Goal: Task Accomplishment & Management: Use online tool/utility

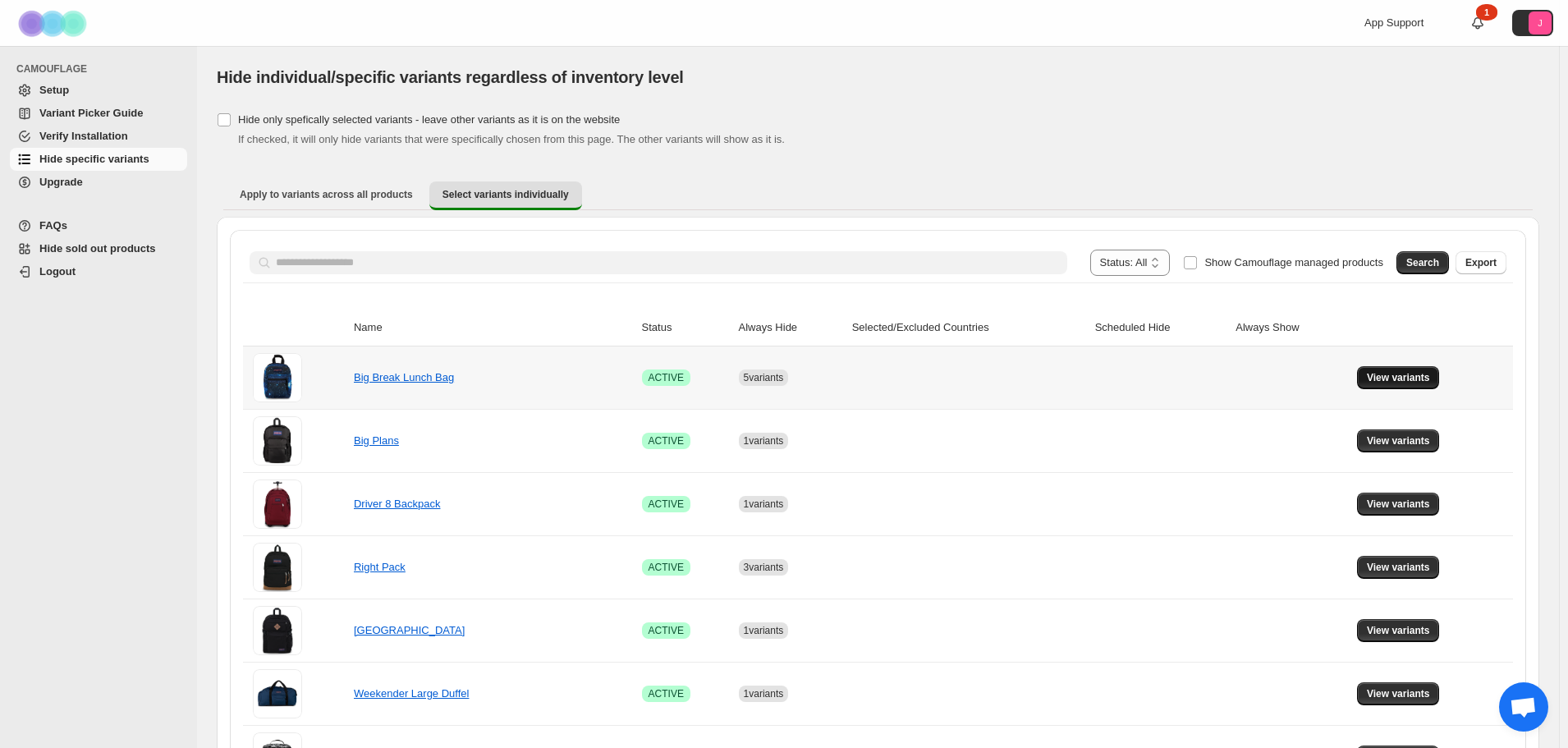
click at [1398, 387] on button "View variants" at bounding box center [1399, 378] width 83 height 23
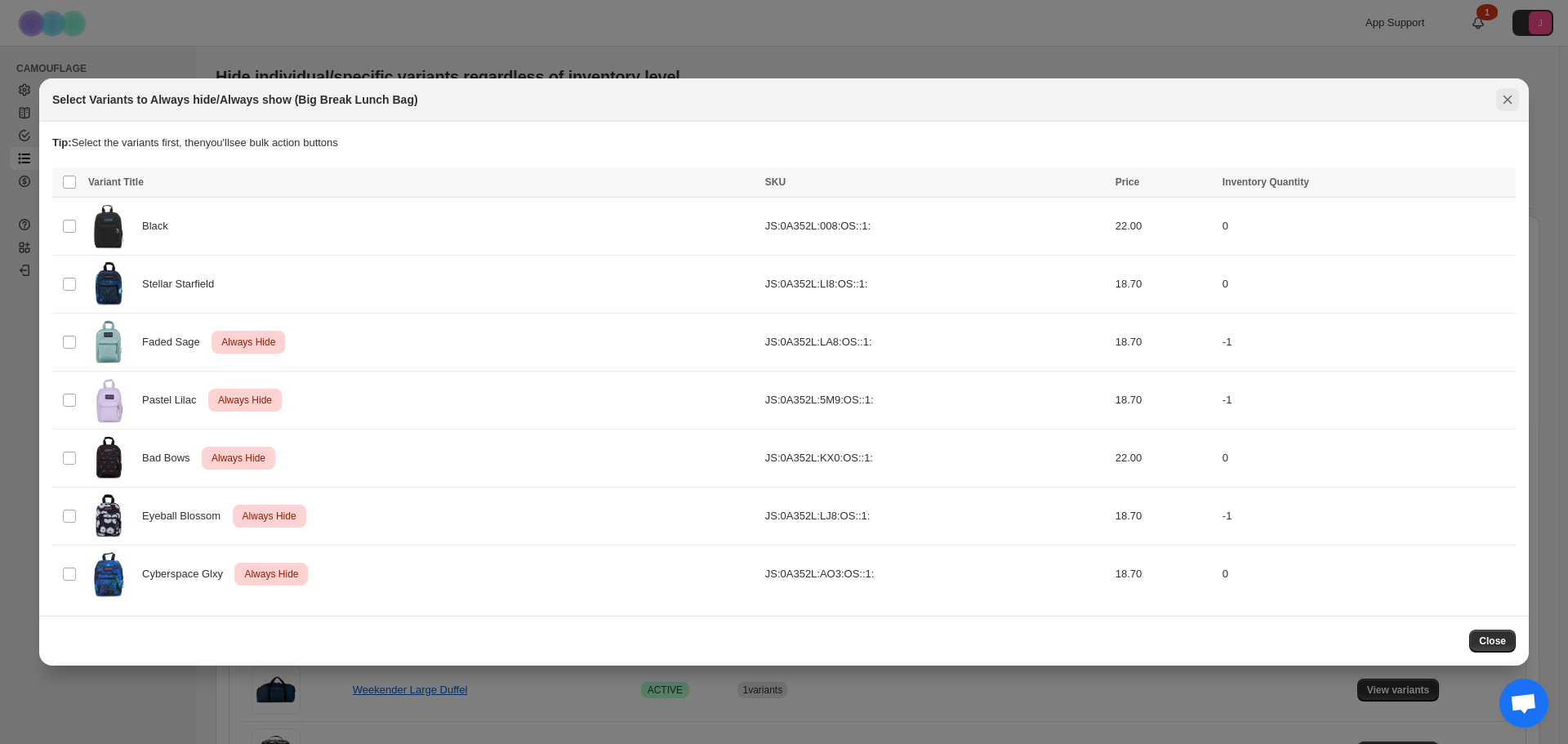
click at [1506, 99] on icon "Close" at bounding box center [1508, 99] width 16 height 16
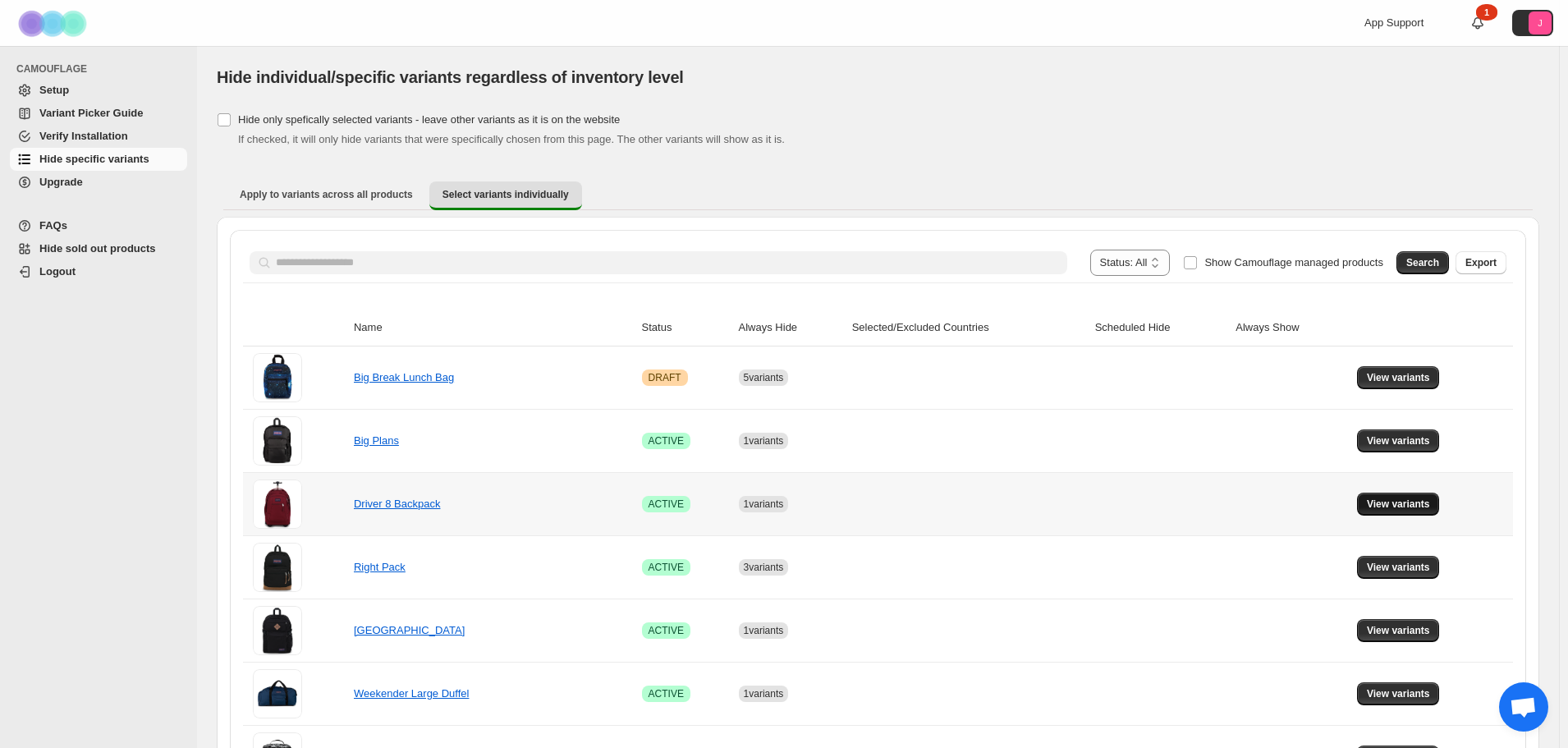
click at [1418, 496] on button "View variants" at bounding box center [1399, 504] width 83 height 23
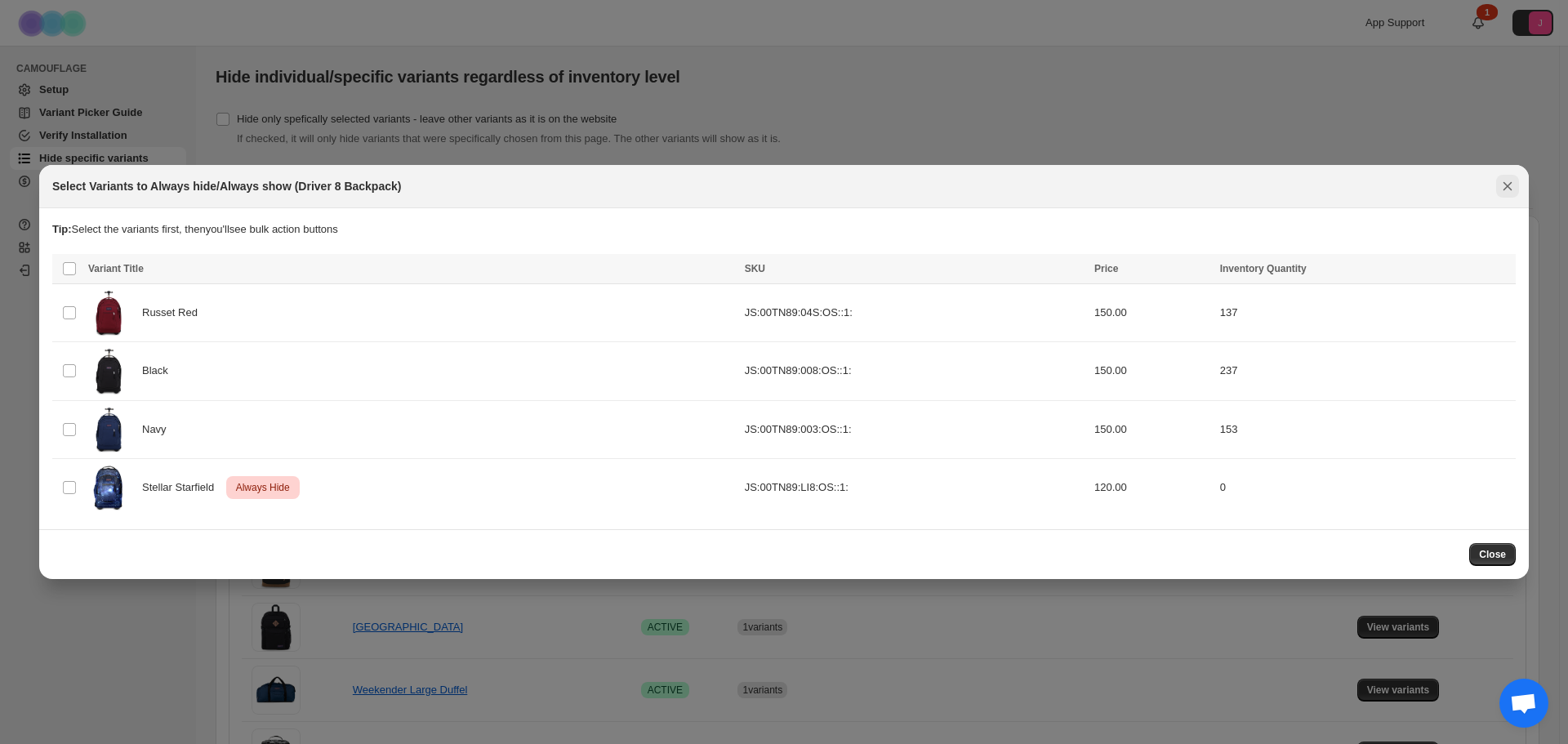
click at [1508, 187] on icon "Close" at bounding box center [1508, 187] width 16 height 16
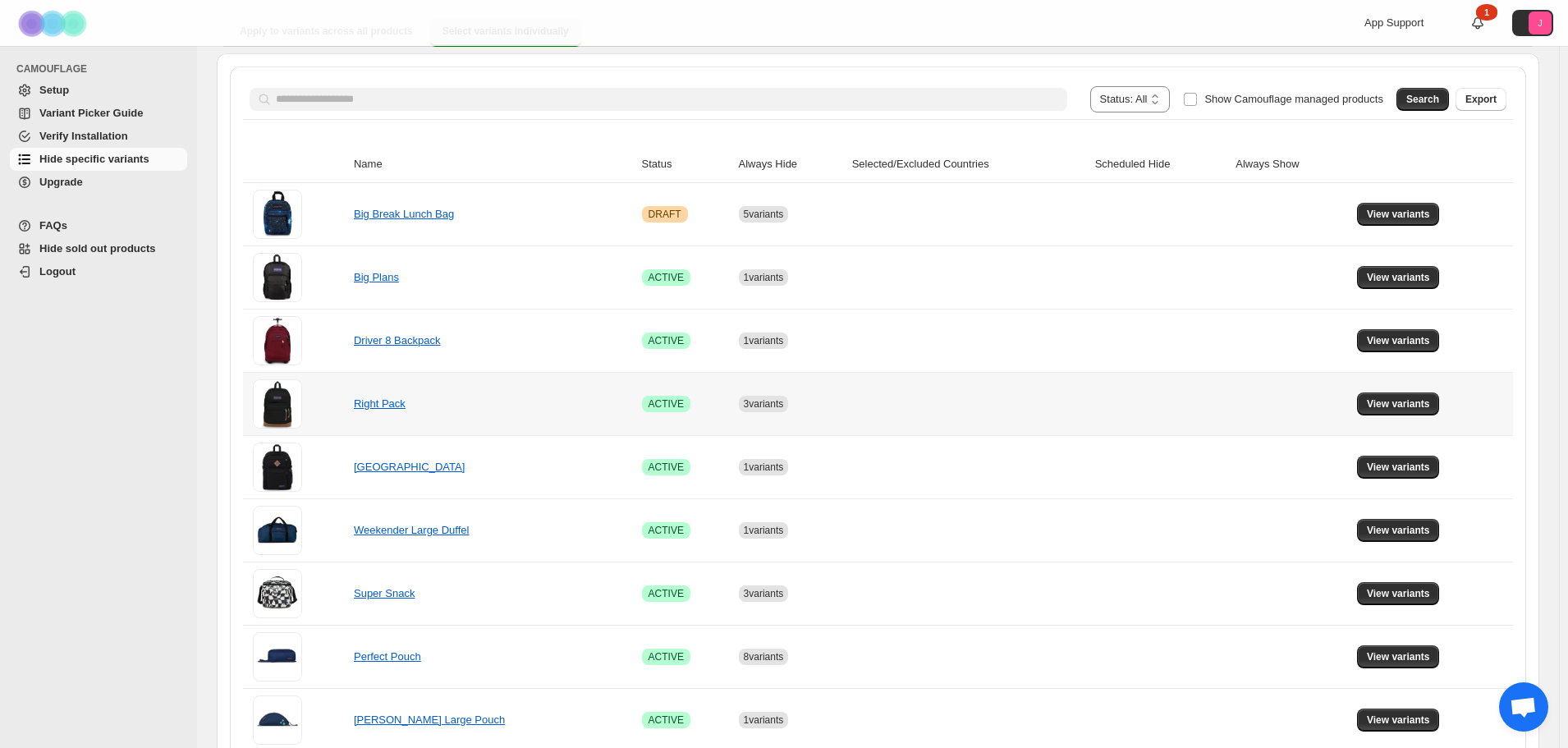
scroll to position [164, 0]
click at [1382, 405] on span "View variants" at bounding box center [1399, 403] width 63 height 13
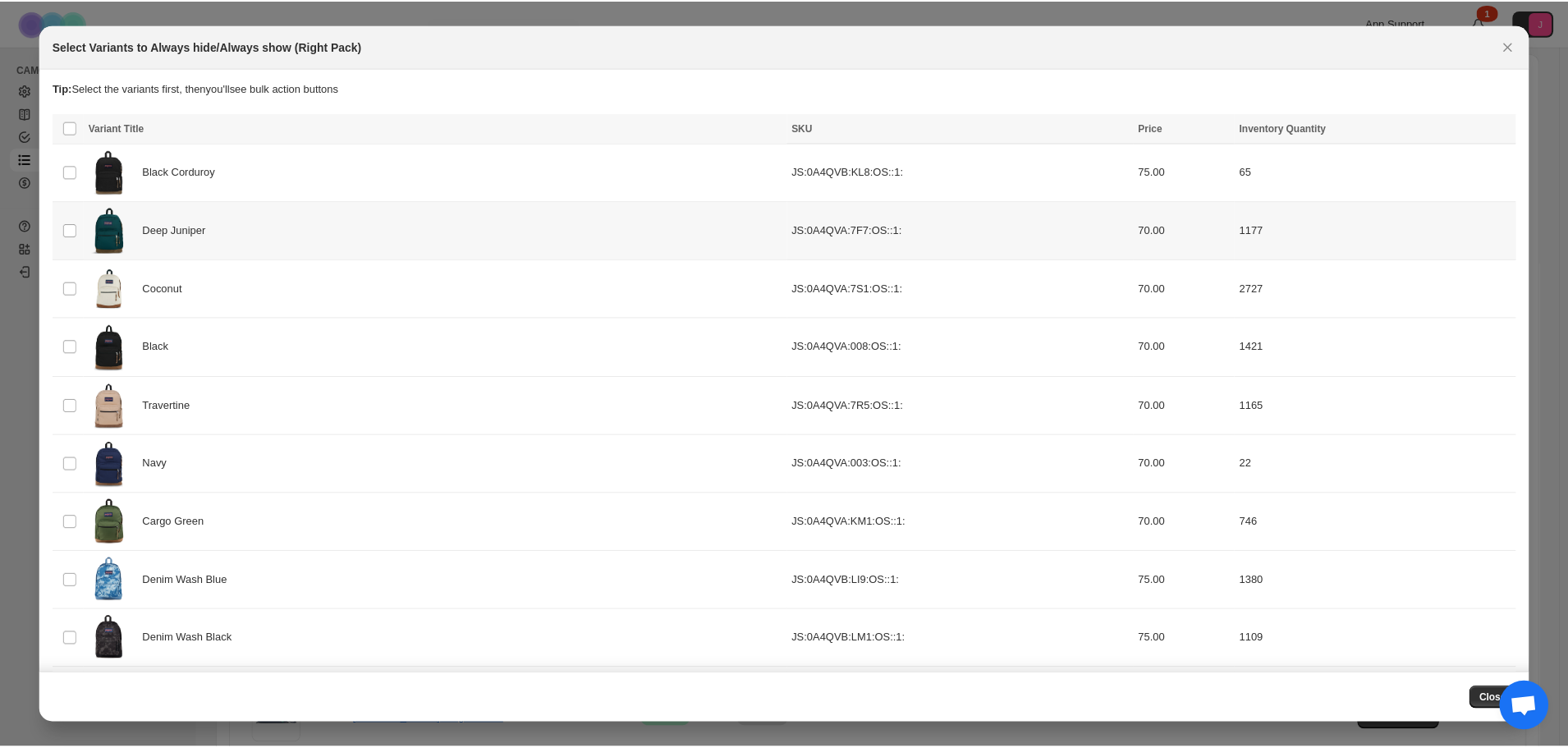
scroll to position [0, 0]
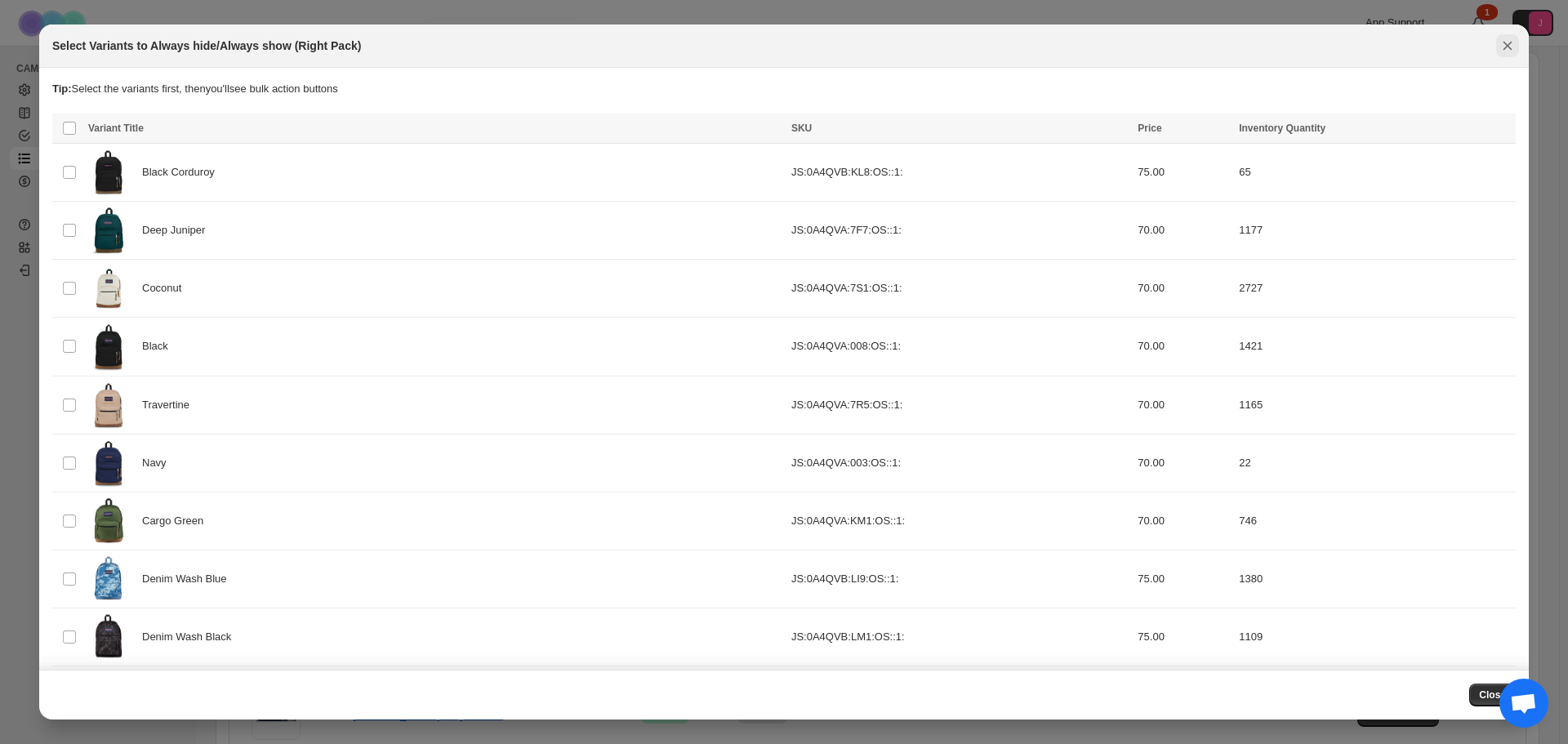
click at [1510, 48] on icon "Close" at bounding box center [1508, 46] width 9 height 9
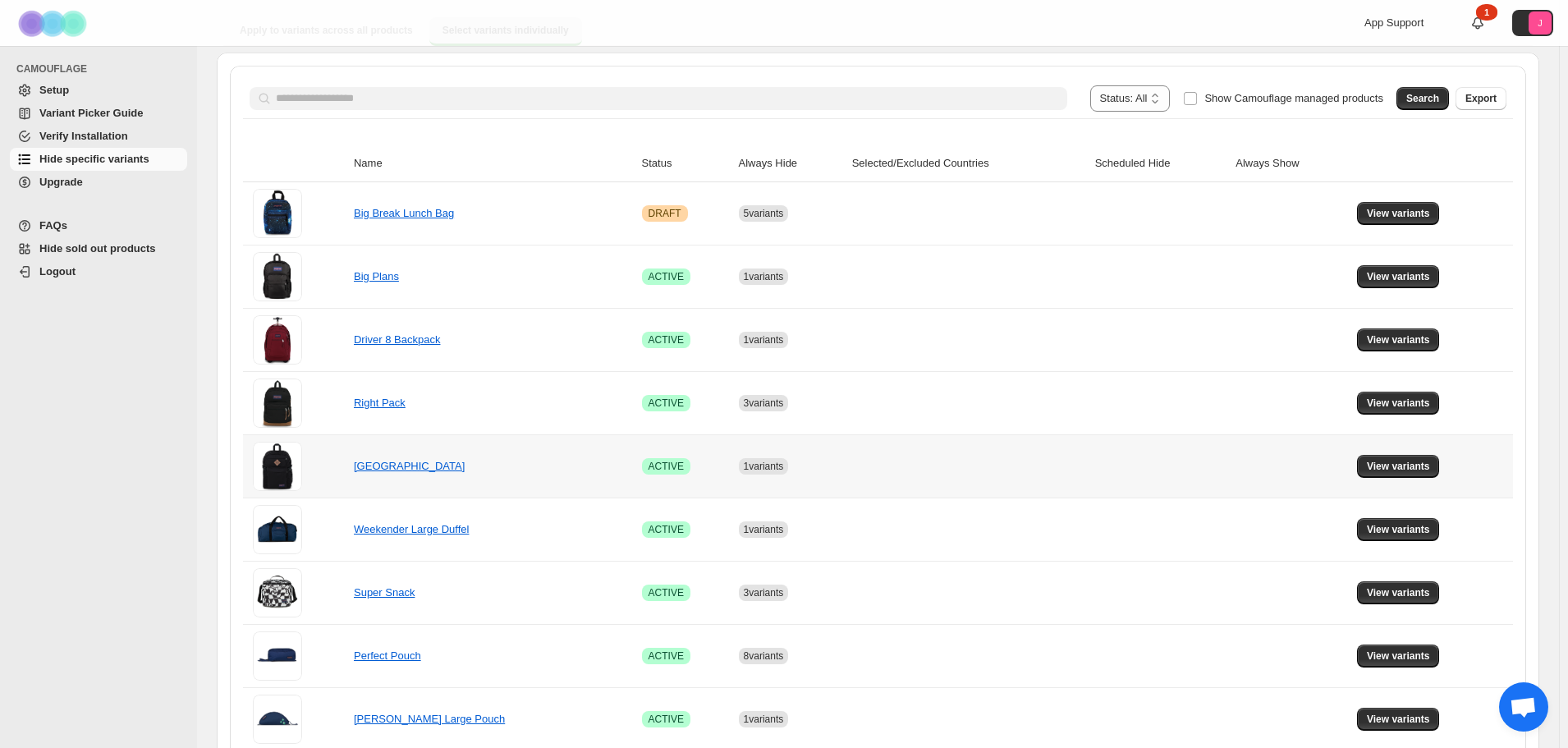
click at [1392, 450] on td "View variants" at bounding box center [1432, 466] width 161 height 63
click at [1404, 456] on button "View variants" at bounding box center [1399, 466] width 83 height 23
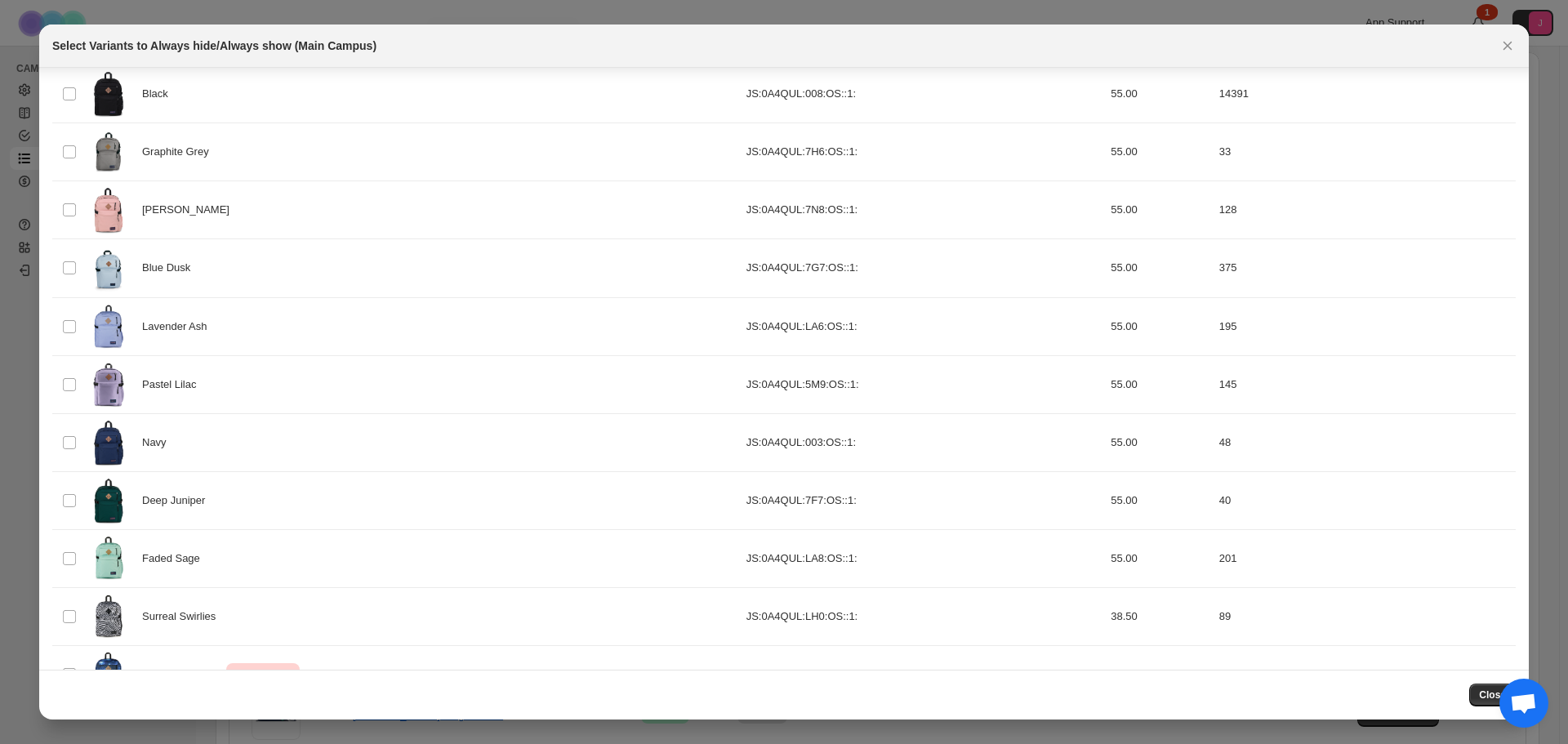
scroll to position [125, 0]
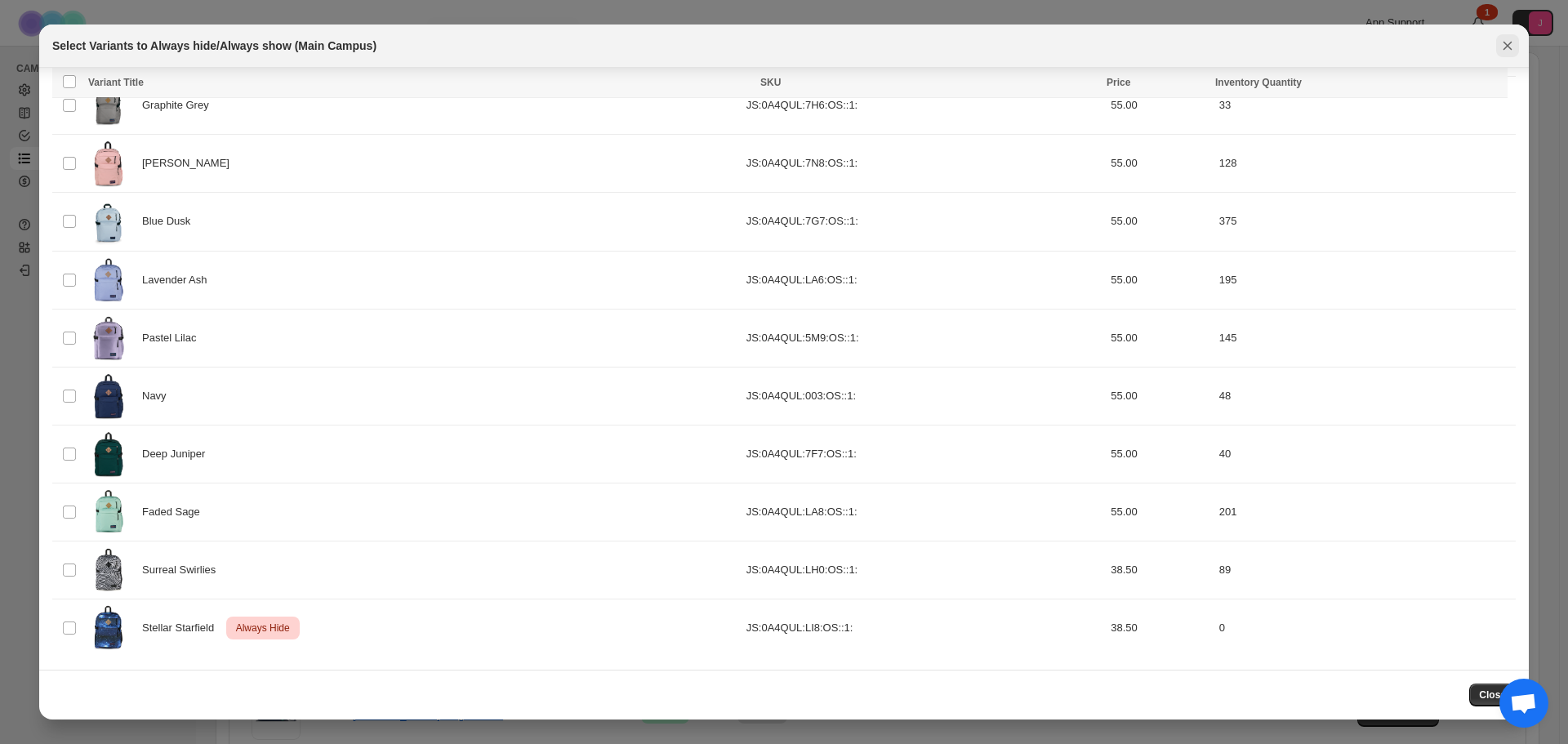
click at [1508, 45] on icon "Close" at bounding box center [1508, 46] width 9 height 9
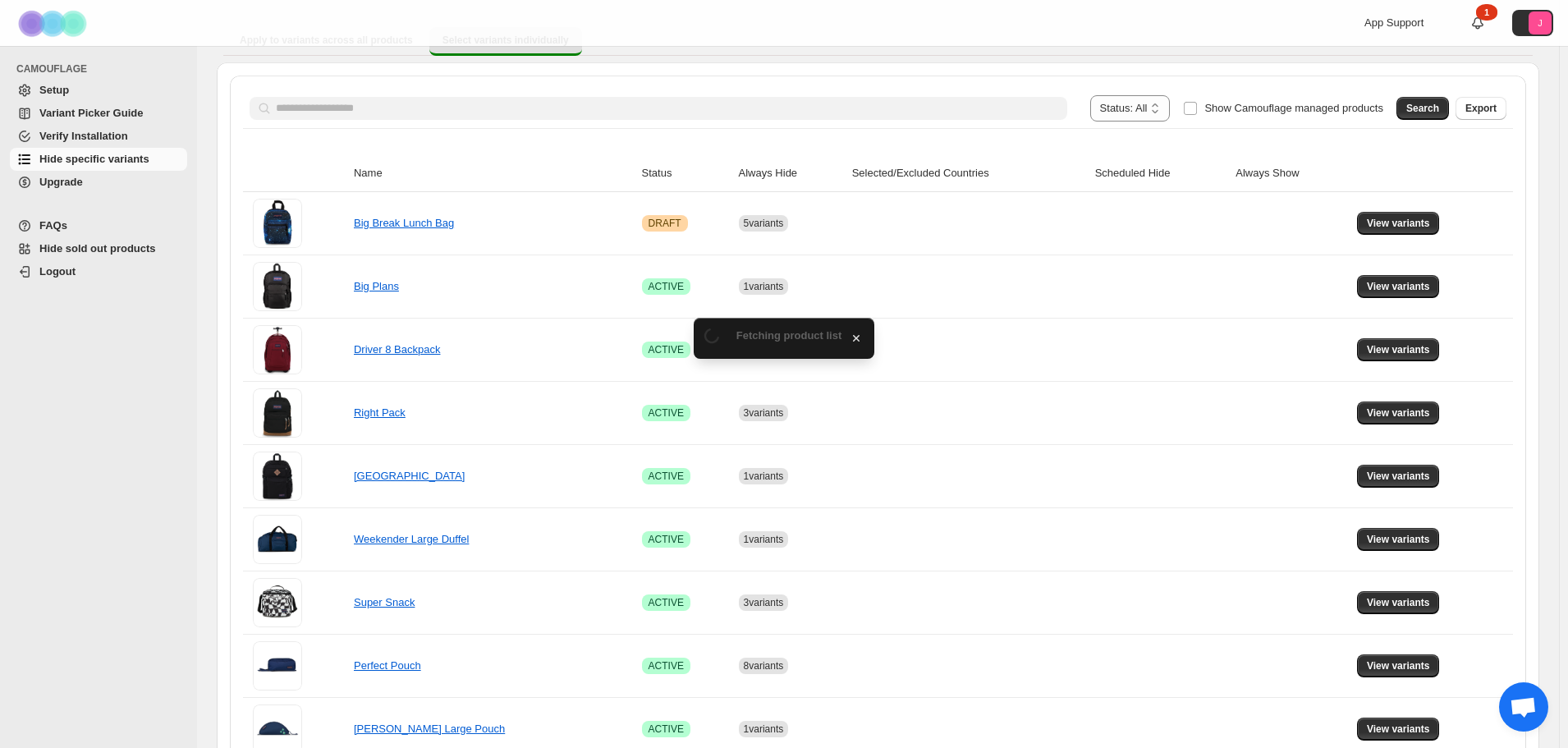
scroll to position [164, 0]
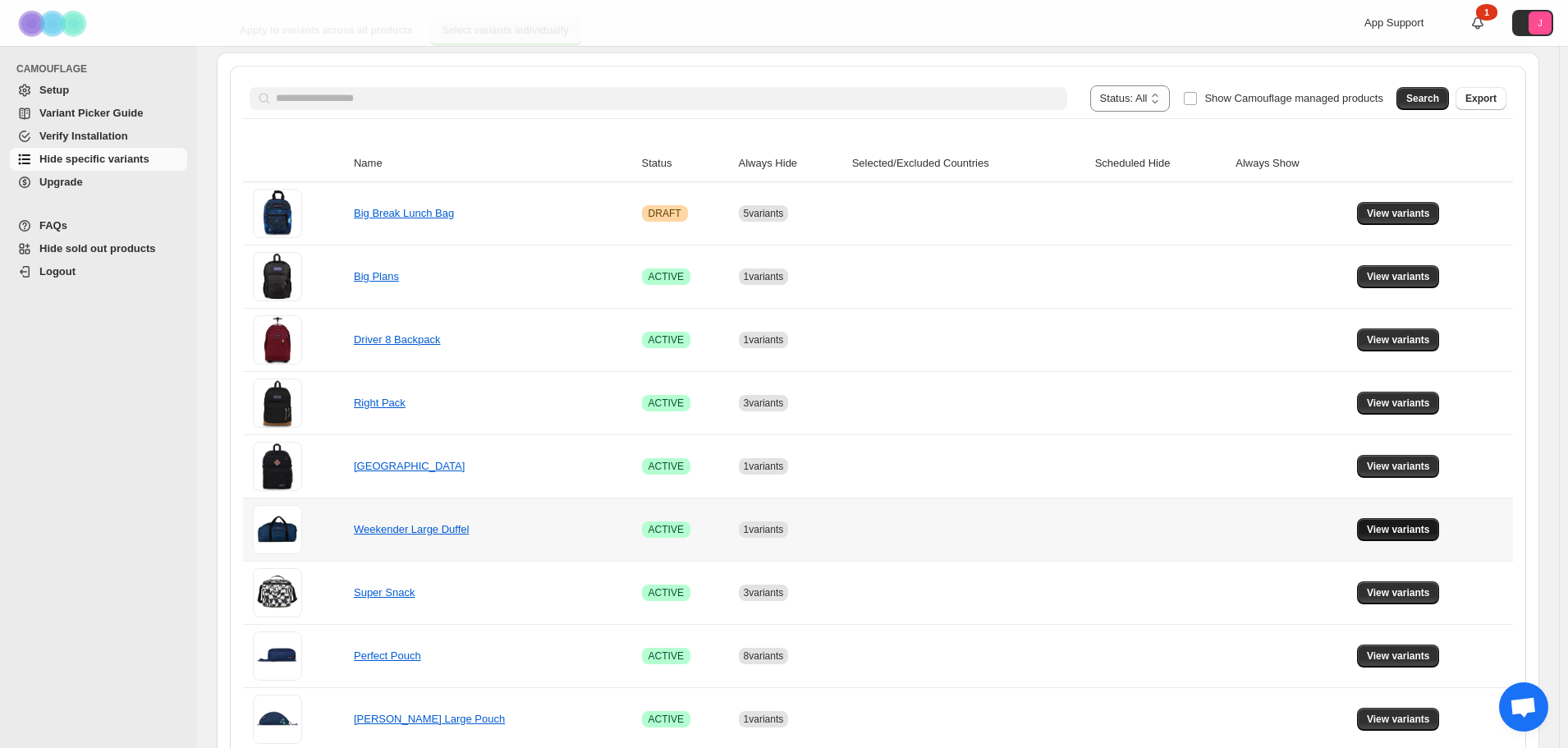
click at [1408, 530] on span "View variants" at bounding box center [1399, 530] width 63 height 13
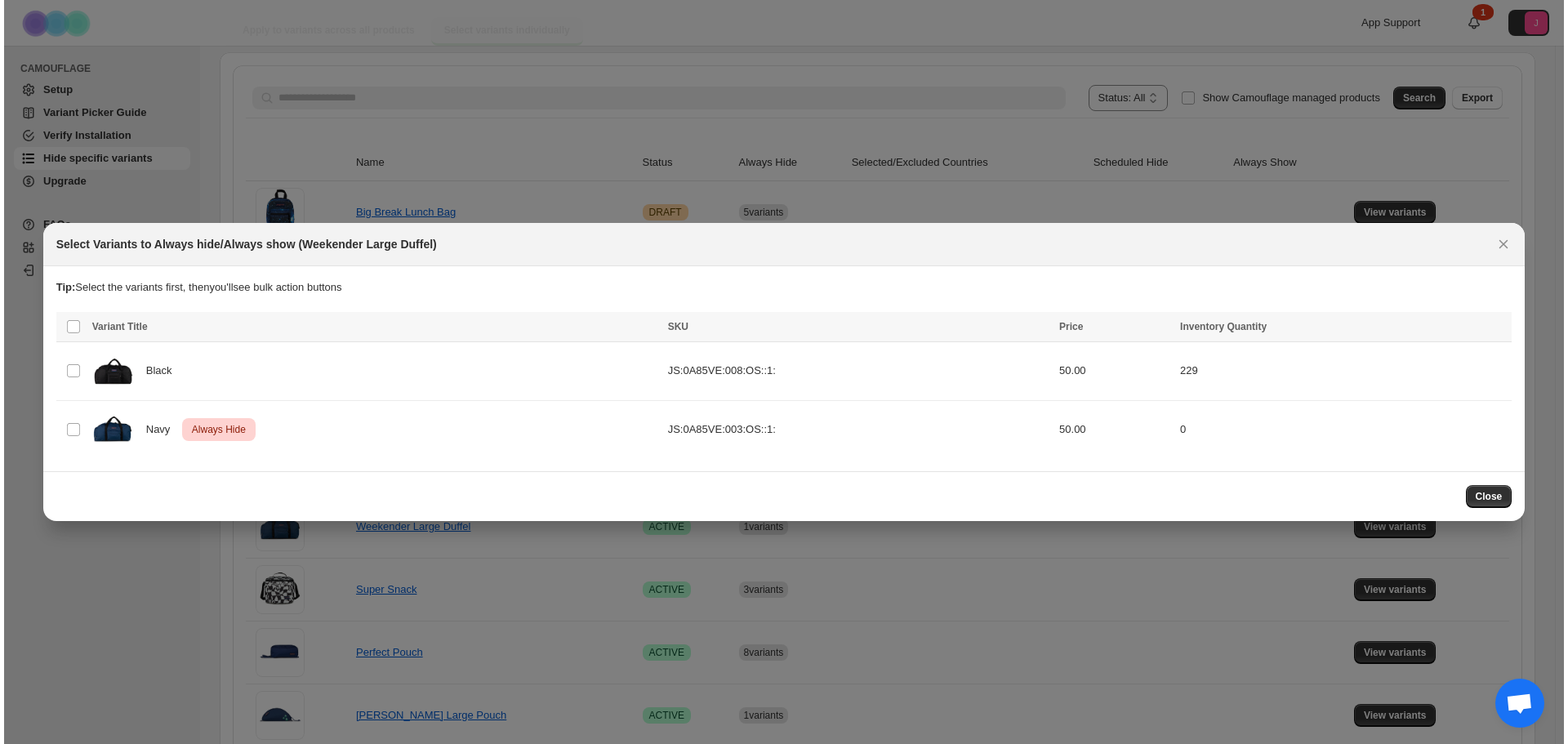
scroll to position [0, 0]
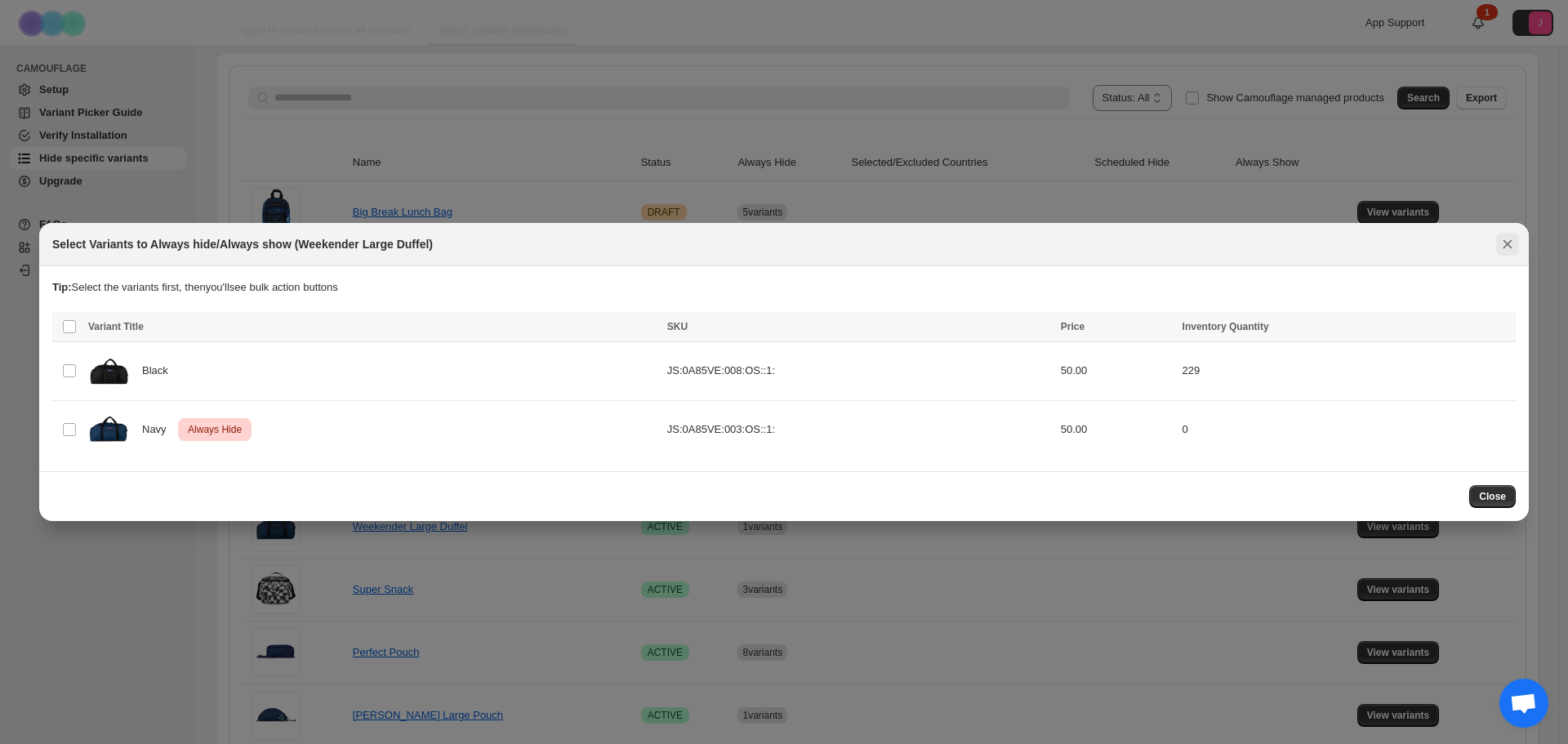
click at [1511, 245] on icon "Close" at bounding box center [1508, 244] width 16 height 16
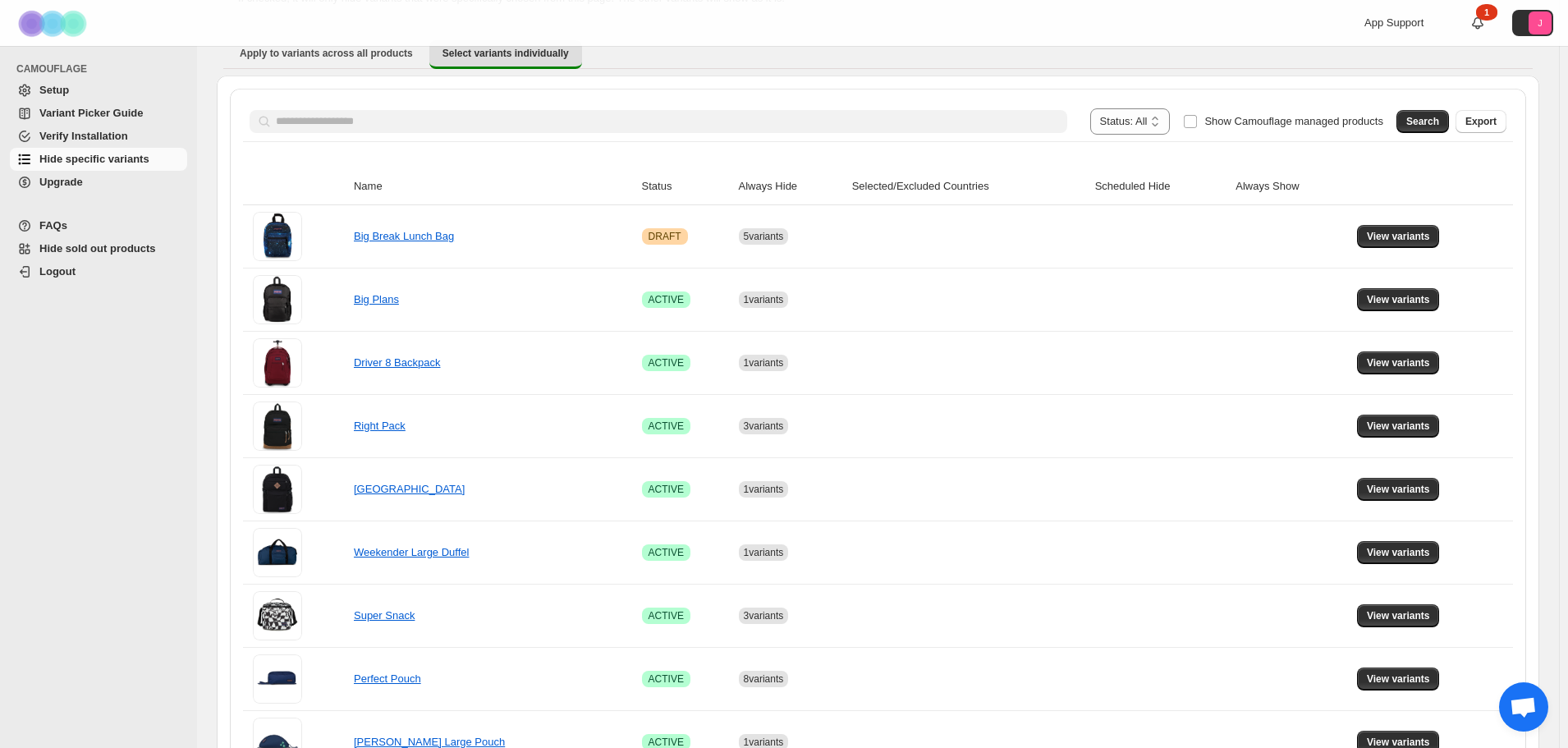
scroll to position [164, 0]
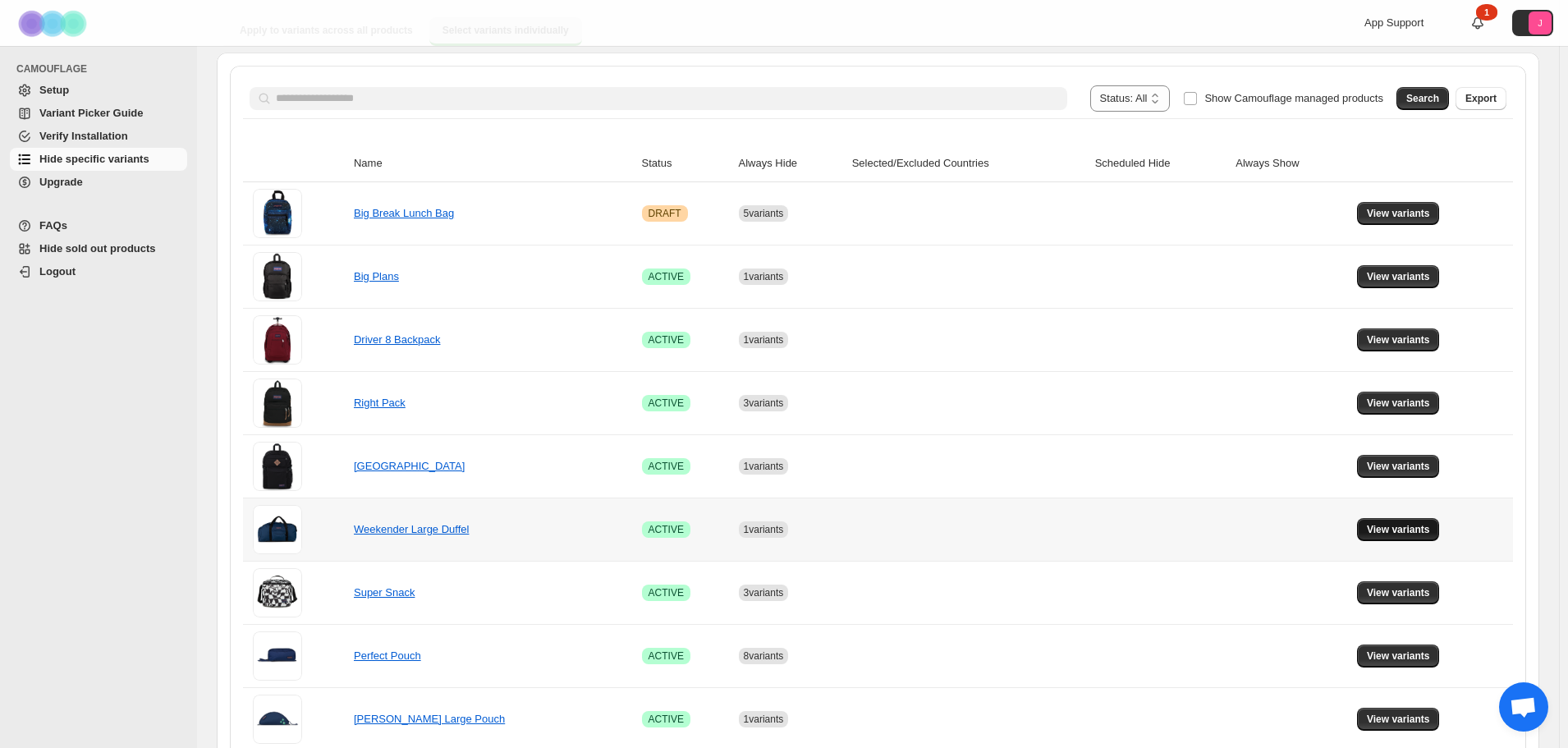
click at [1414, 524] on span "View variants" at bounding box center [1399, 530] width 63 height 13
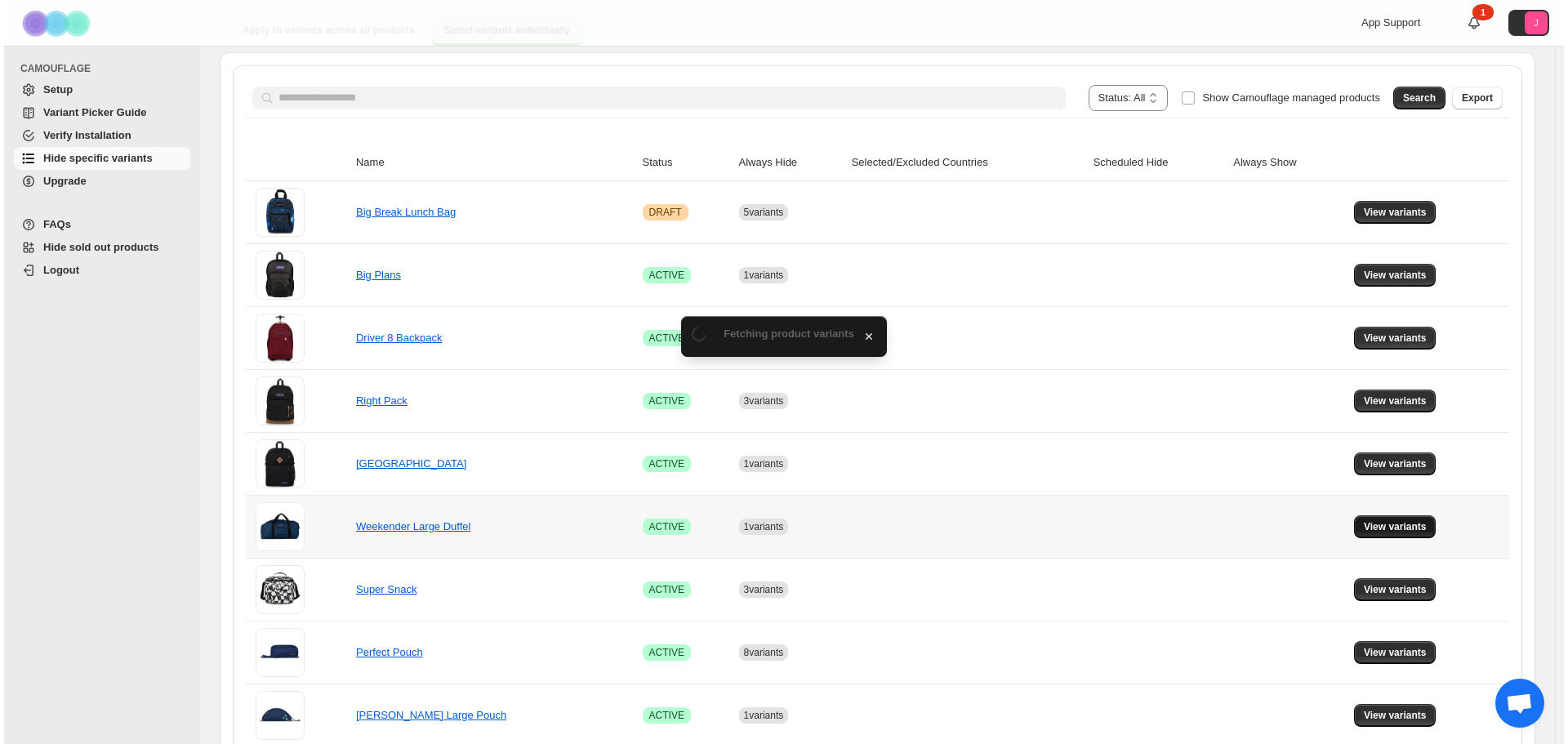
scroll to position [0, 0]
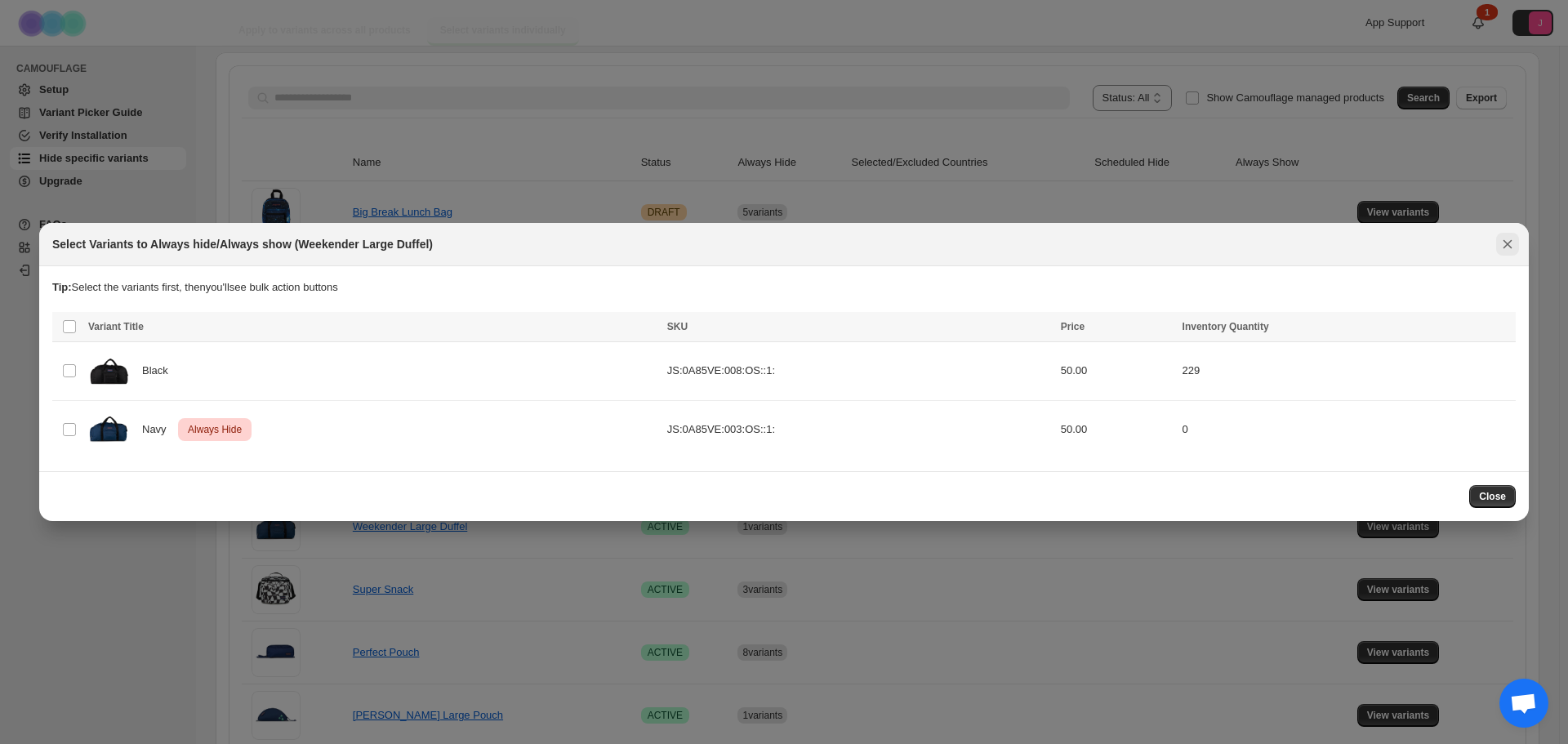
click at [1510, 242] on icon "Close" at bounding box center [1508, 244] width 9 height 9
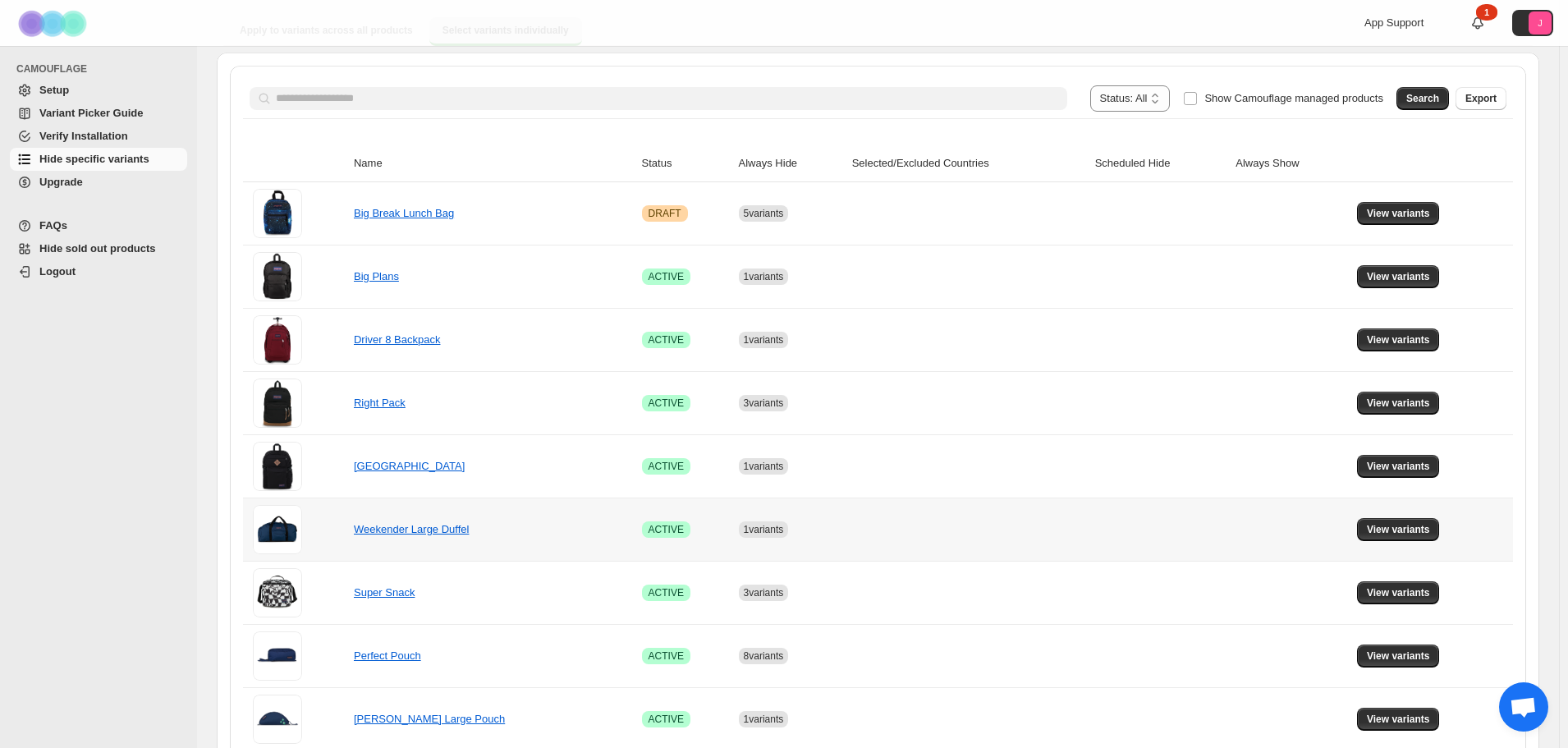
scroll to position [246, 0]
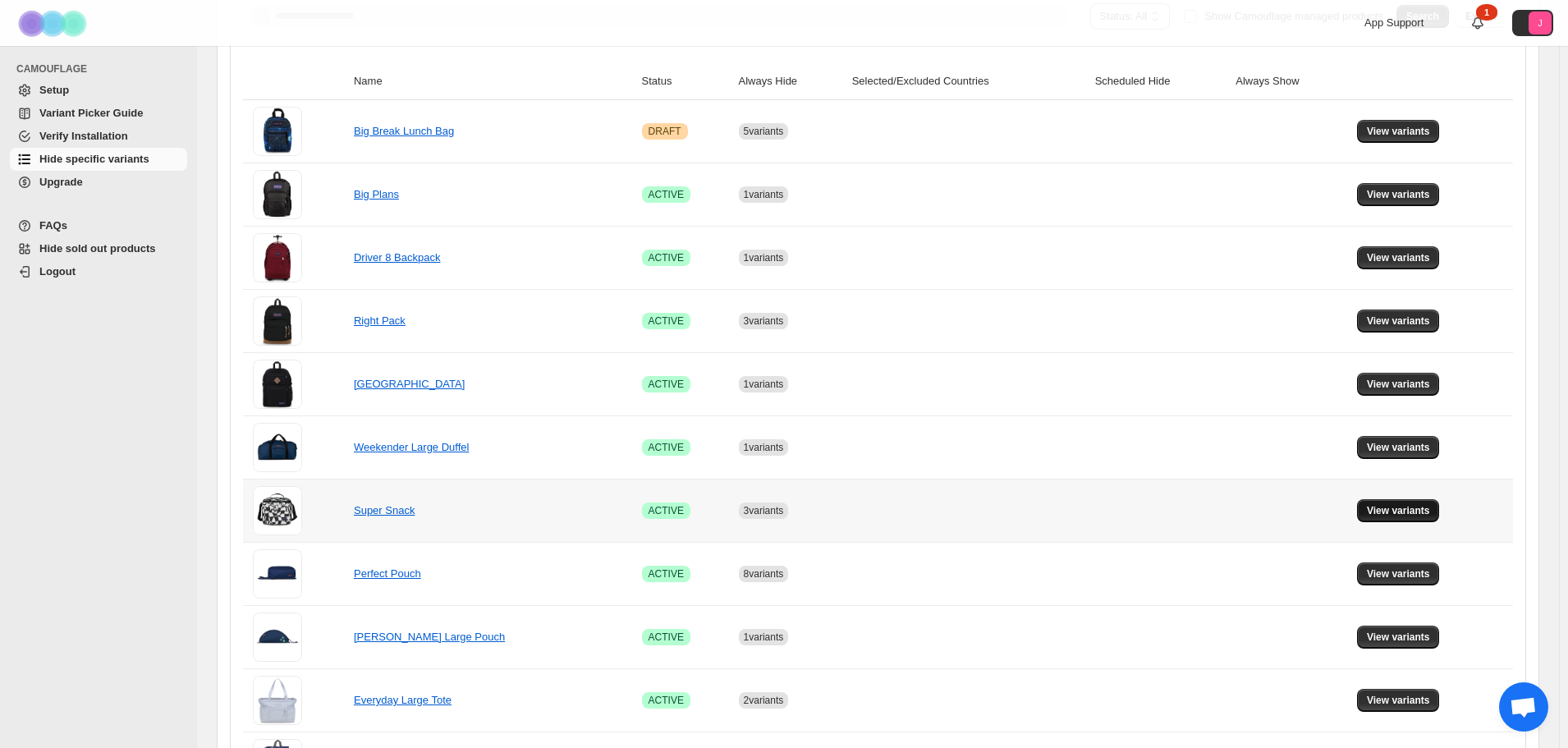
click at [1413, 513] on span "View variants" at bounding box center [1399, 511] width 63 height 13
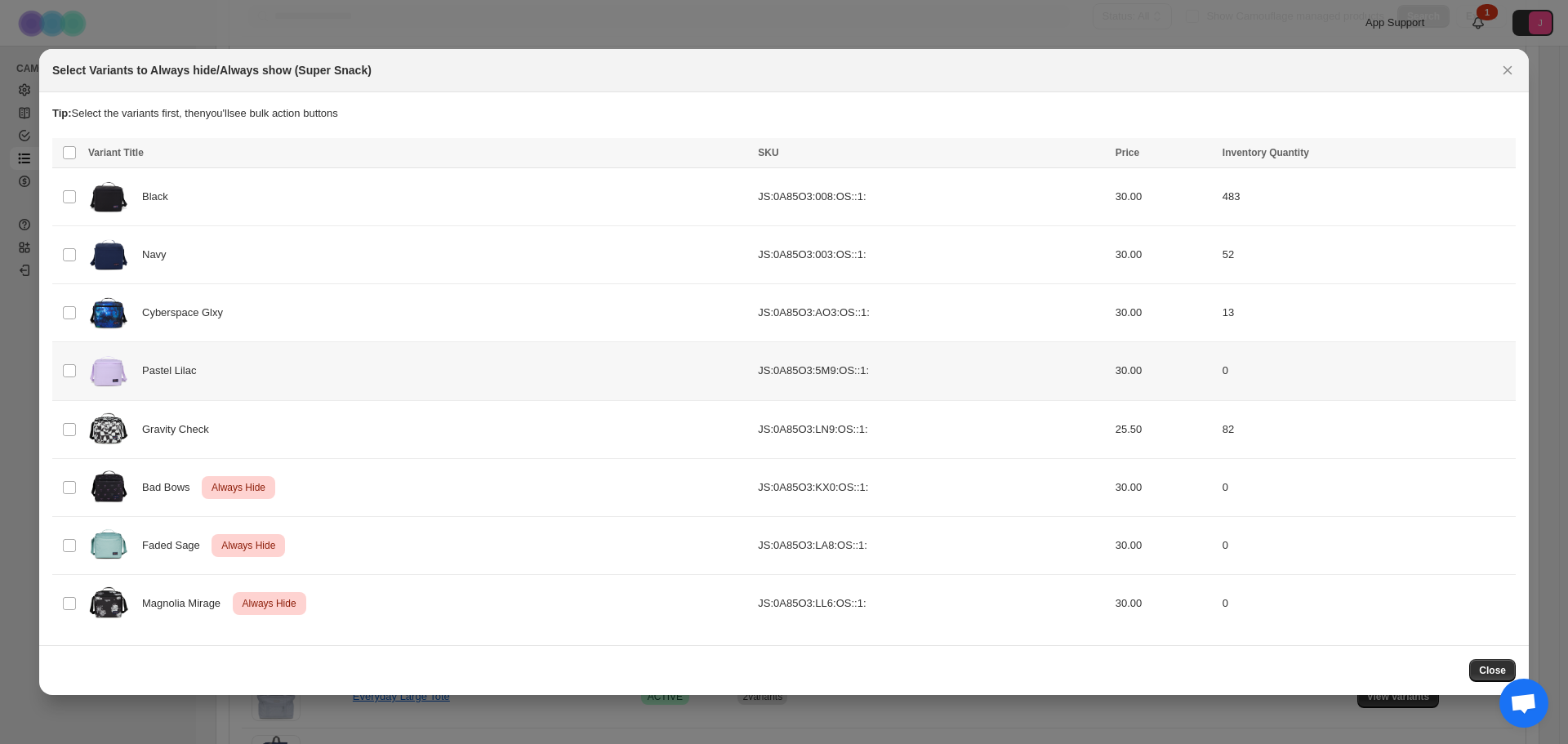
click at [67, 363] on td "Select product variant" at bounding box center [68, 371] width 31 height 58
click at [1161, 146] on button "Always hide" at bounding box center [1149, 155] width 69 height 20
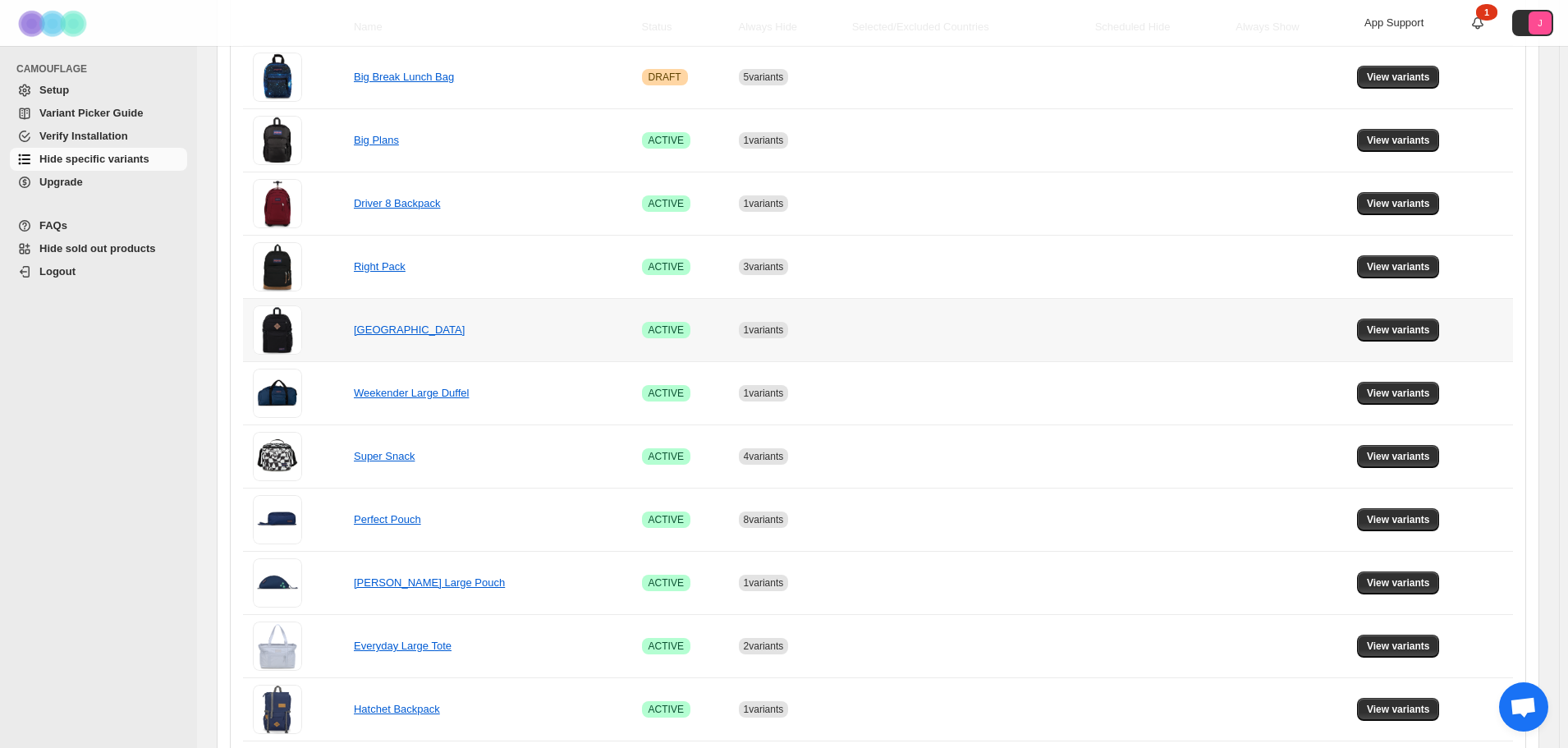
scroll to position [411, 0]
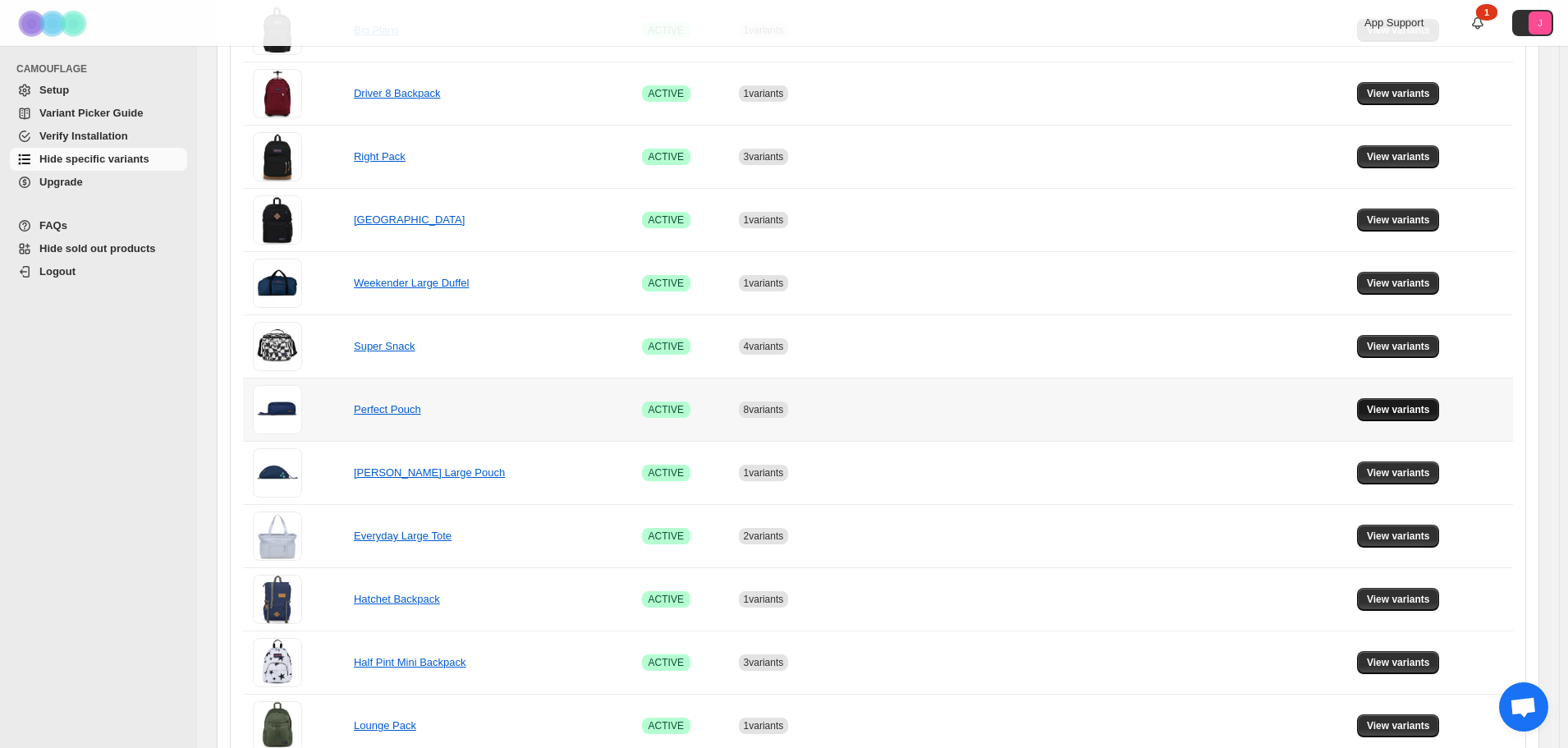
click at [1427, 407] on span "View variants" at bounding box center [1399, 410] width 63 height 13
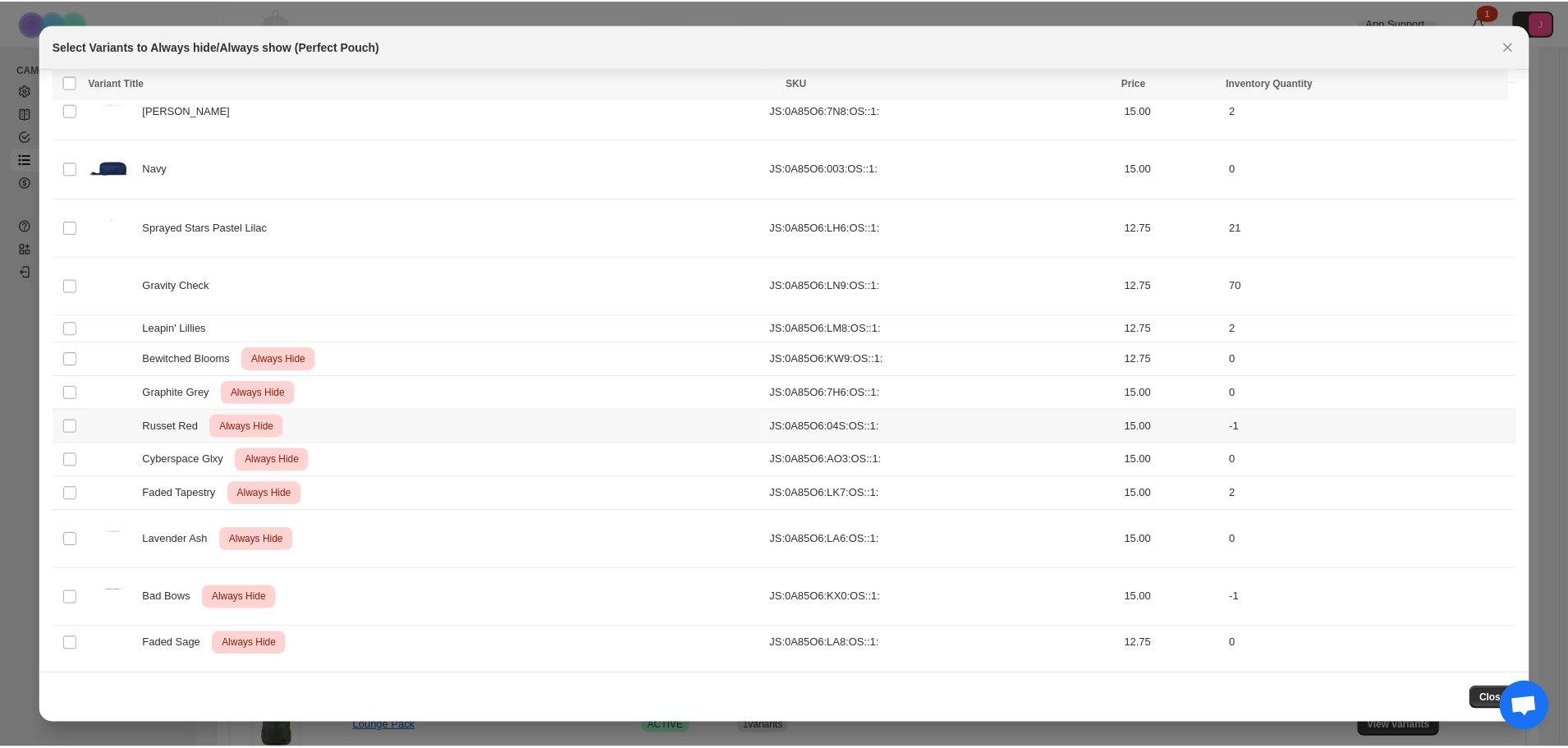
scroll to position [360, 0]
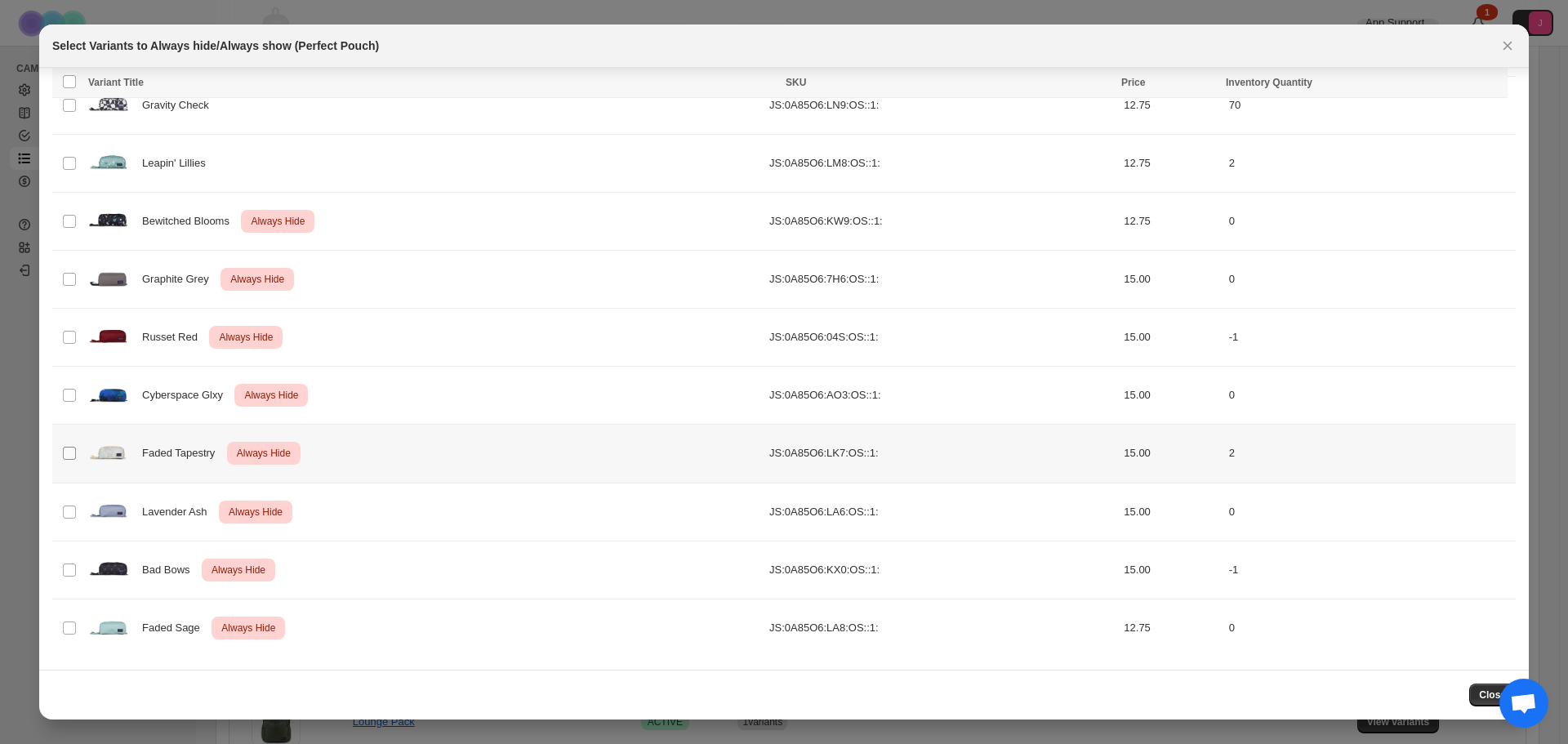
click at [76, 451] on span ":r4f:" at bounding box center [69, 453] width 15 height 15
click at [1486, 83] on icon "More actions" at bounding box center [1492, 84] width 16 height 16
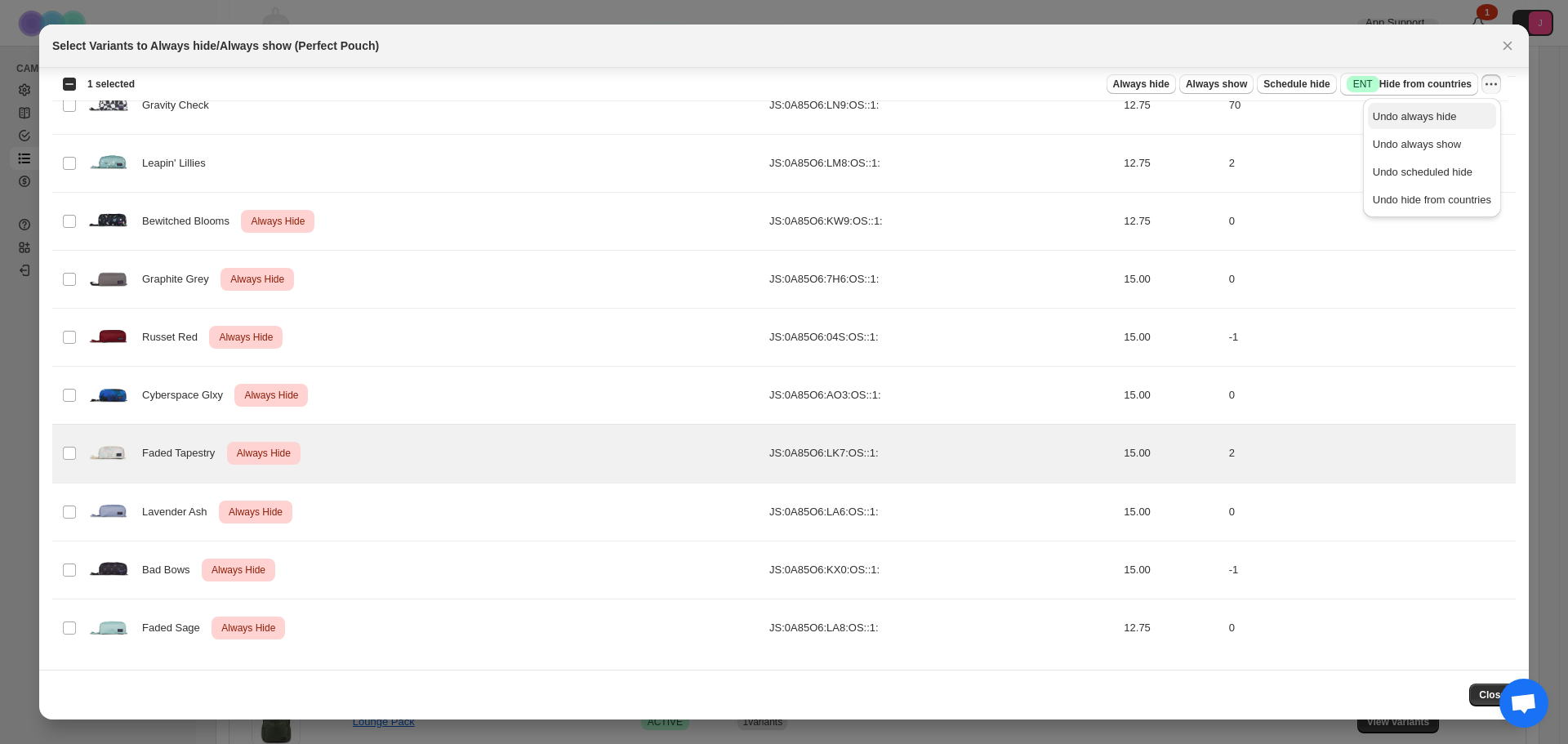
click at [1443, 117] on span "Undo always hide" at bounding box center [1415, 116] width 84 height 12
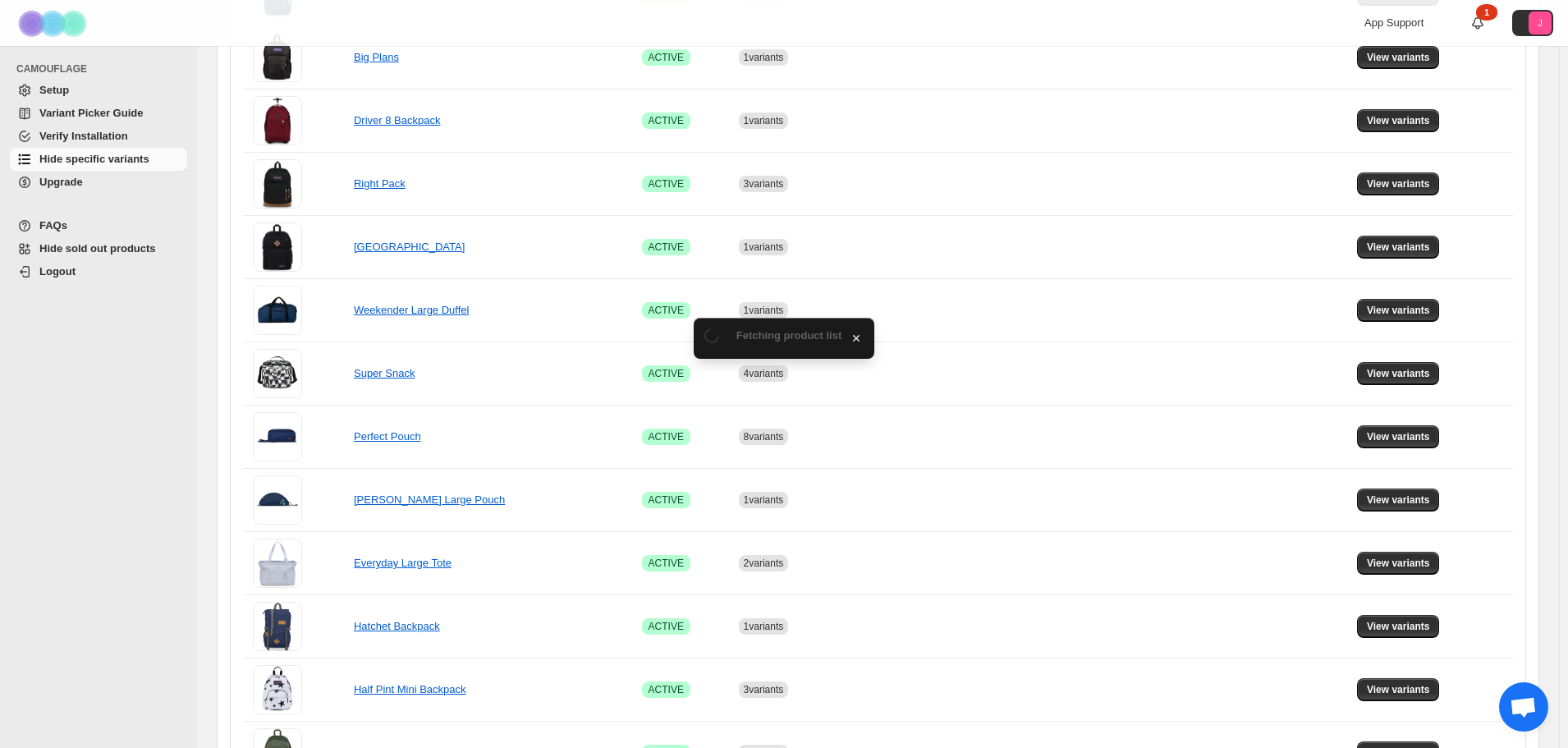
scroll to position [411, 0]
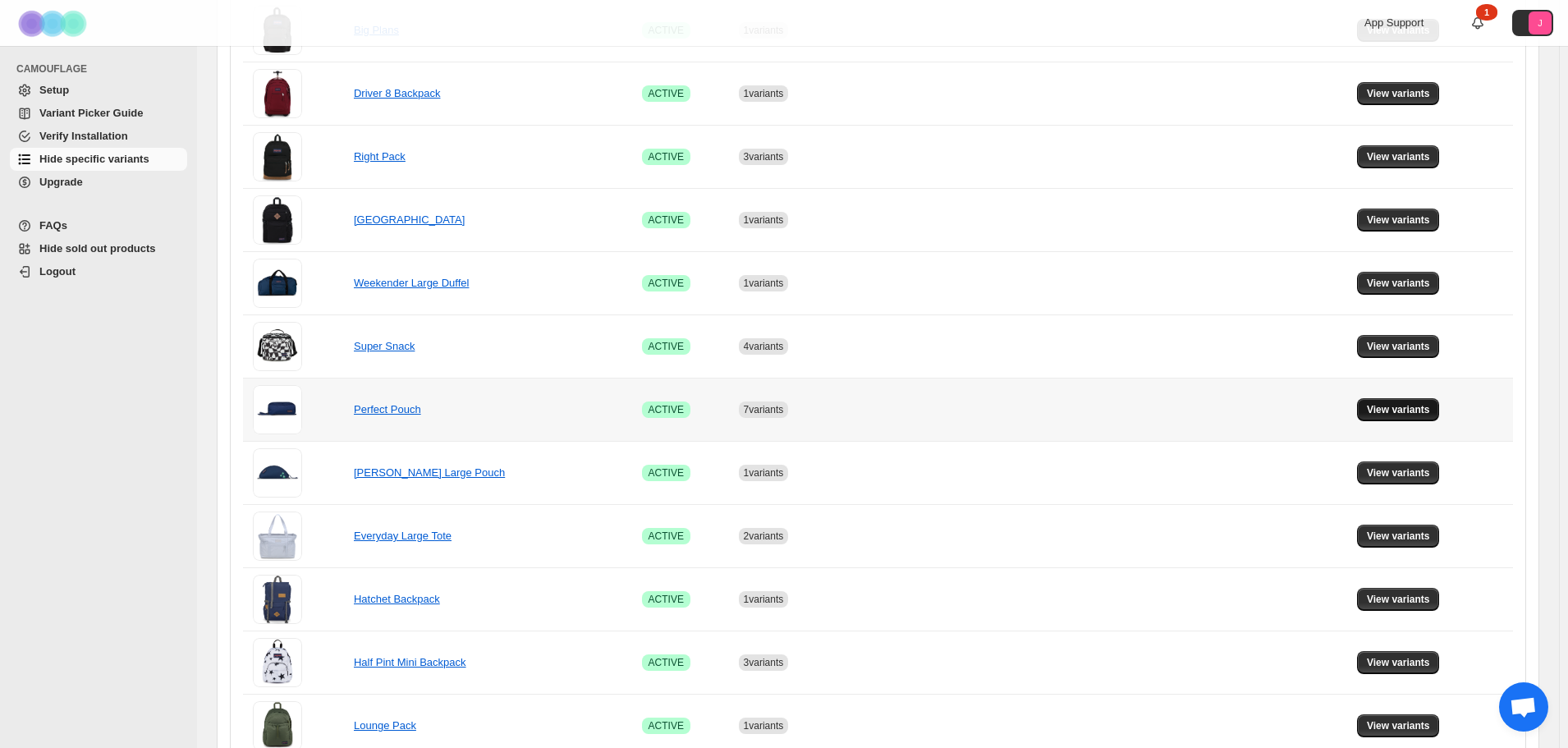
click at [1395, 409] on span "View variants" at bounding box center [1399, 410] width 63 height 13
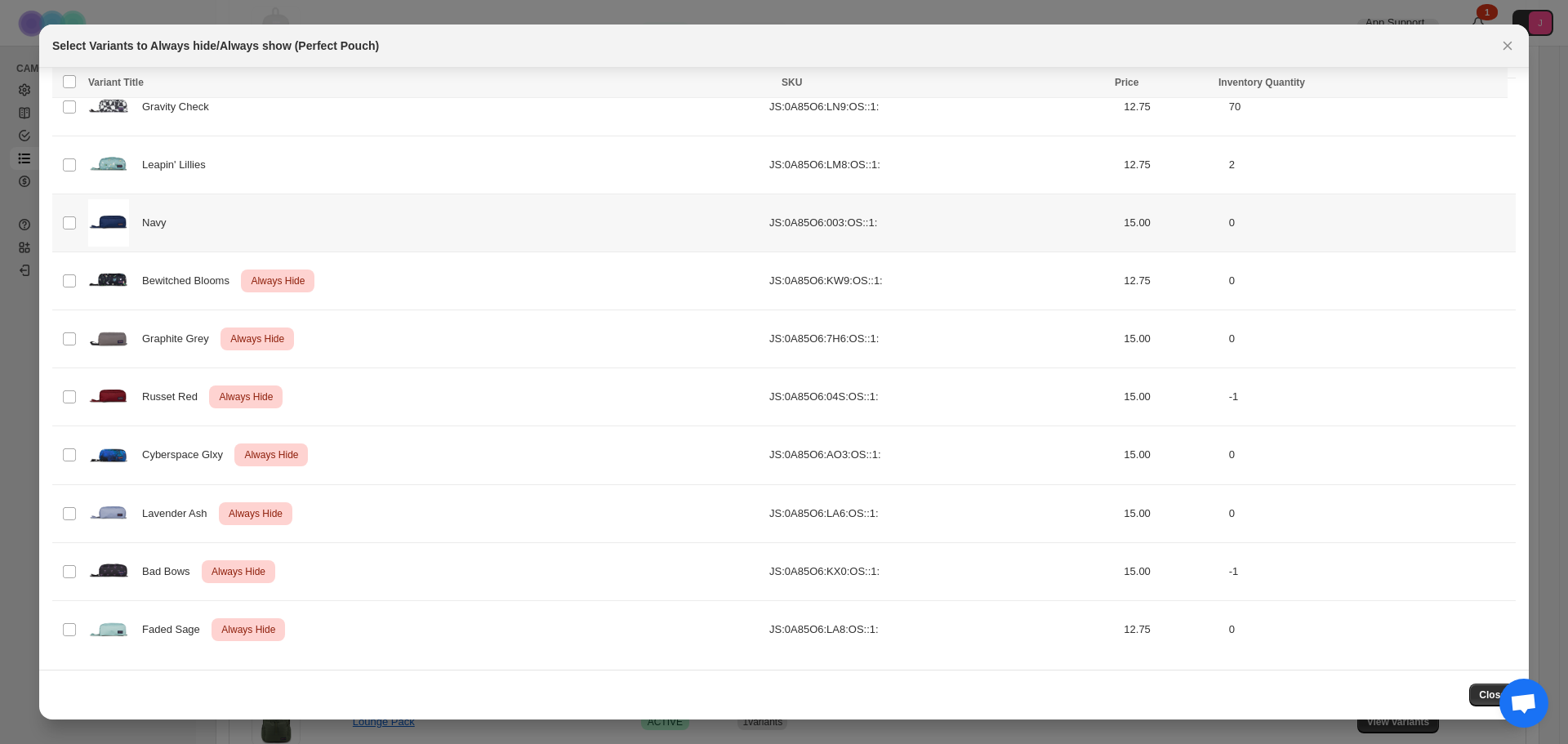
scroll to position [358, 0]
click at [1510, 50] on icon "Close" at bounding box center [1508, 46] width 16 height 16
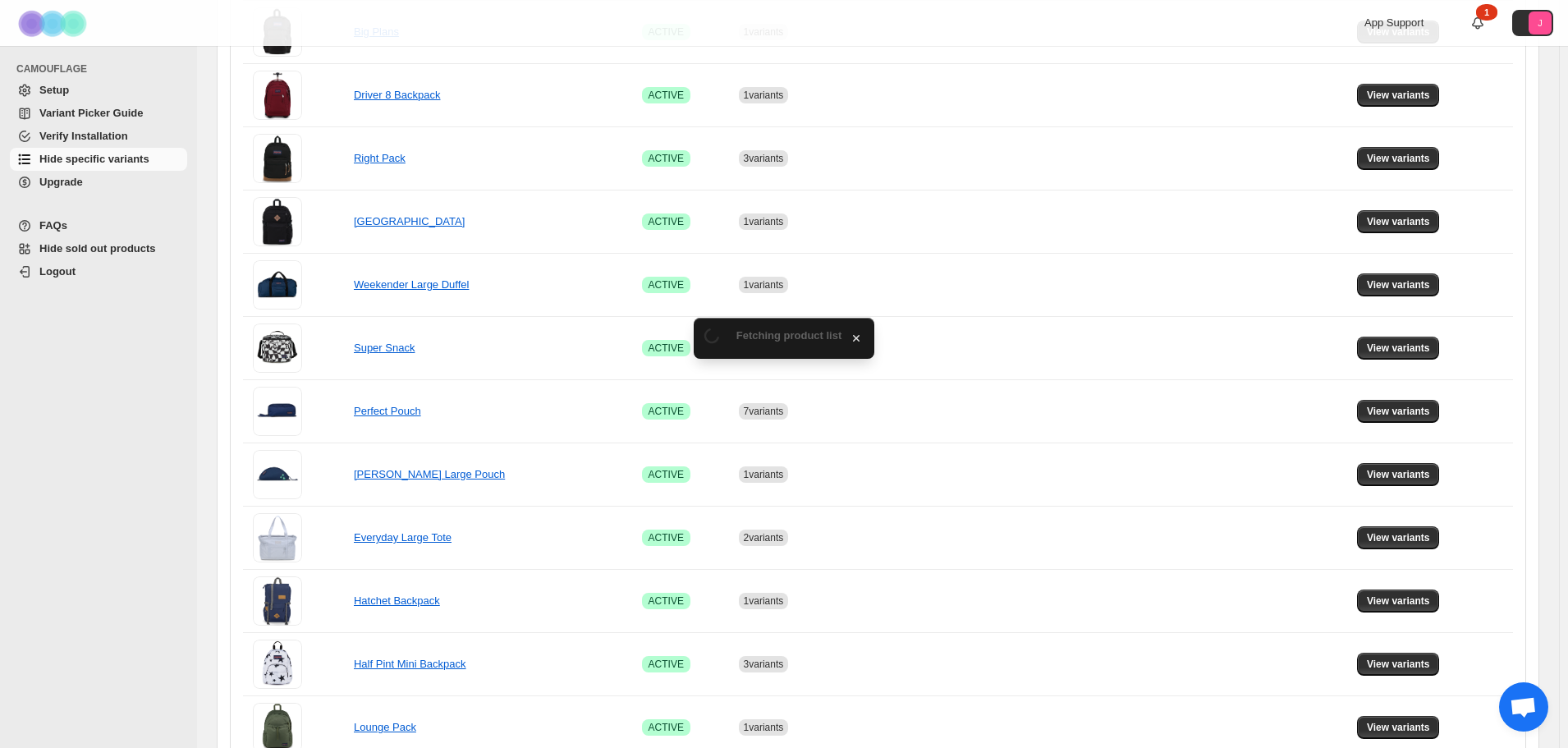
scroll to position [411, 0]
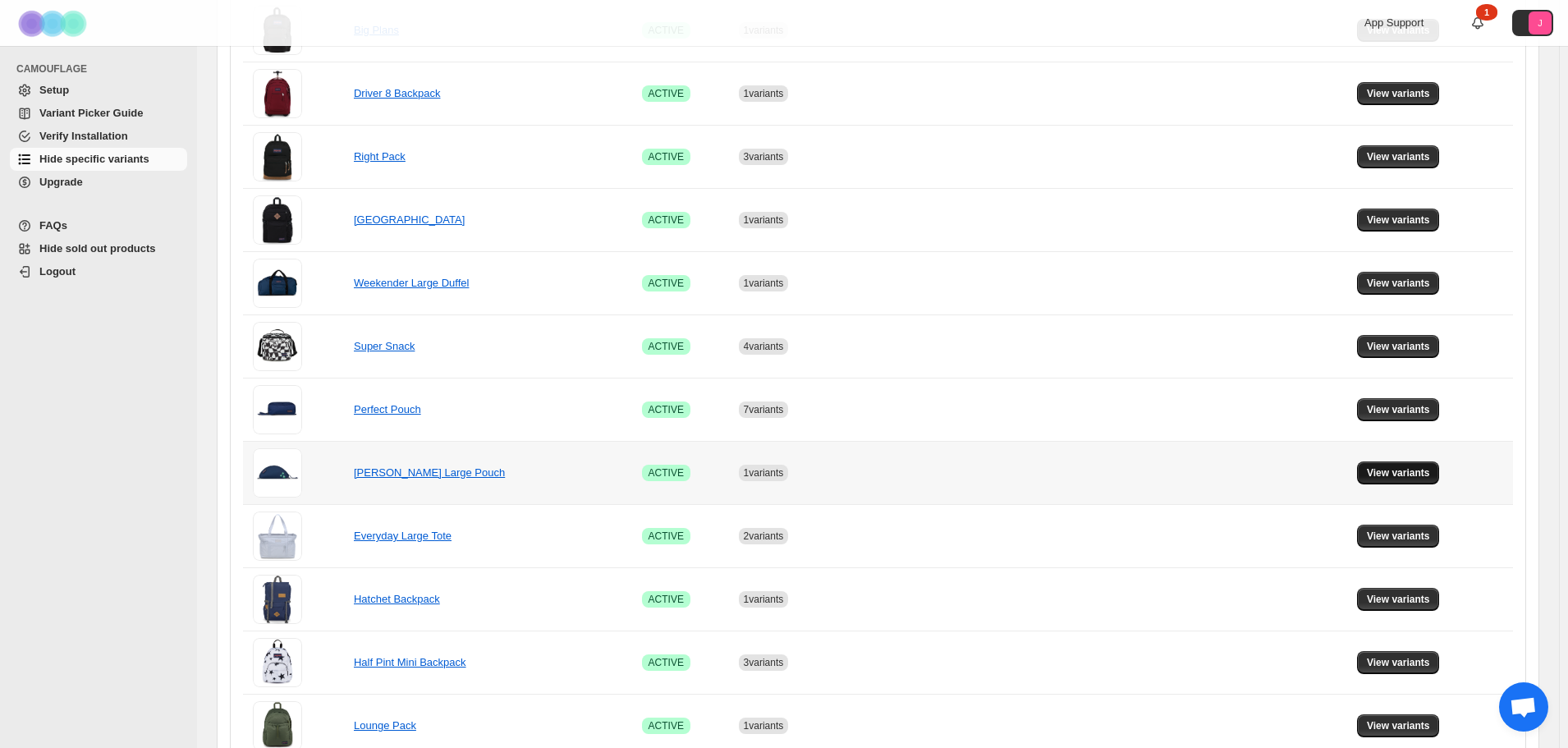
click at [1414, 477] on span "View variants" at bounding box center [1399, 473] width 63 height 13
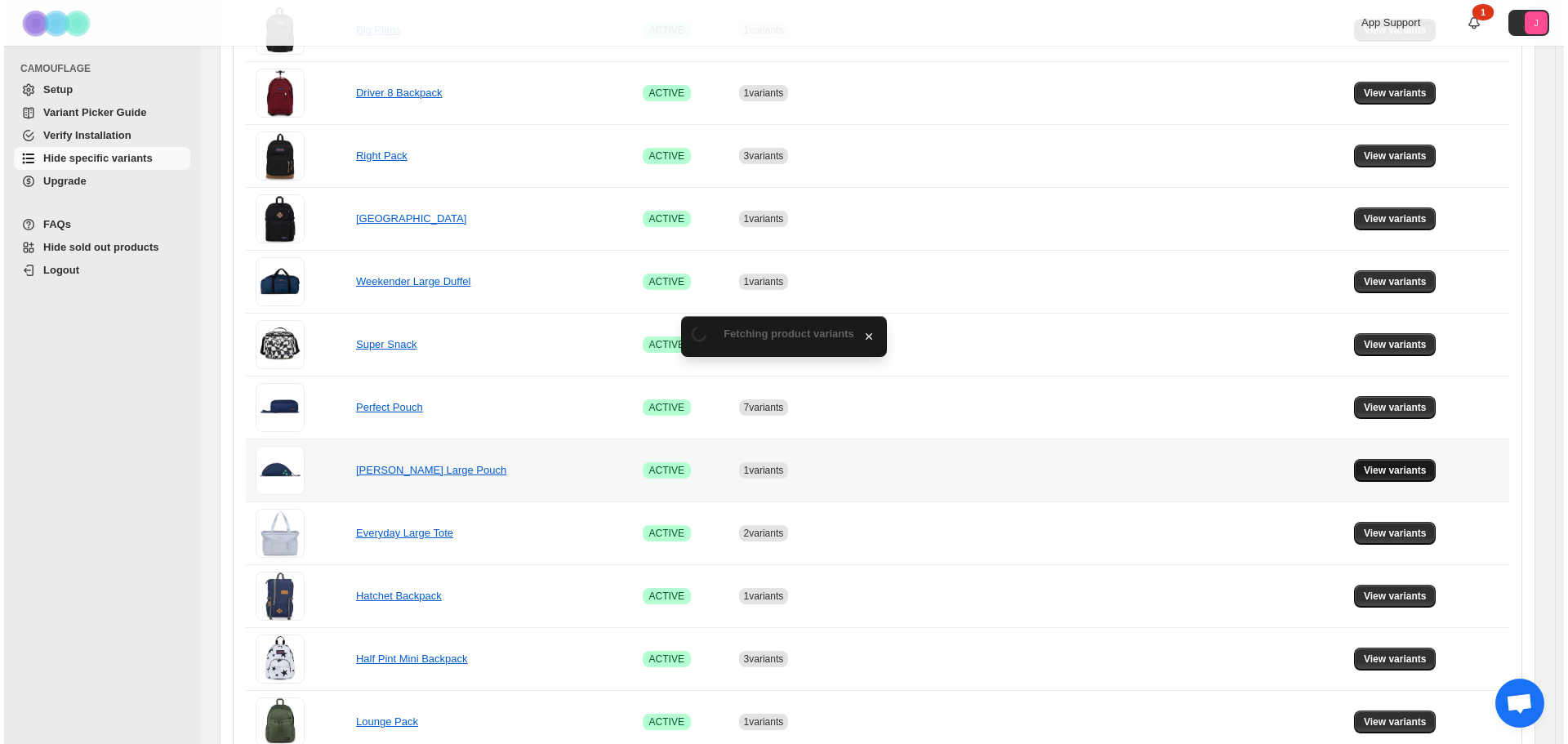
scroll to position [0, 0]
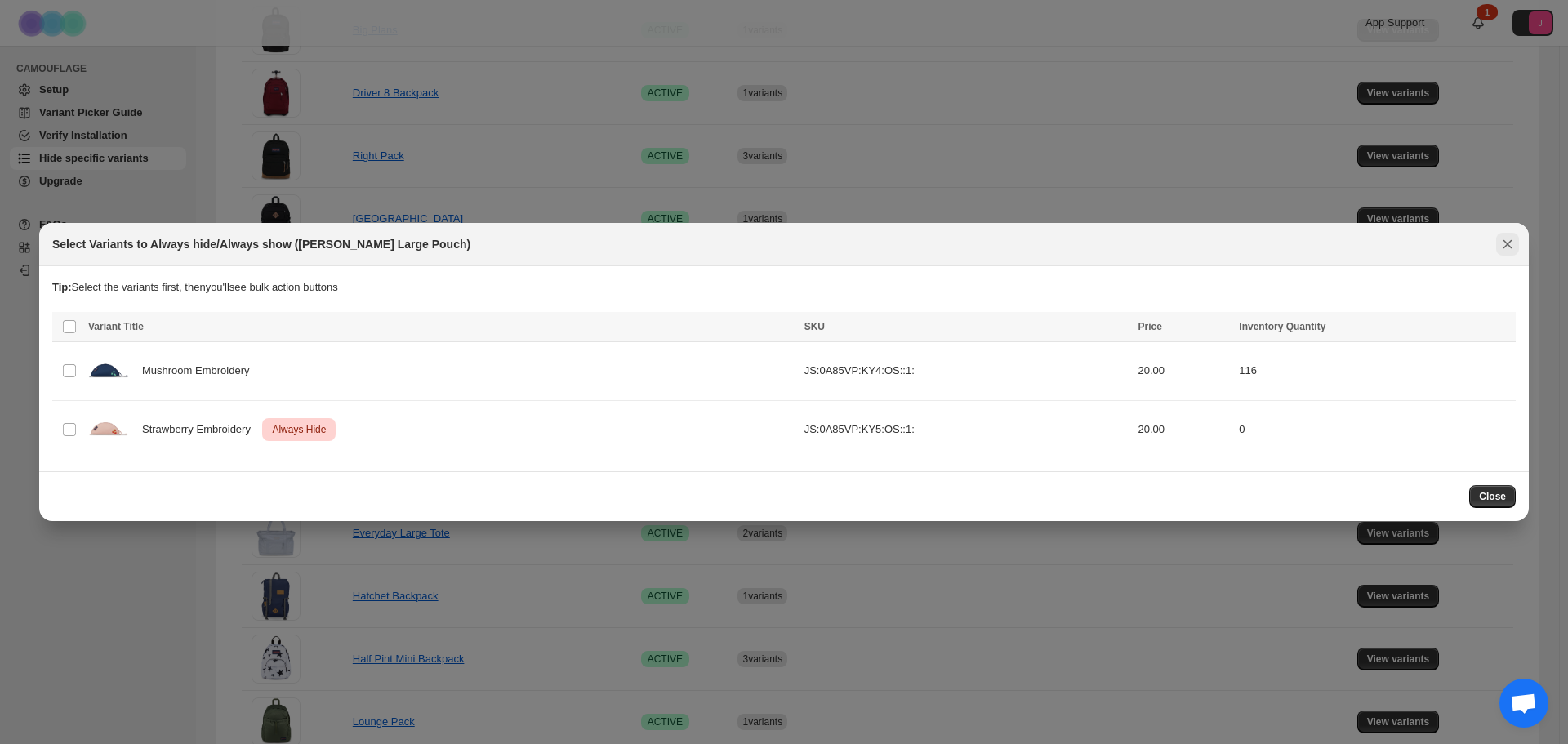
click at [1507, 243] on icon "Close" at bounding box center [1508, 244] width 9 height 9
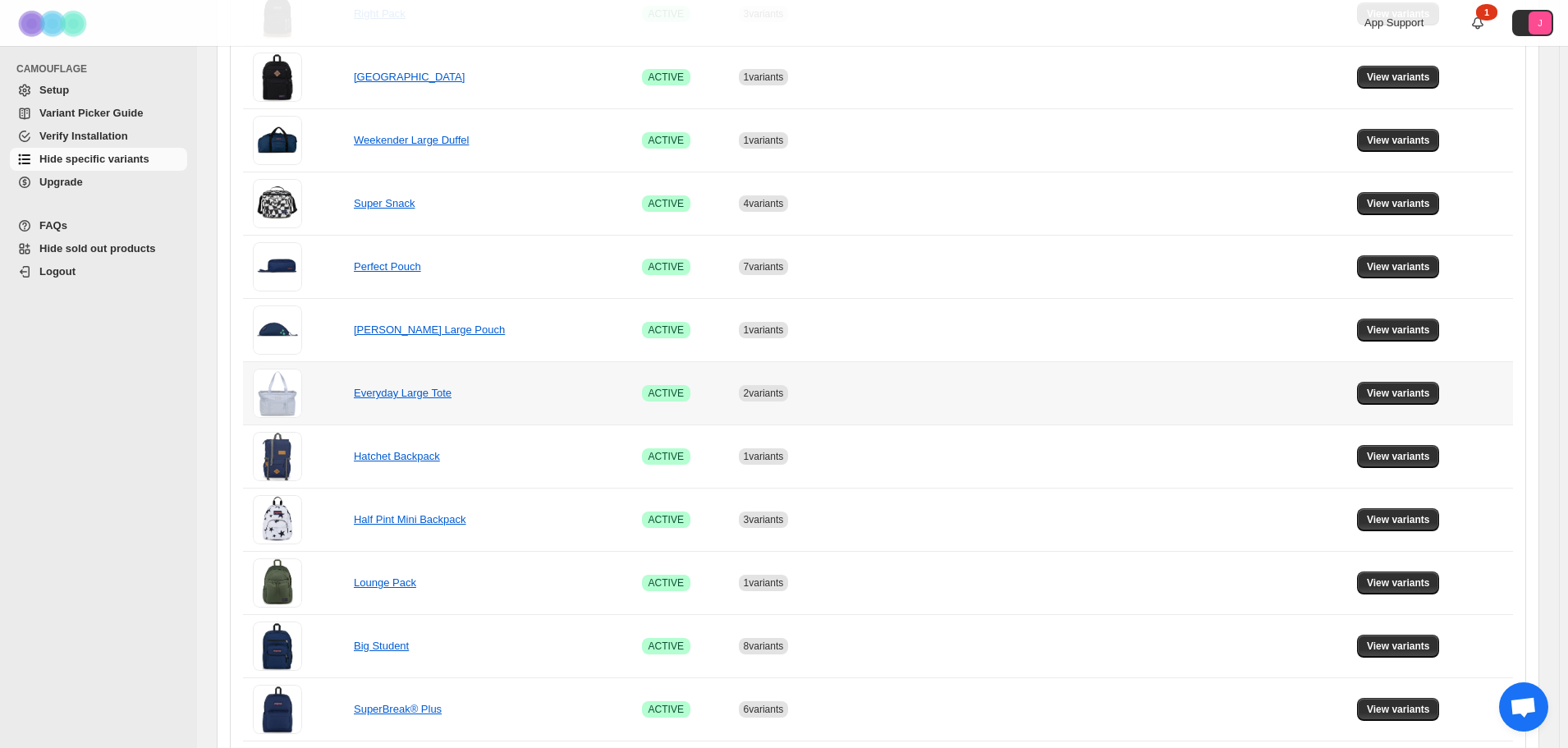
scroll to position [574, 0]
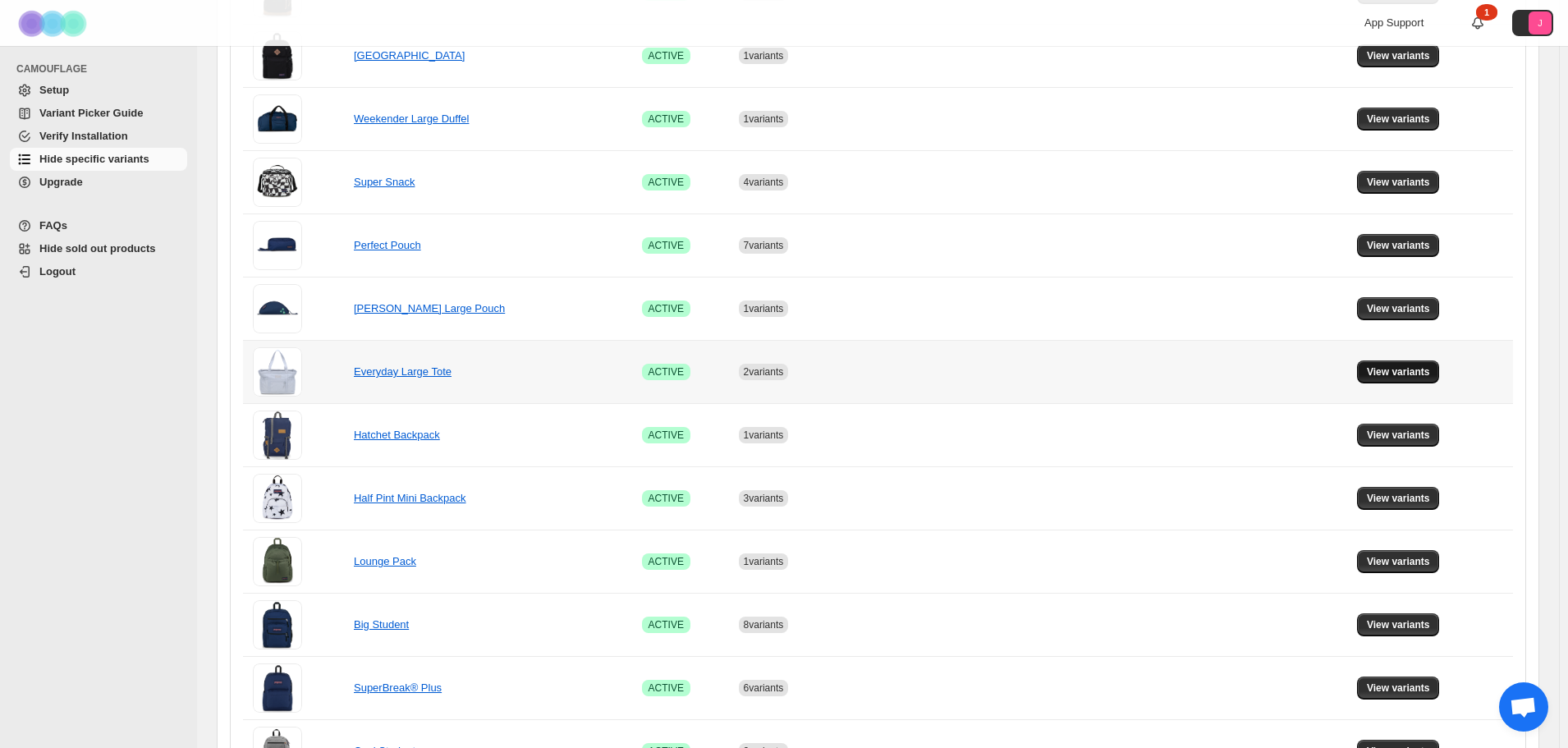
click at [1429, 365] on button "View variants" at bounding box center [1399, 372] width 83 height 23
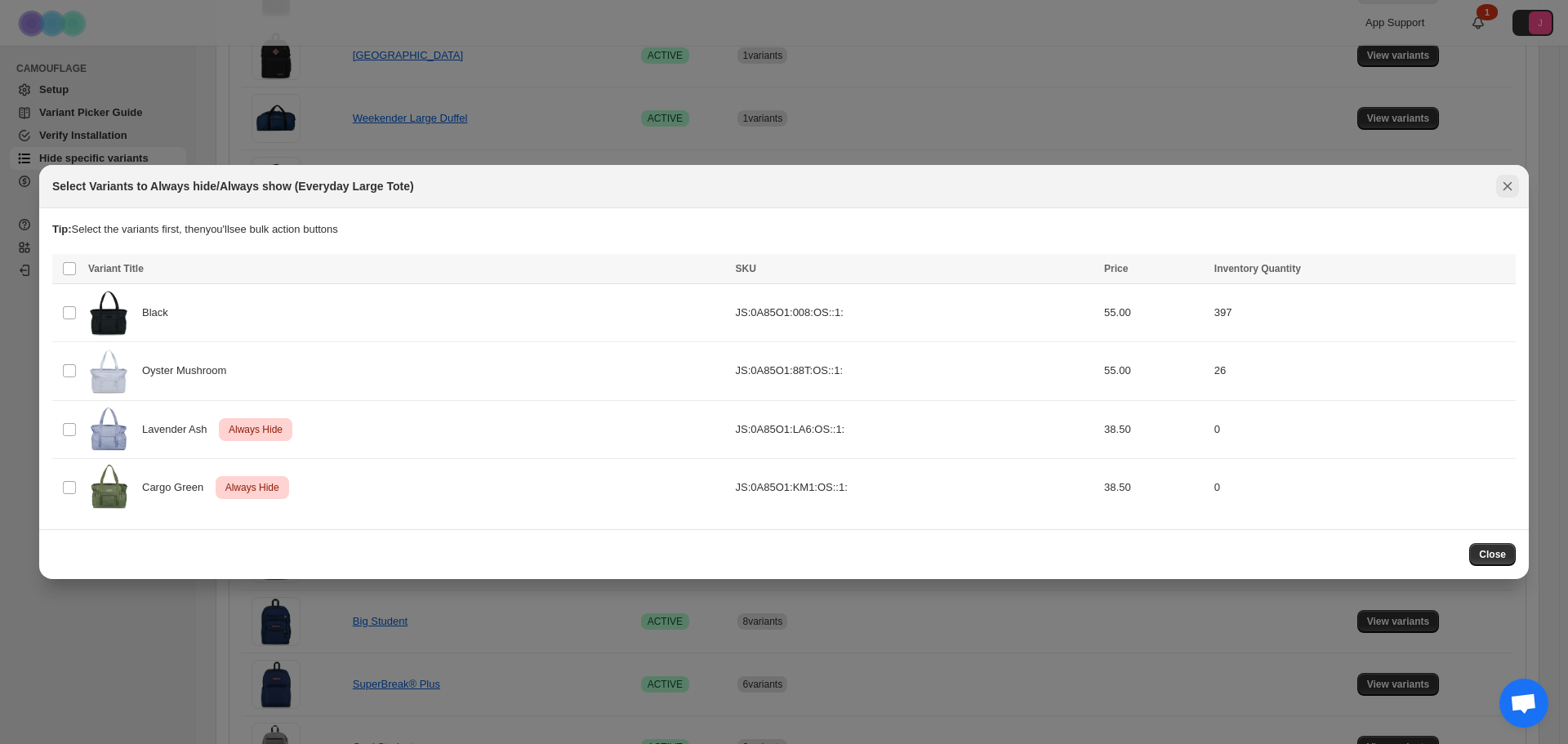
click at [1513, 185] on icon "Close" at bounding box center [1508, 187] width 16 height 16
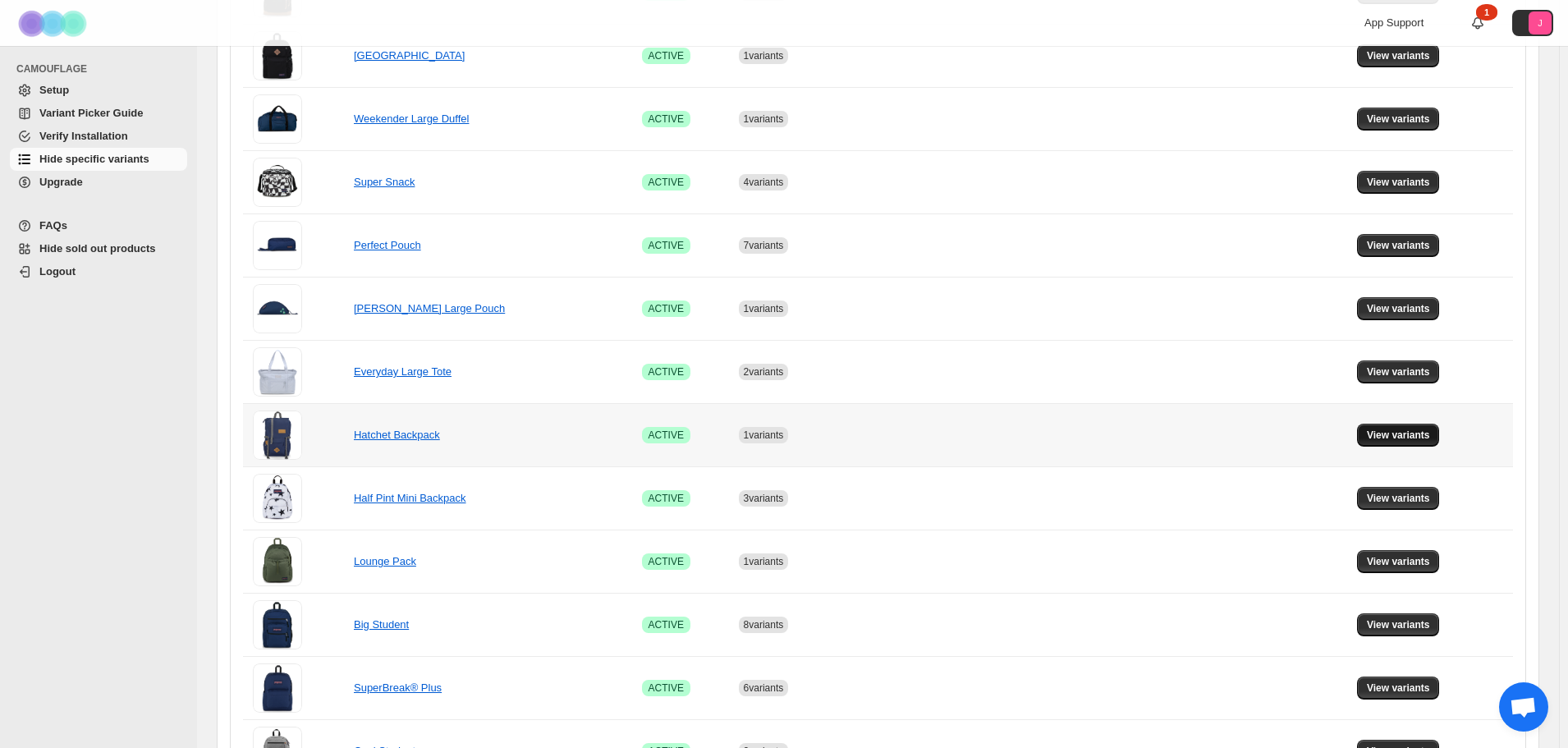
click at [1424, 437] on span "View variants" at bounding box center [1399, 436] width 63 height 13
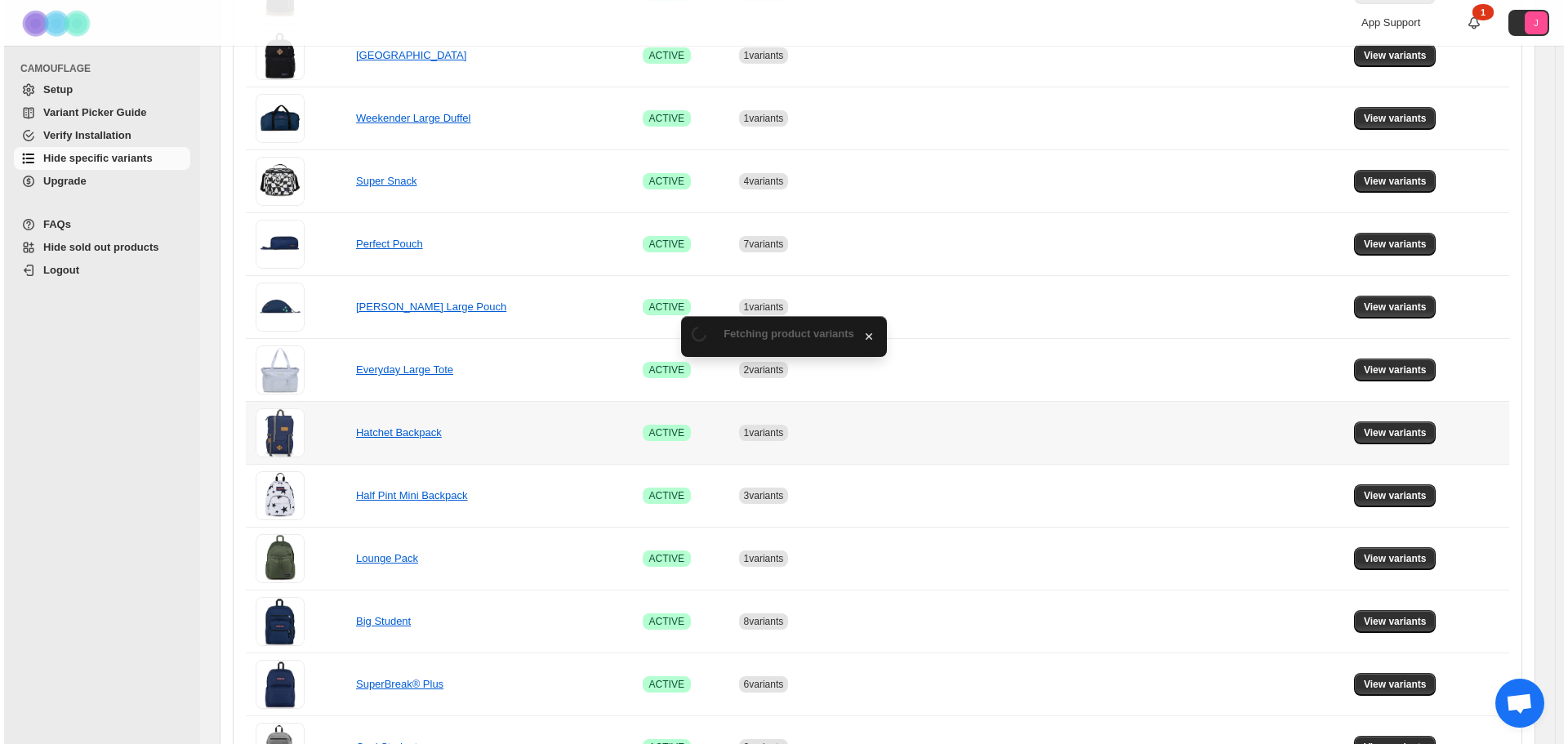
scroll to position [0, 0]
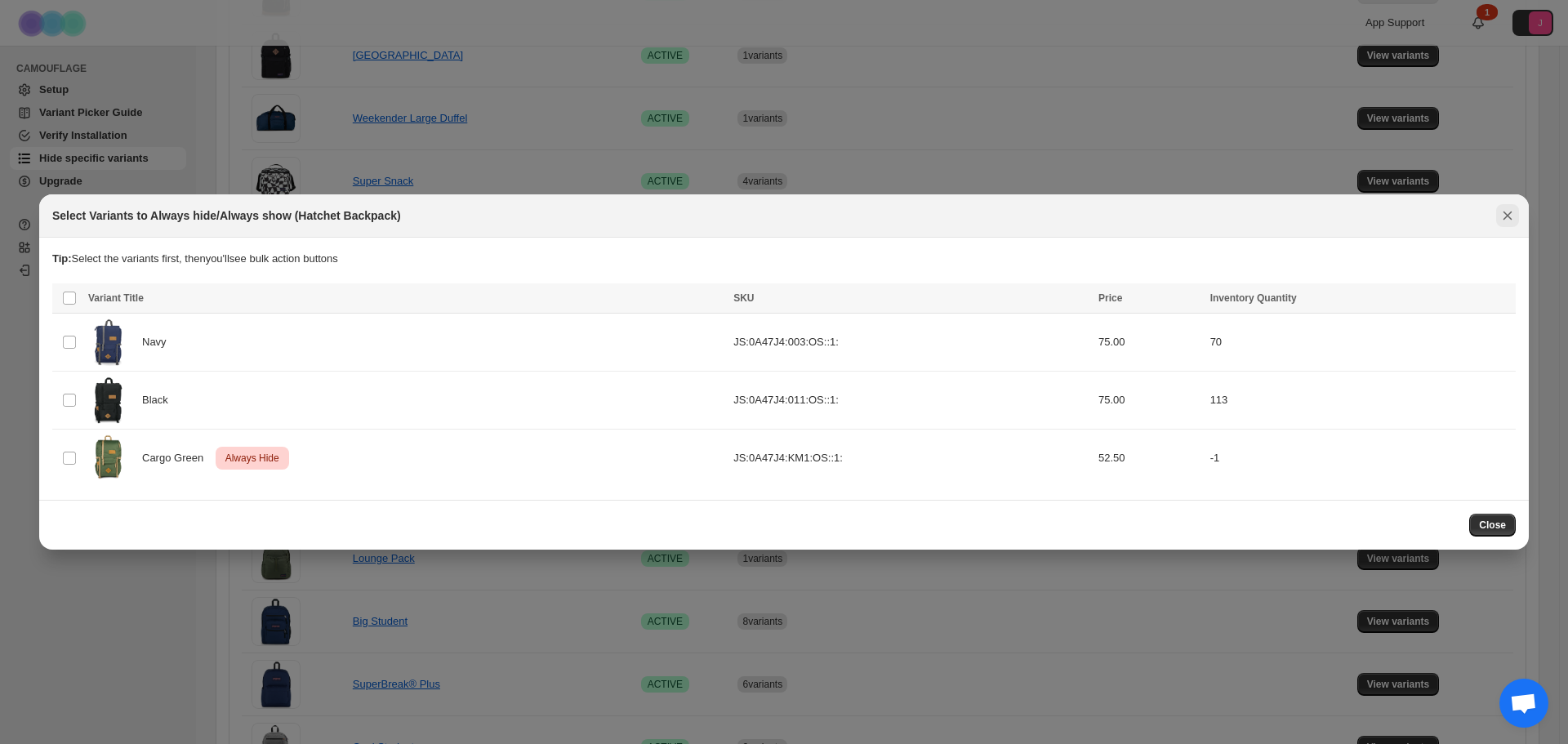
click at [1505, 212] on icon "Close" at bounding box center [1508, 215] width 9 height 9
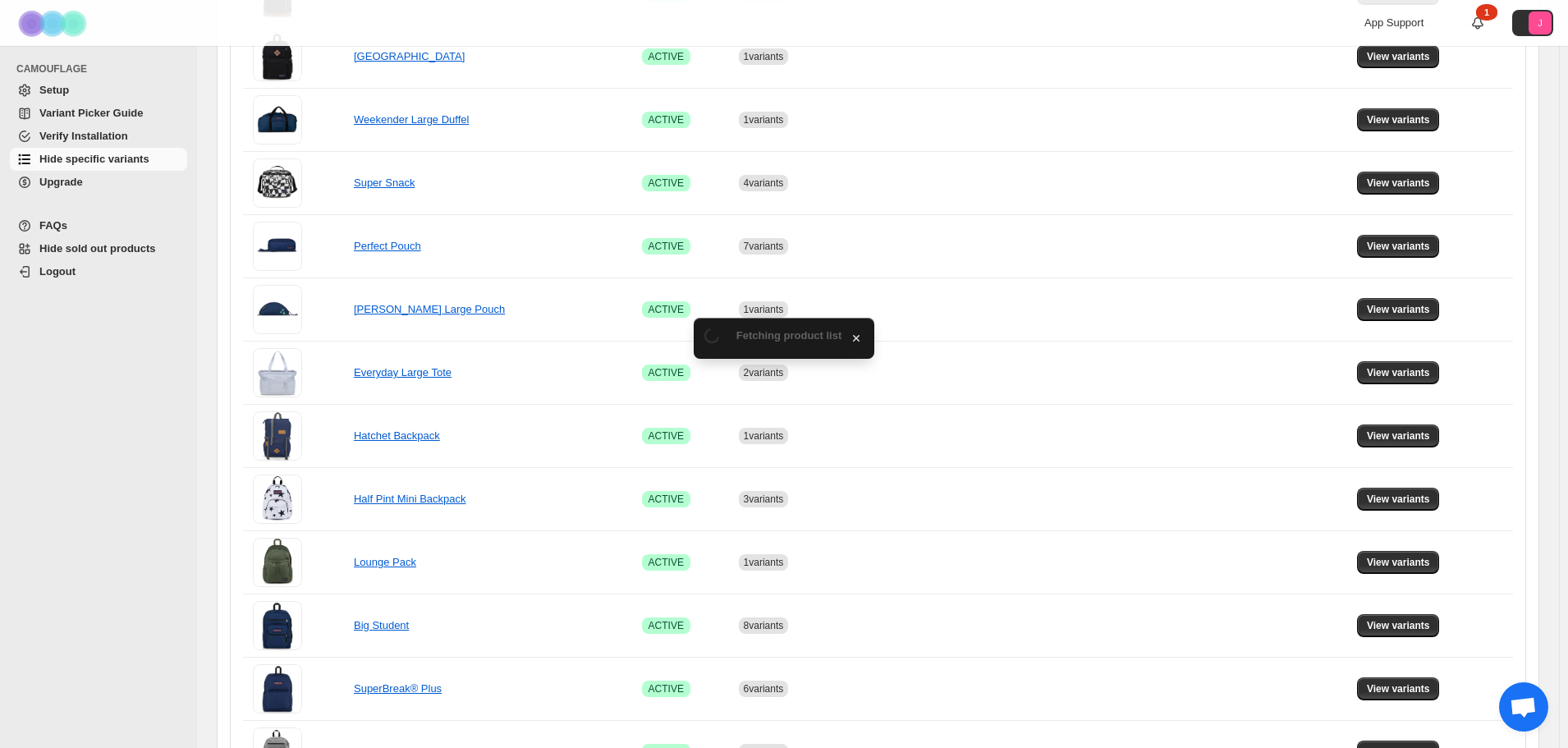
scroll to position [574, 0]
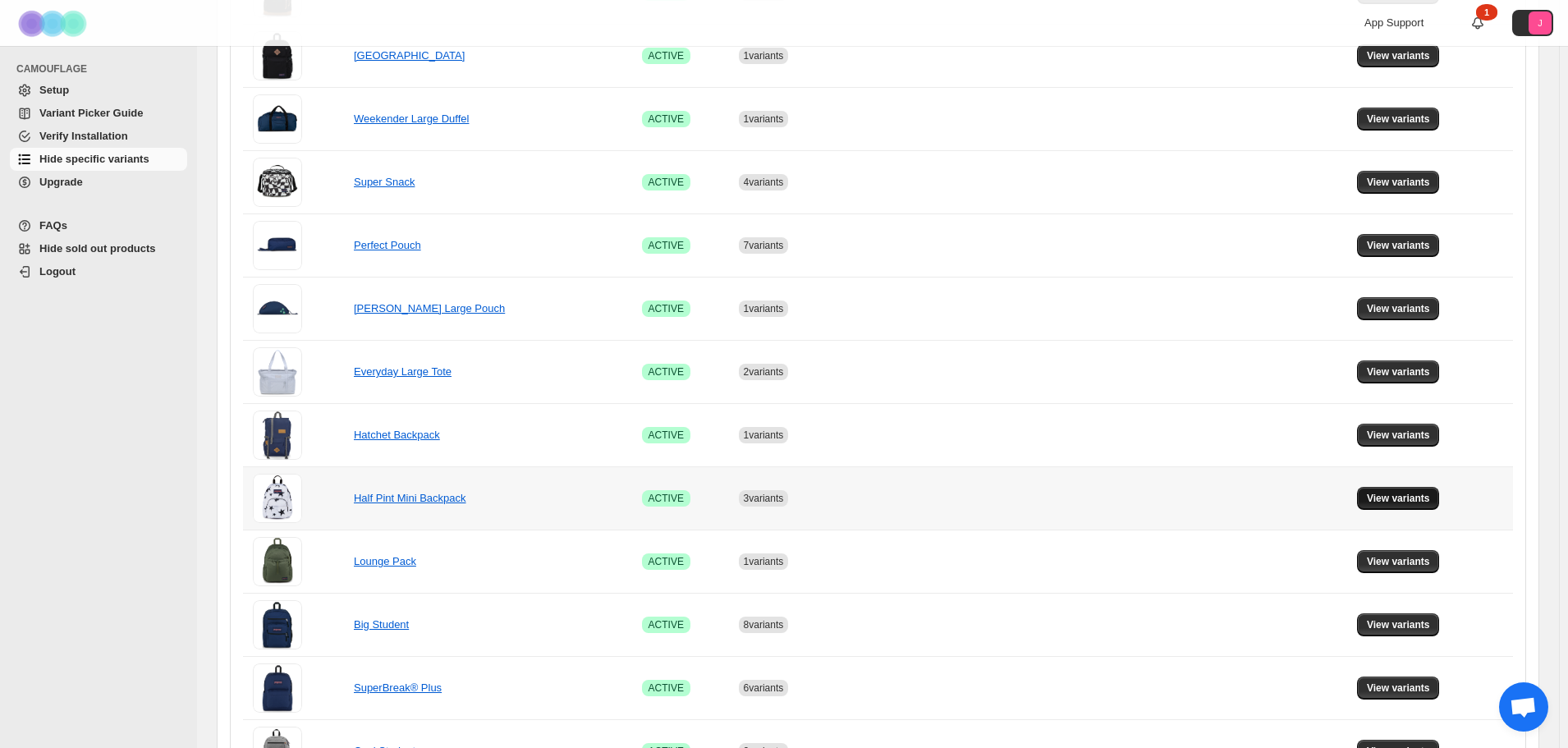
click at [1394, 507] on button "View variants" at bounding box center [1399, 498] width 83 height 23
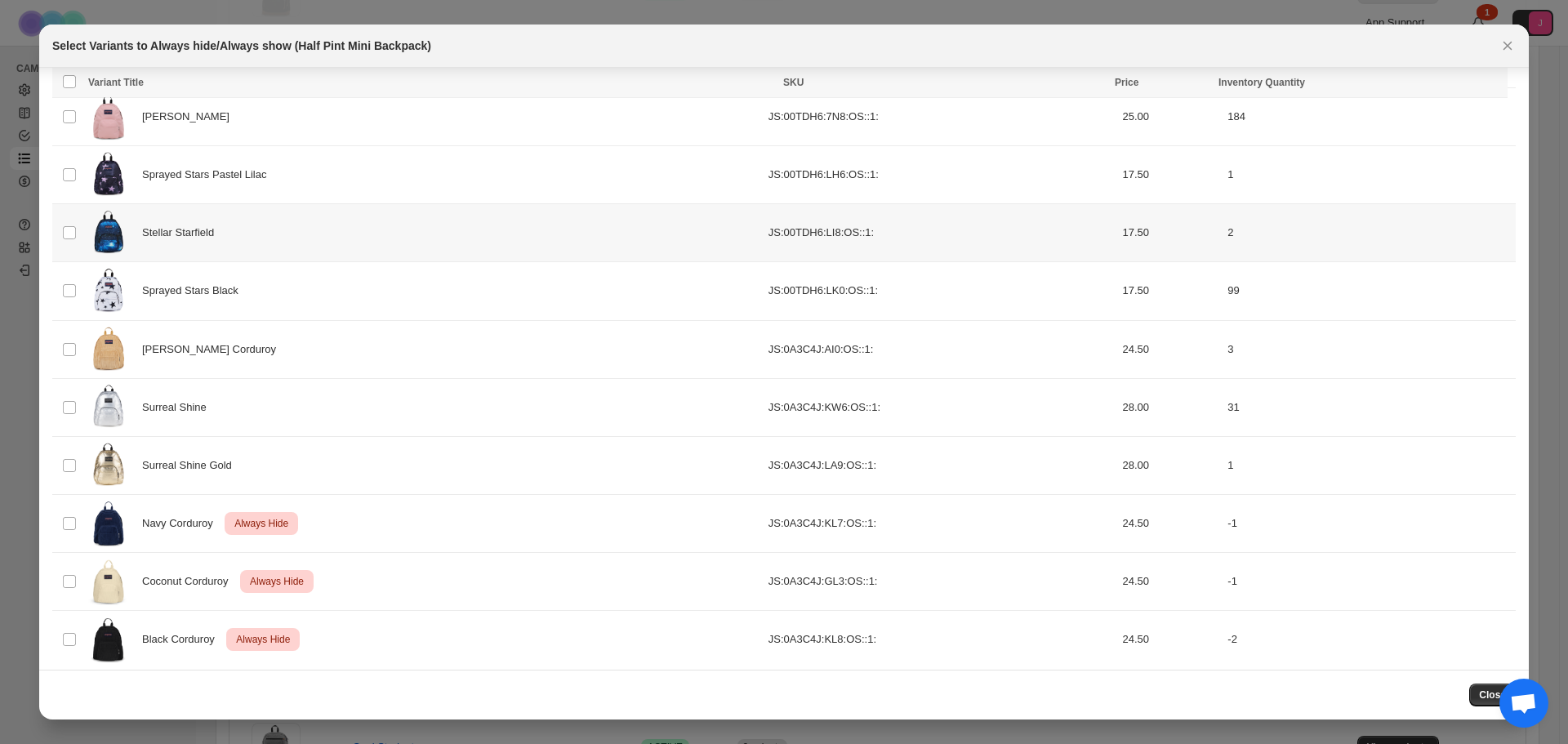
scroll to position [532, 0]
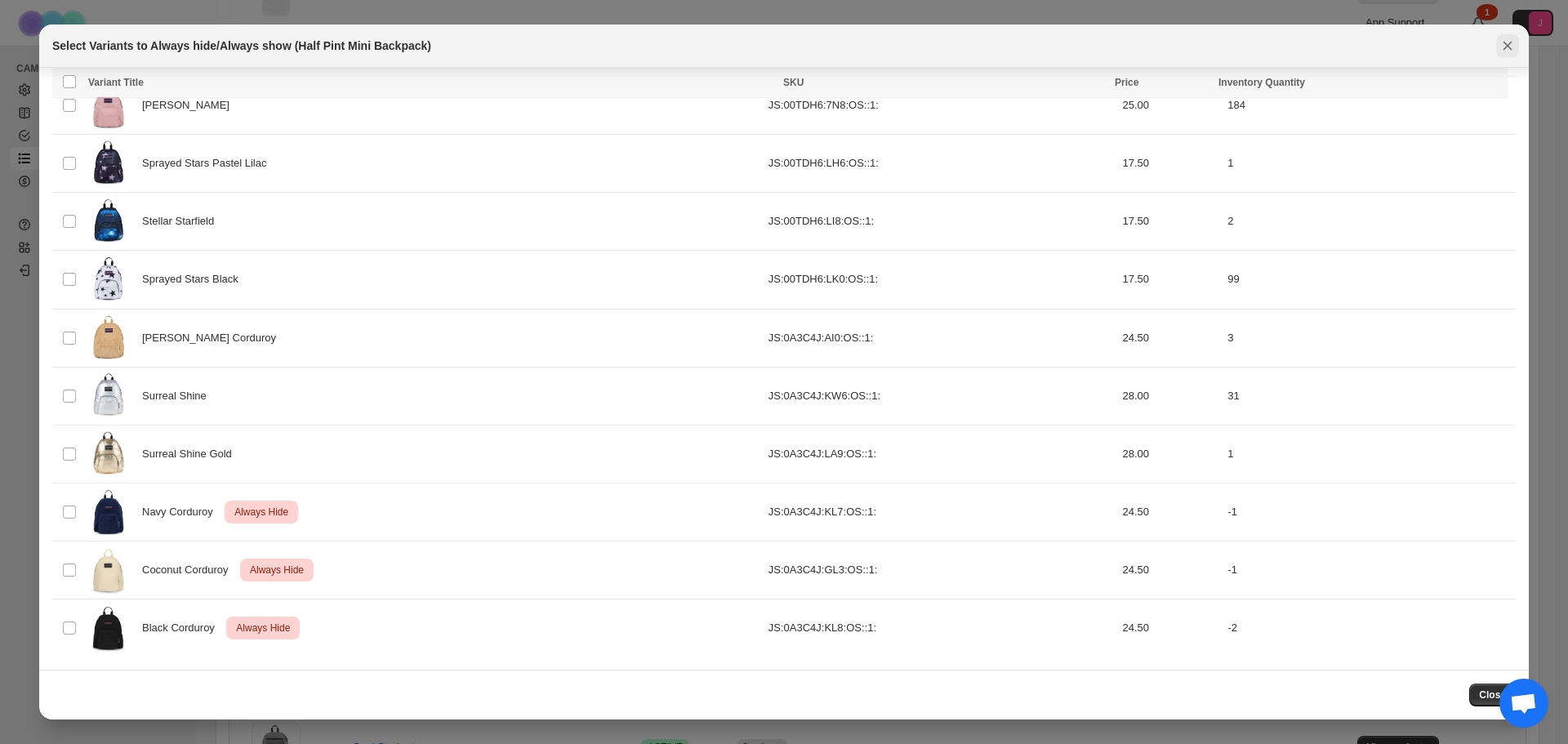
click at [1508, 44] on icon "Close" at bounding box center [1508, 46] width 16 height 16
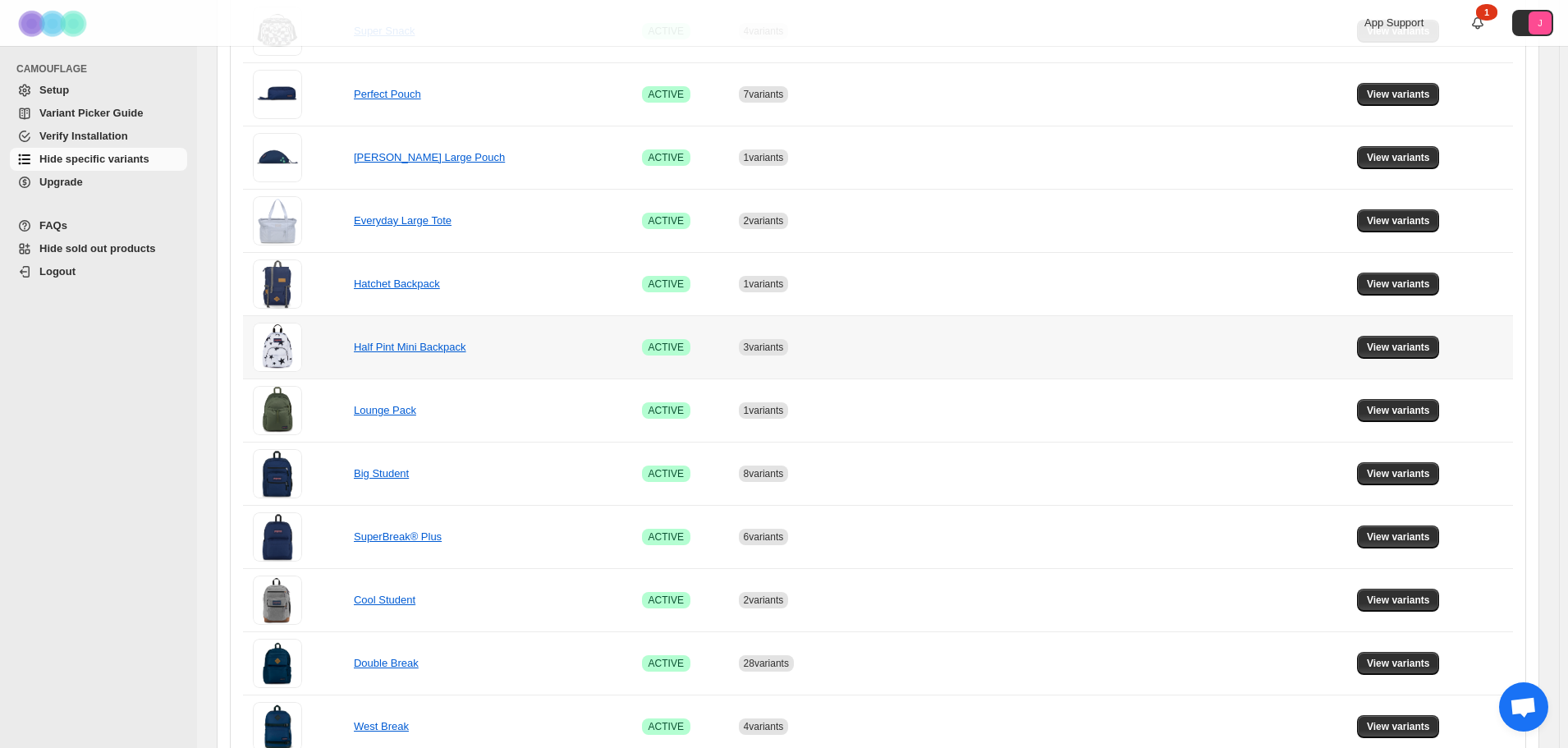
scroll to position [739, 0]
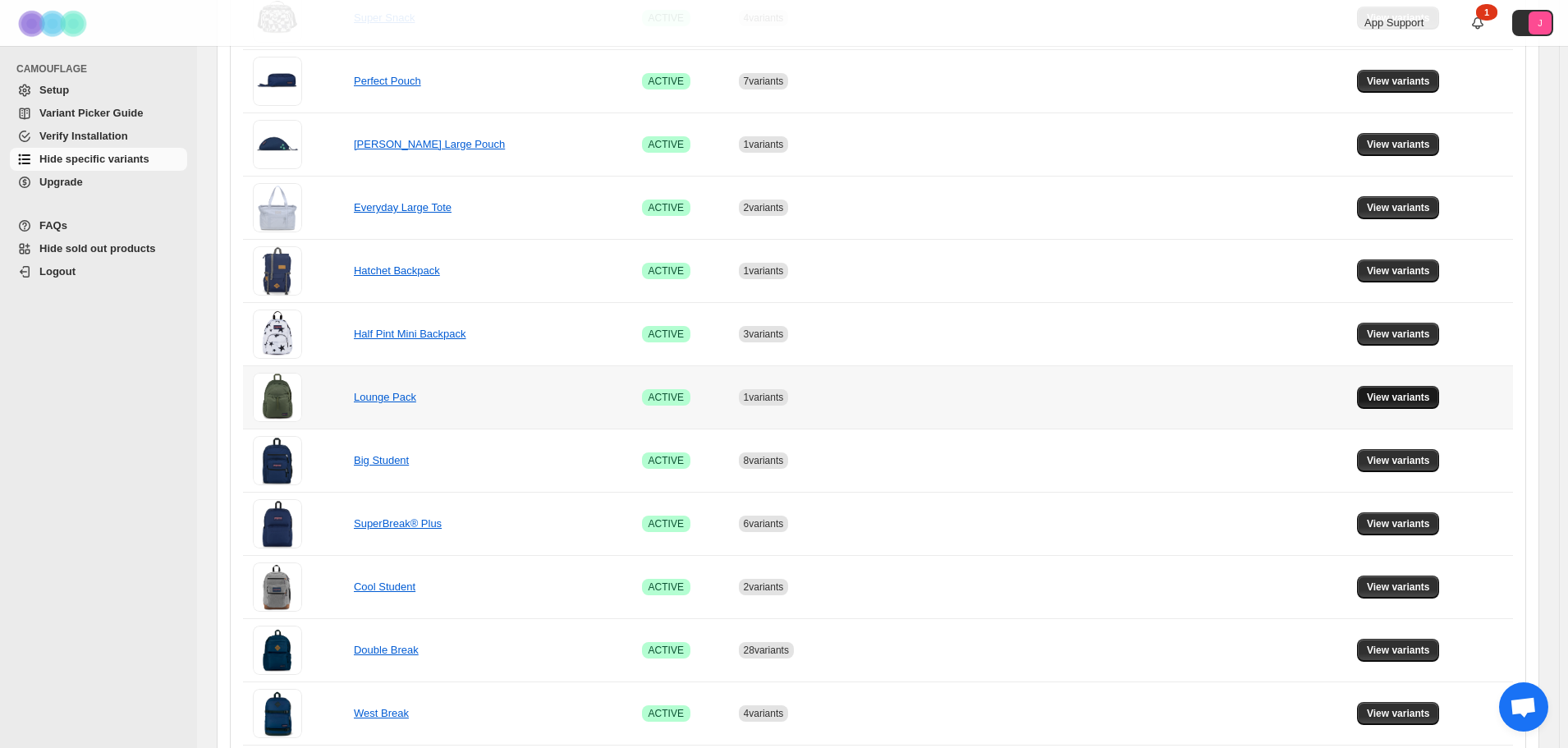
click at [1431, 393] on span "View variants" at bounding box center [1399, 398] width 63 height 13
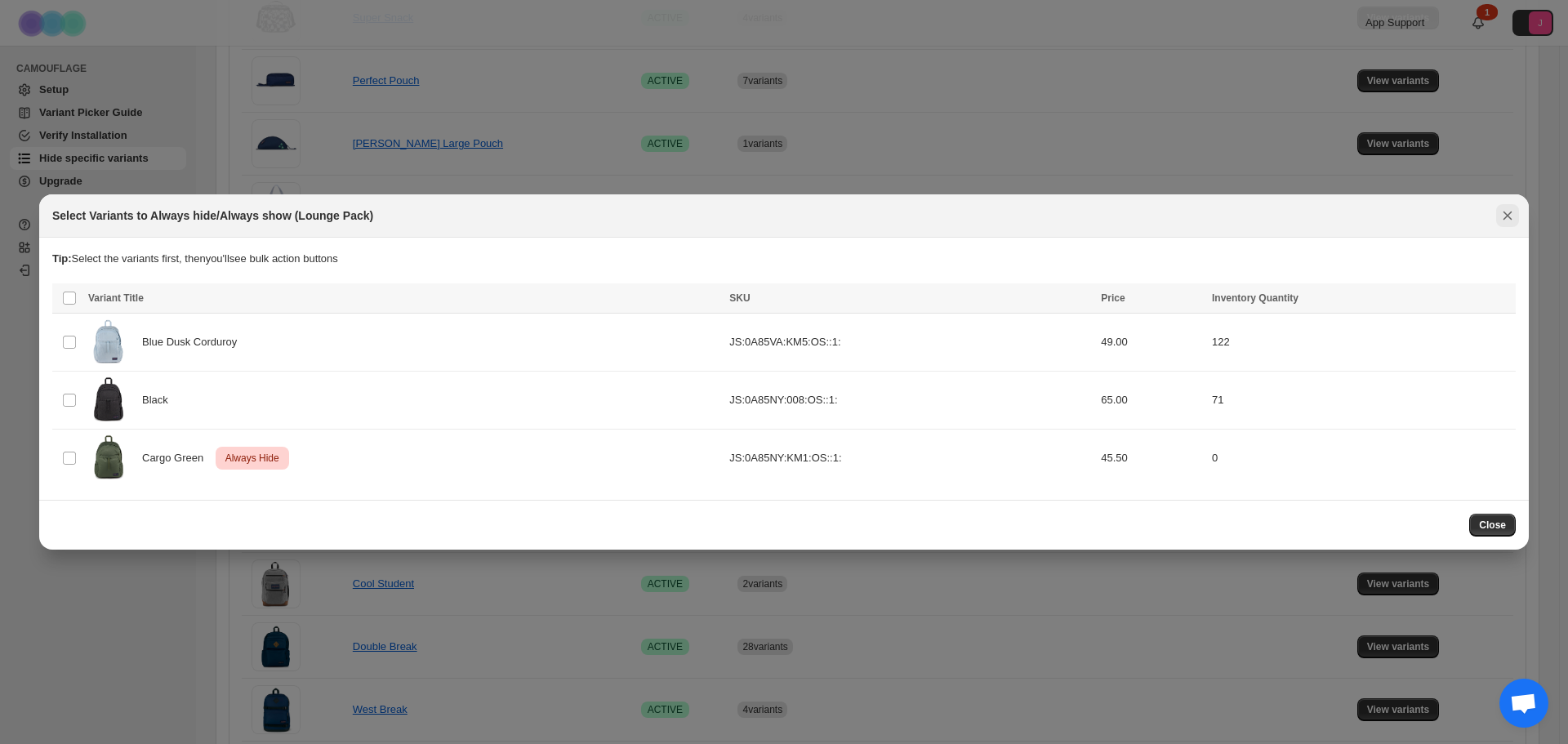
click at [1514, 215] on icon "Close" at bounding box center [1508, 215] width 16 height 16
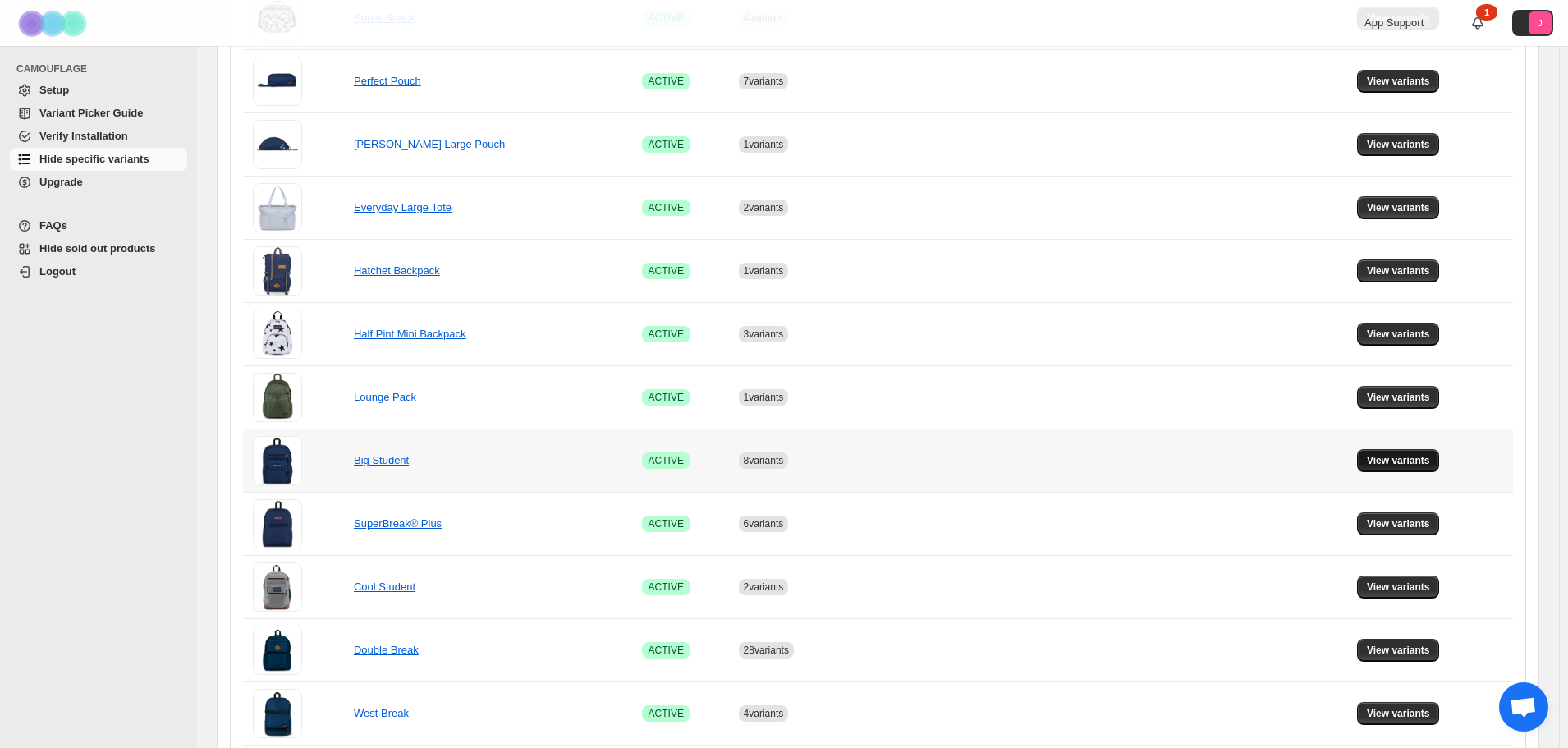
click at [1414, 456] on span "View variants" at bounding box center [1399, 460] width 63 height 13
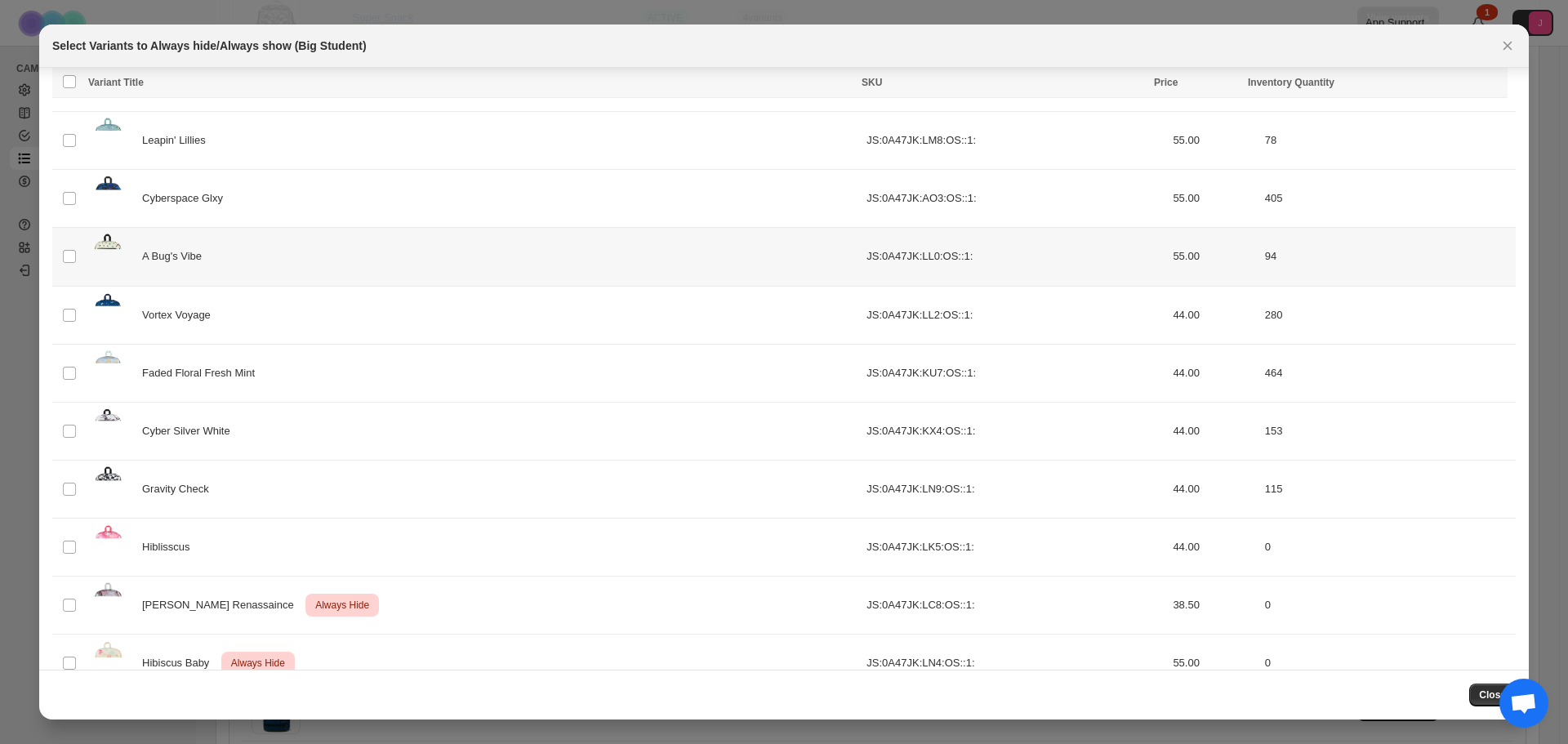
scroll to position [1081, 0]
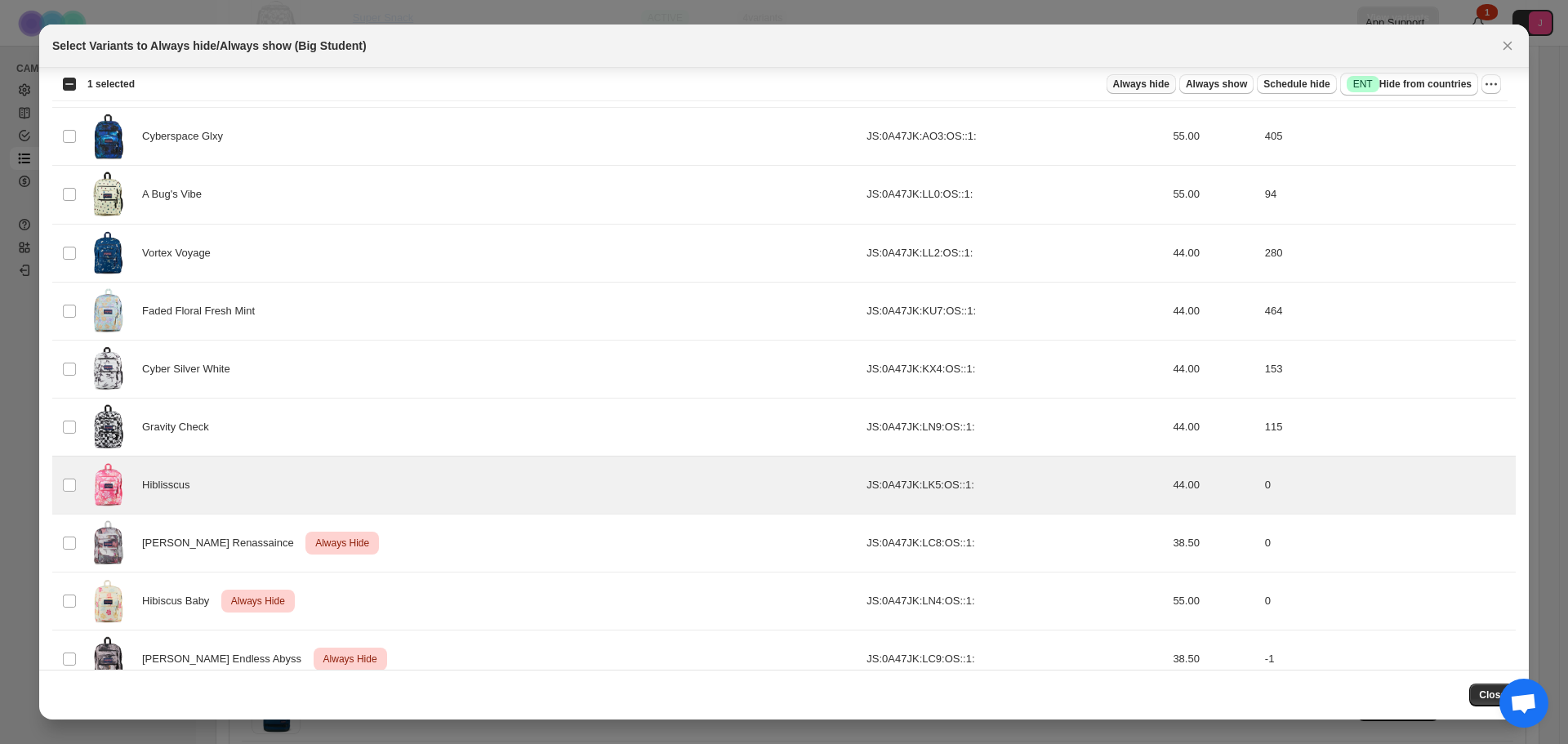
click at [1127, 81] on button "Always hide" at bounding box center [1141, 84] width 69 height 20
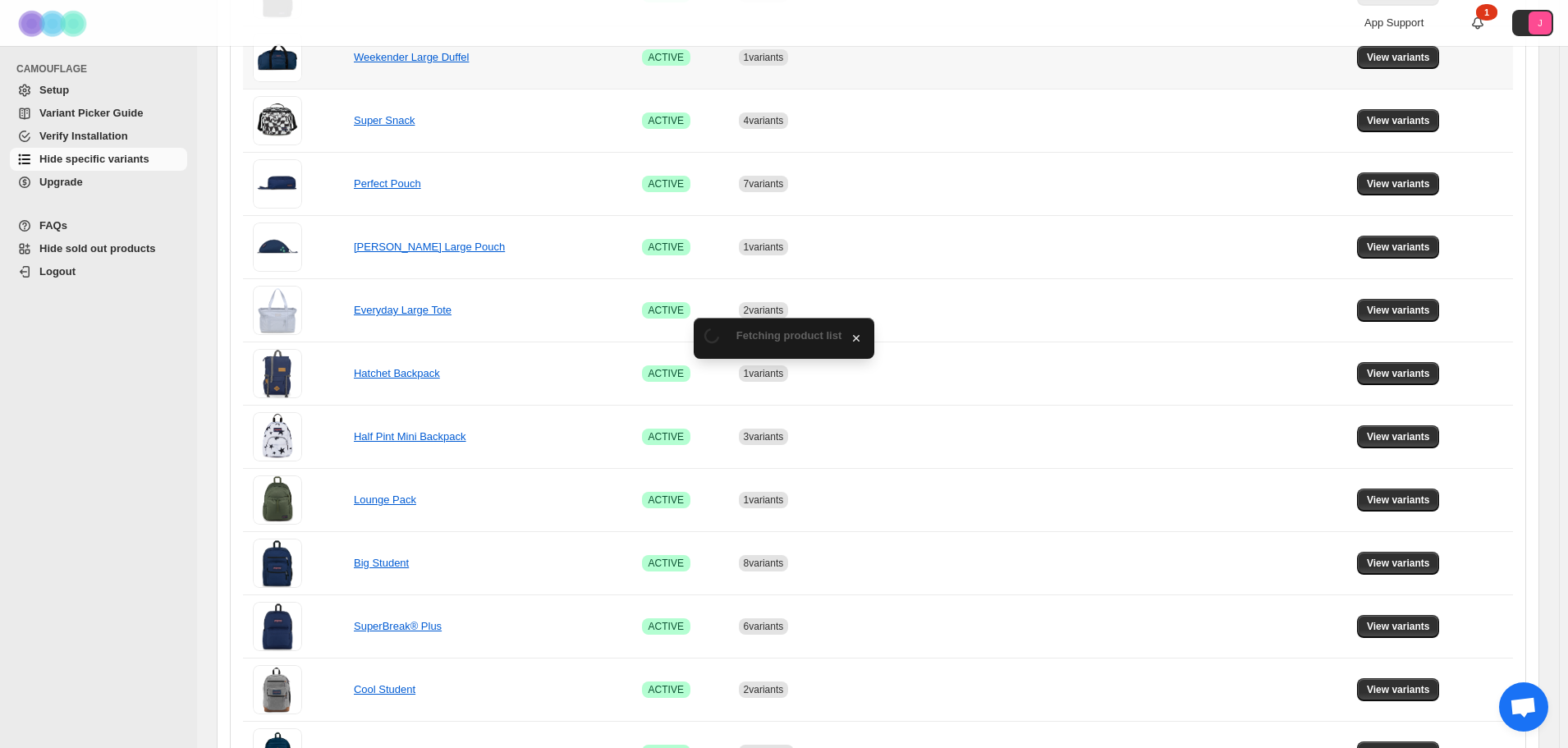
scroll to position [739, 0]
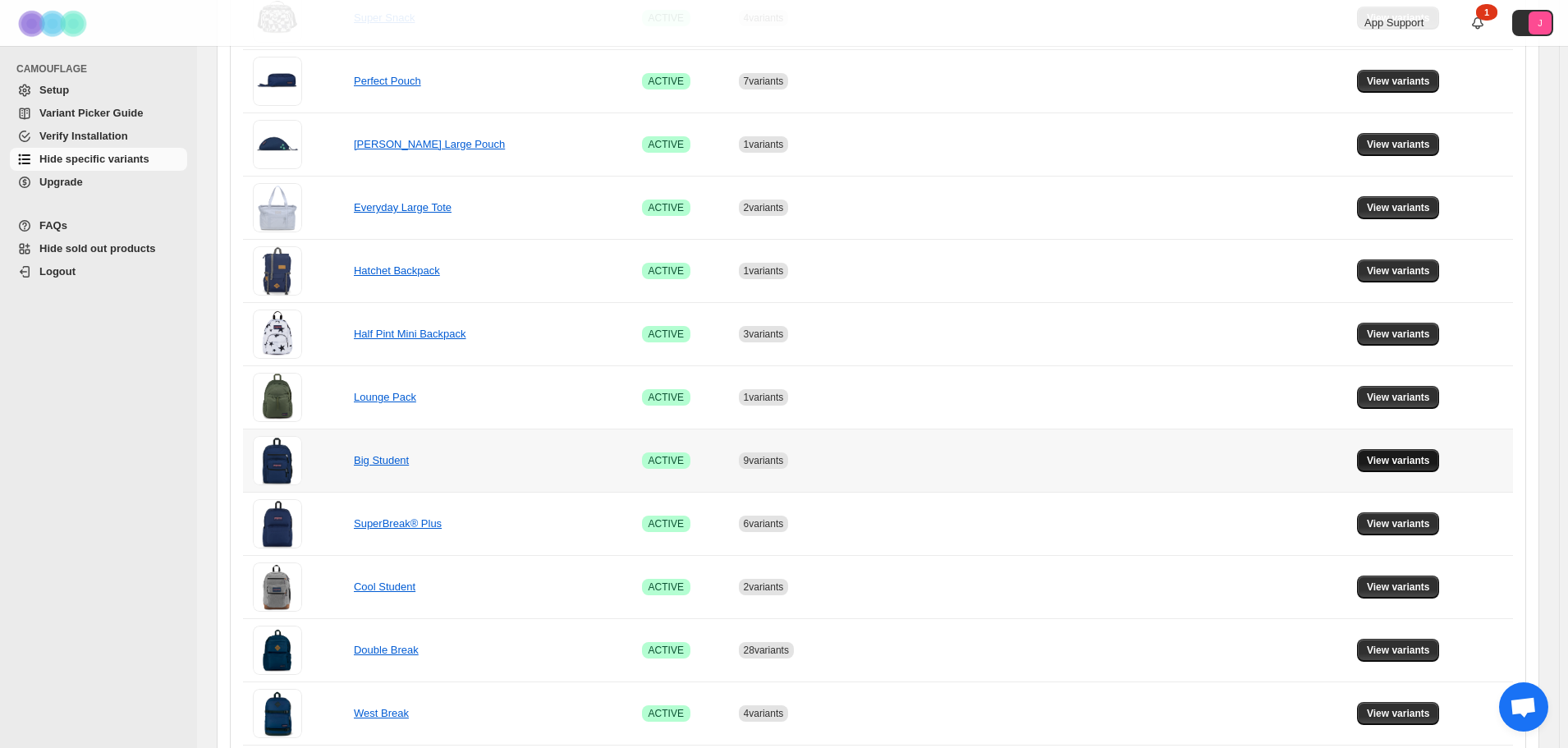
click at [1413, 453] on button "View variants" at bounding box center [1399, 460] width 83 height 23
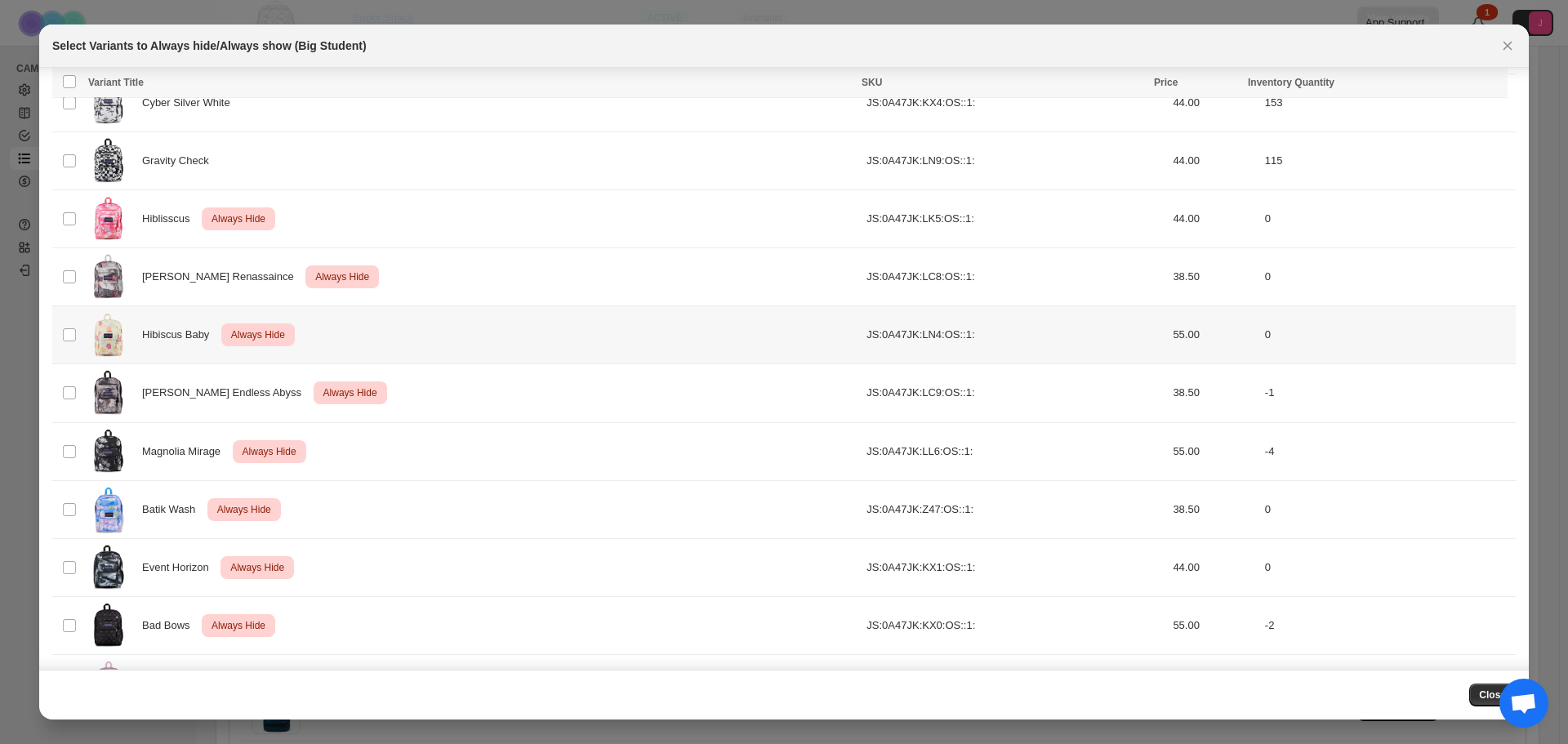
scroll to position [1321, 0]
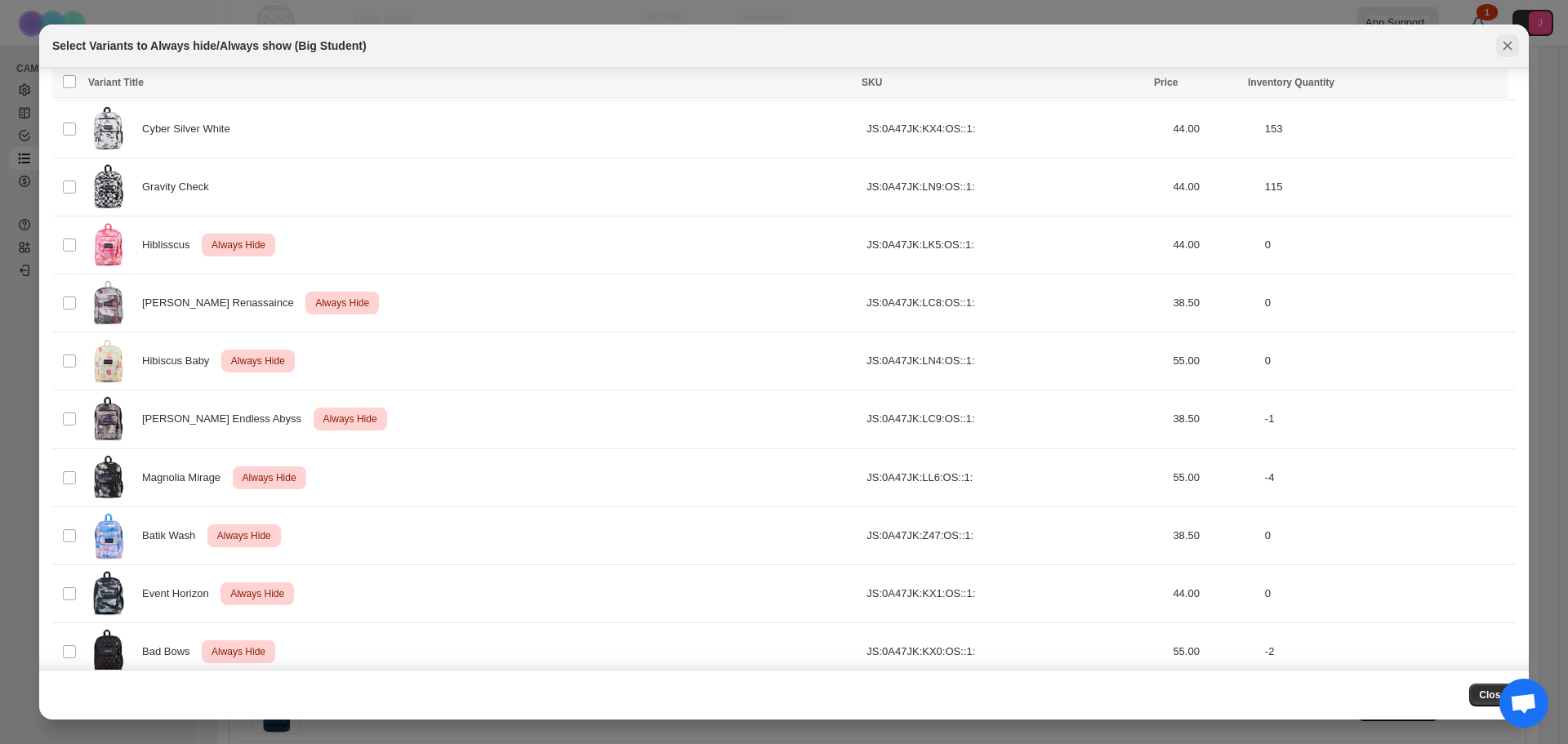
click at [1506, 44] on icon "Close" at bounding box center [1508, 46] width 9 height 9
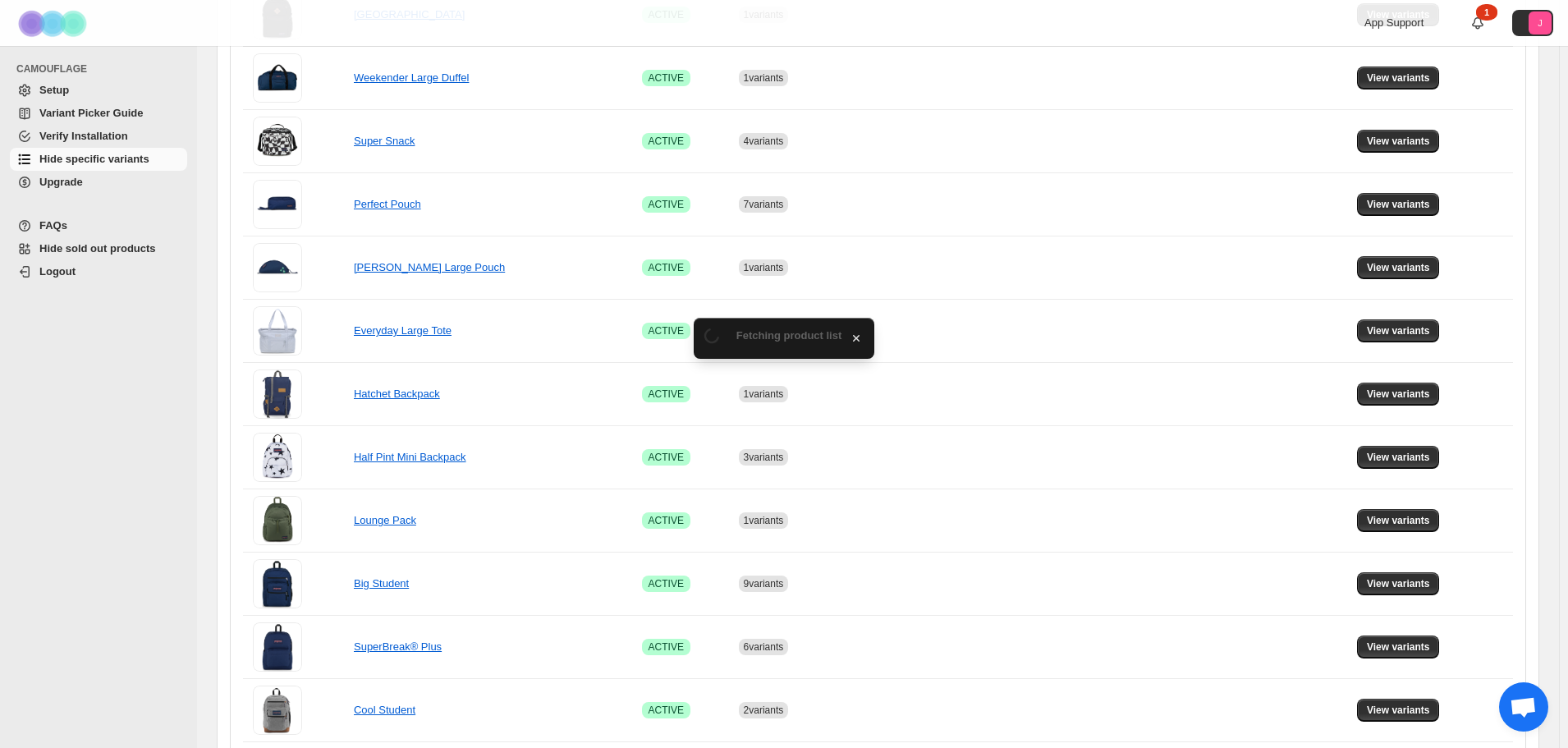
scroll to position [739, 0]
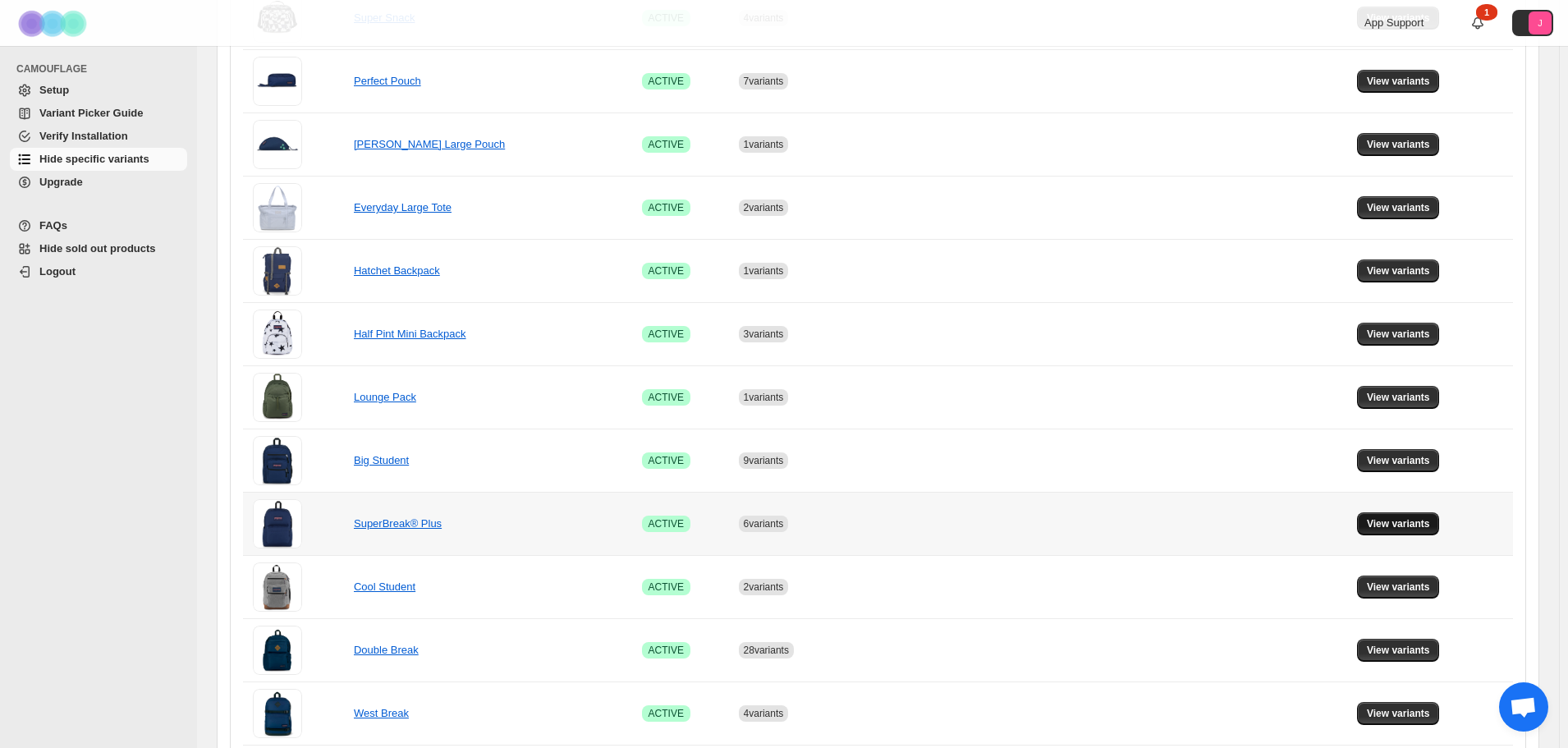
click at [1403, 517] on button "View variants" at bounding box center [1399, 524] width 83 height 23
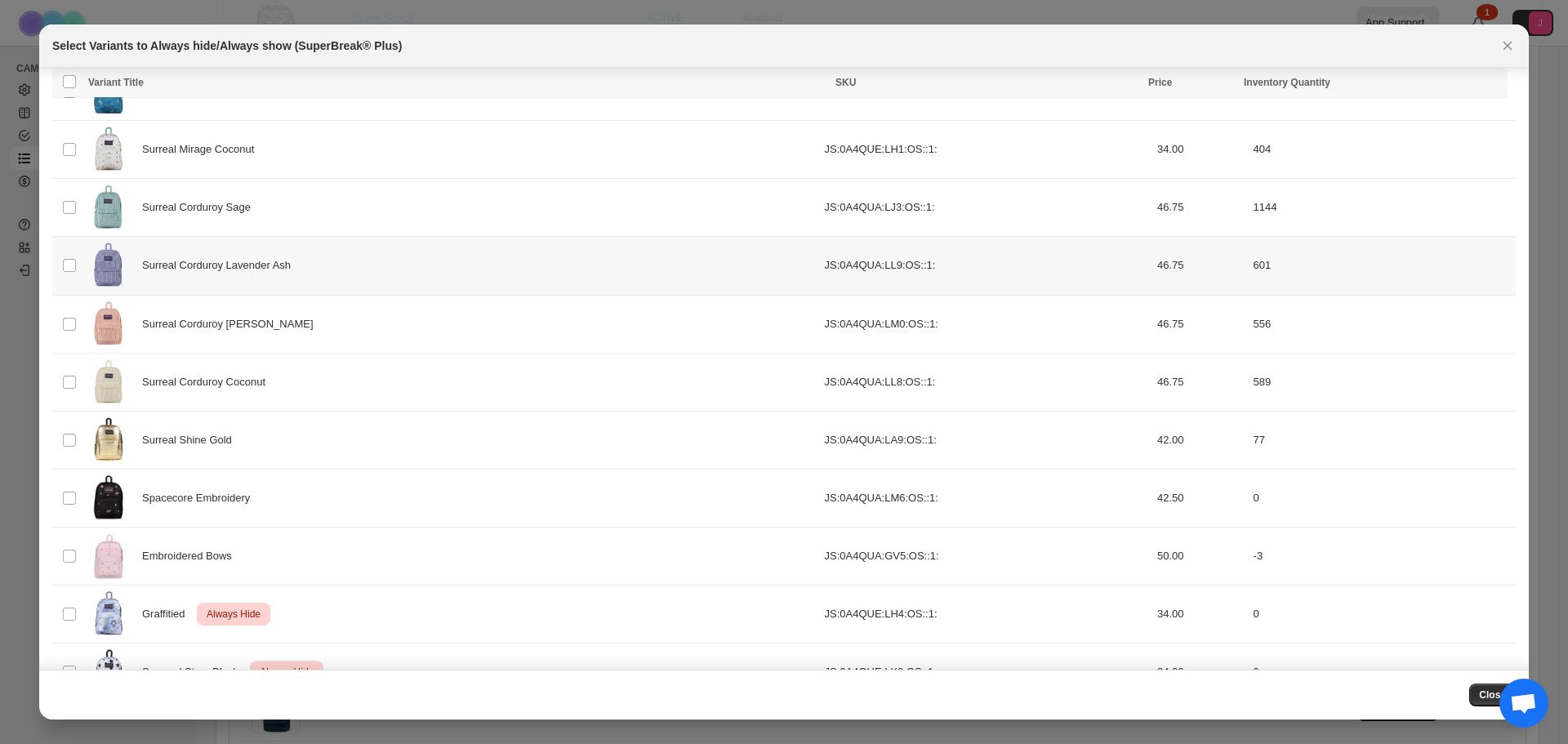
scroll to position [1622, 0]
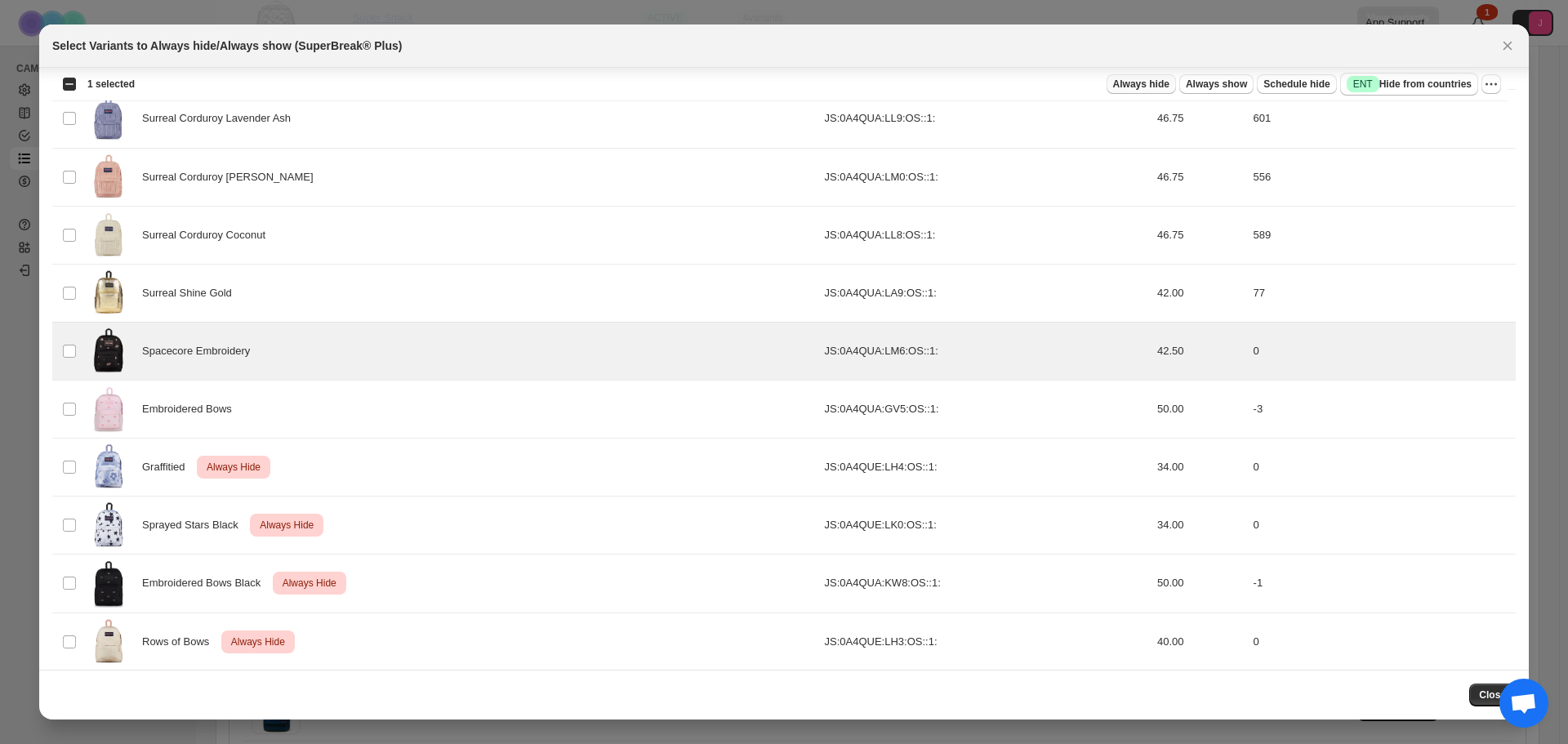
click at [1163, 82] on span "Always hide" at bounding box center [1141, 84] width 57 height 13
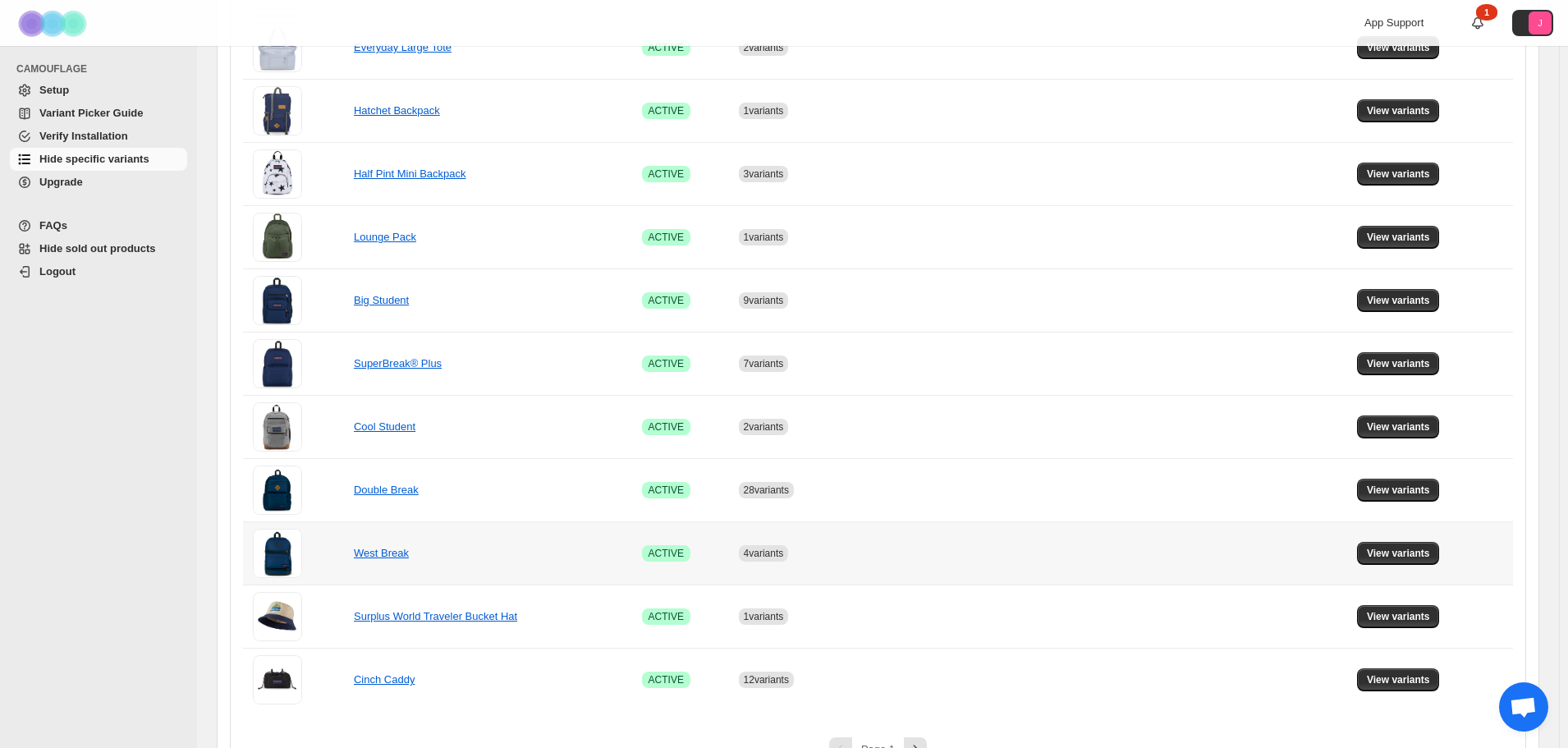
scroll to position [937, 0]
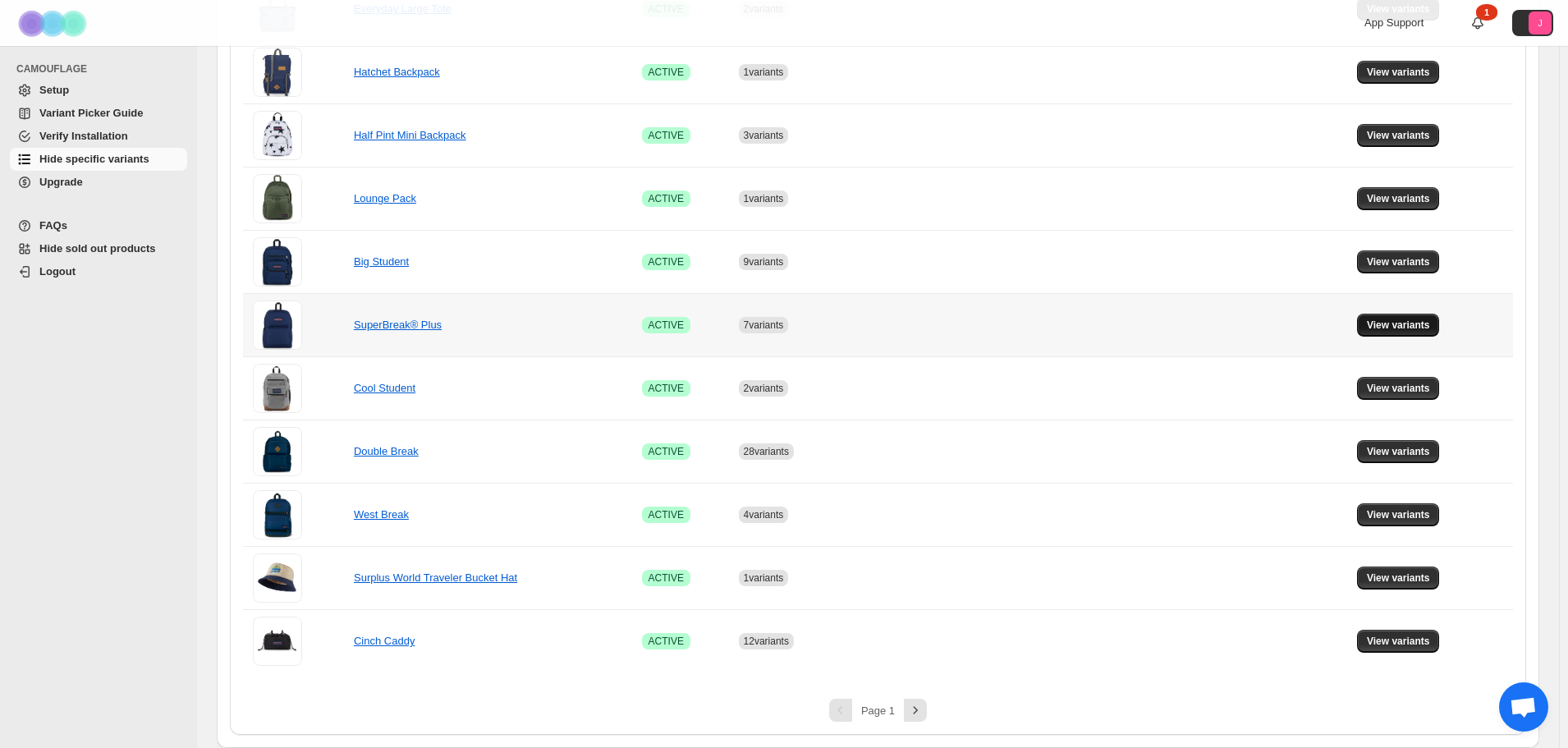
click at [1416, 324] on span "View variants" at bounding box center [1399, 325] width 63 height 13
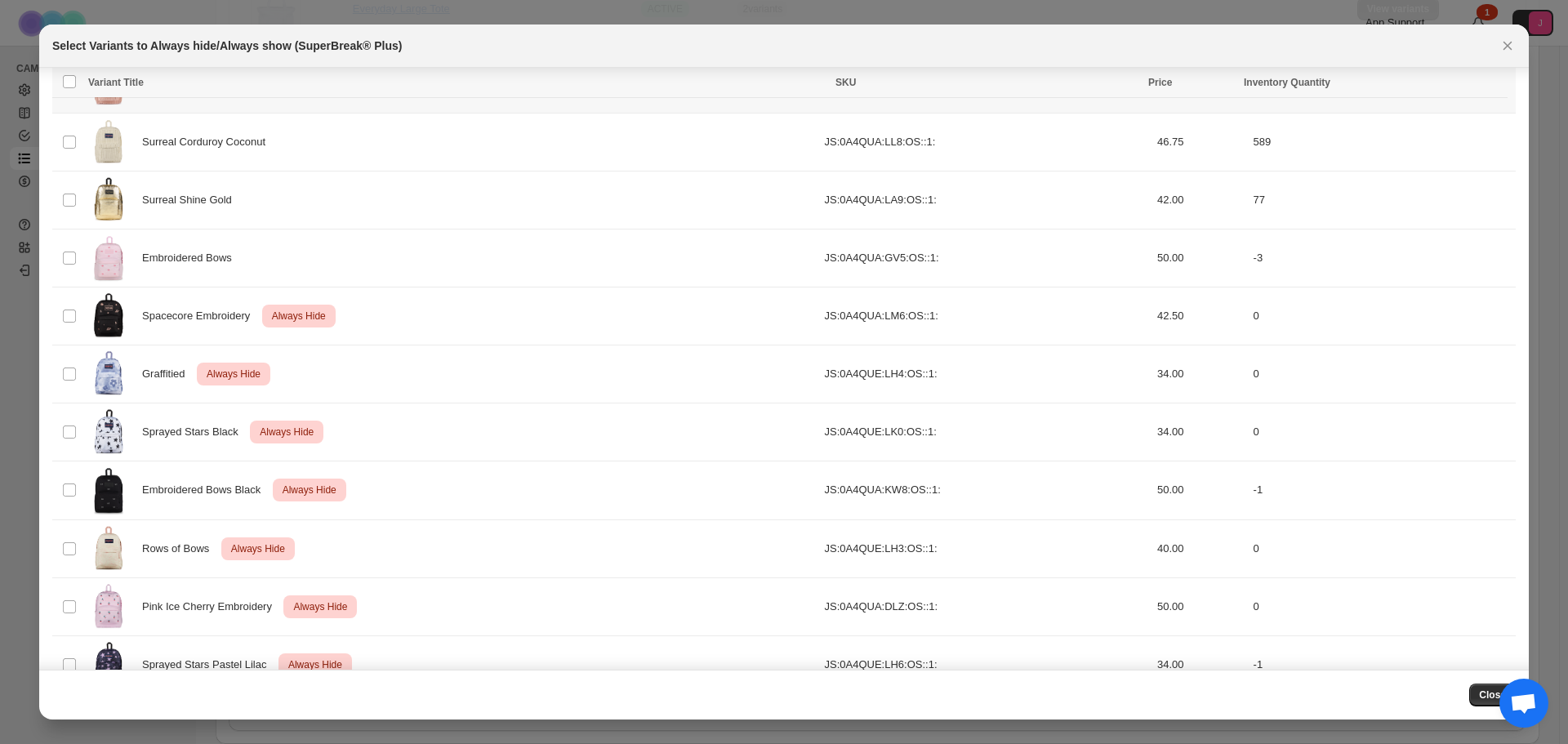
scroll to position [1752, 0]
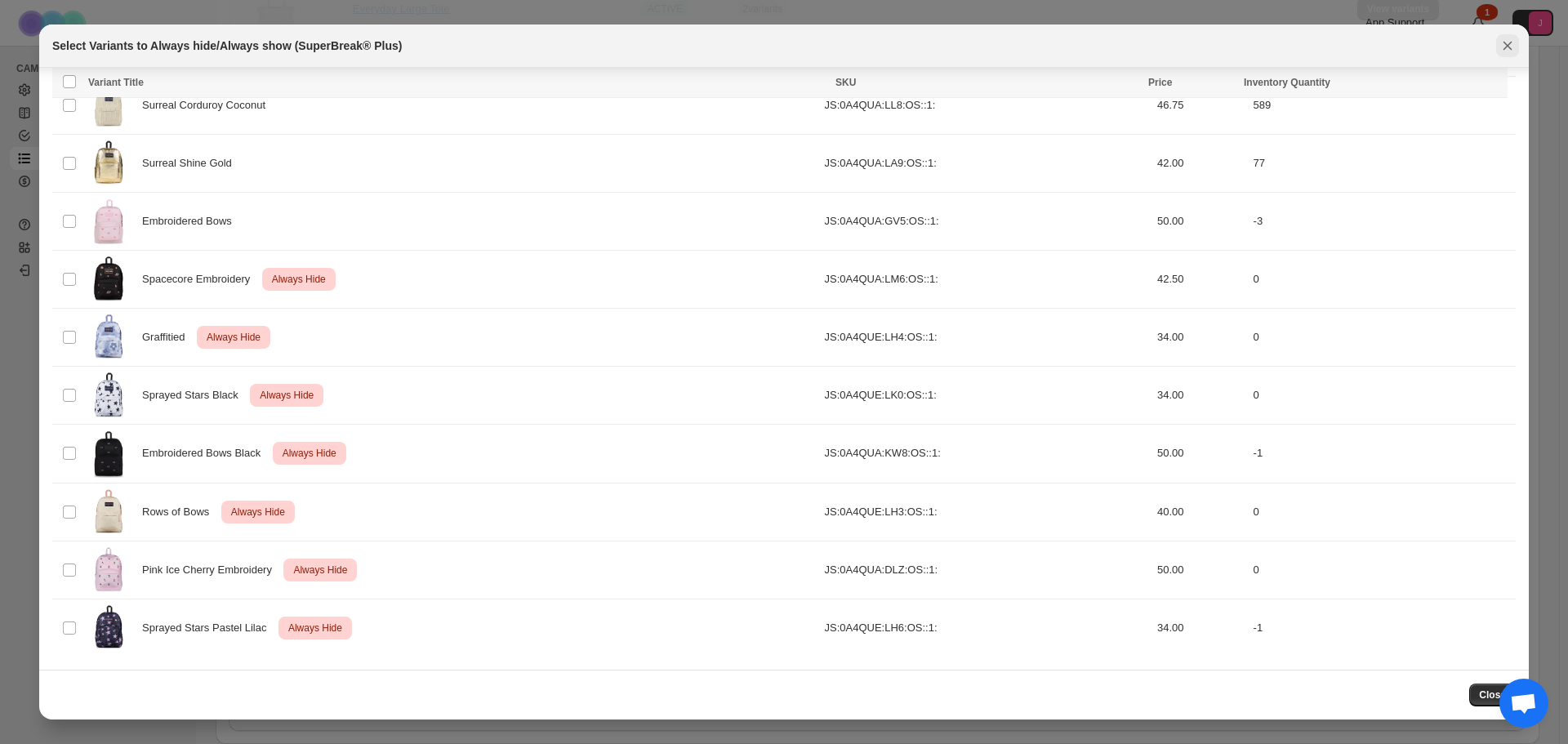
click at [1508, 43] on icon "Close" at bounding box center [1508, 46] width 16 height 16
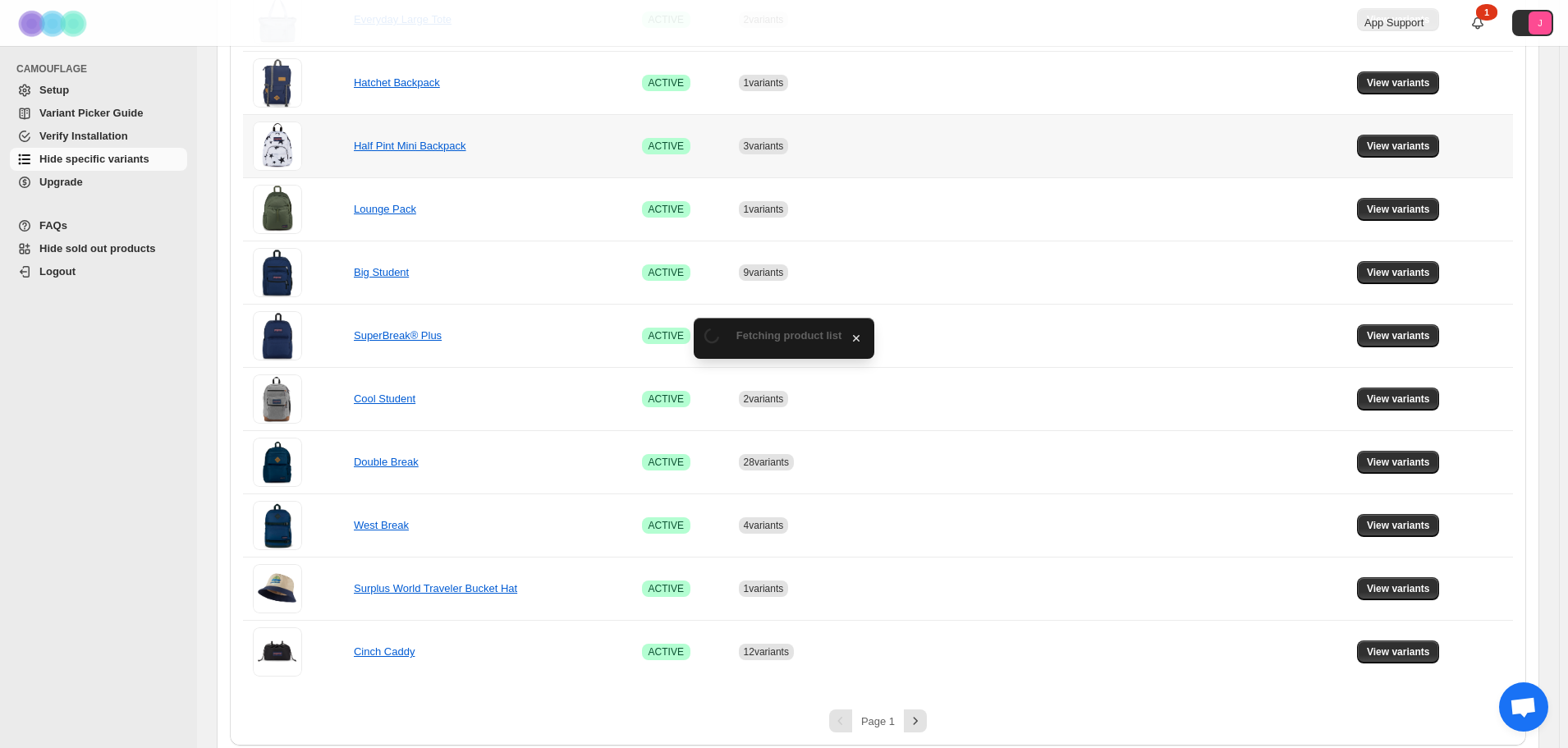
scroll to position [937, 0]
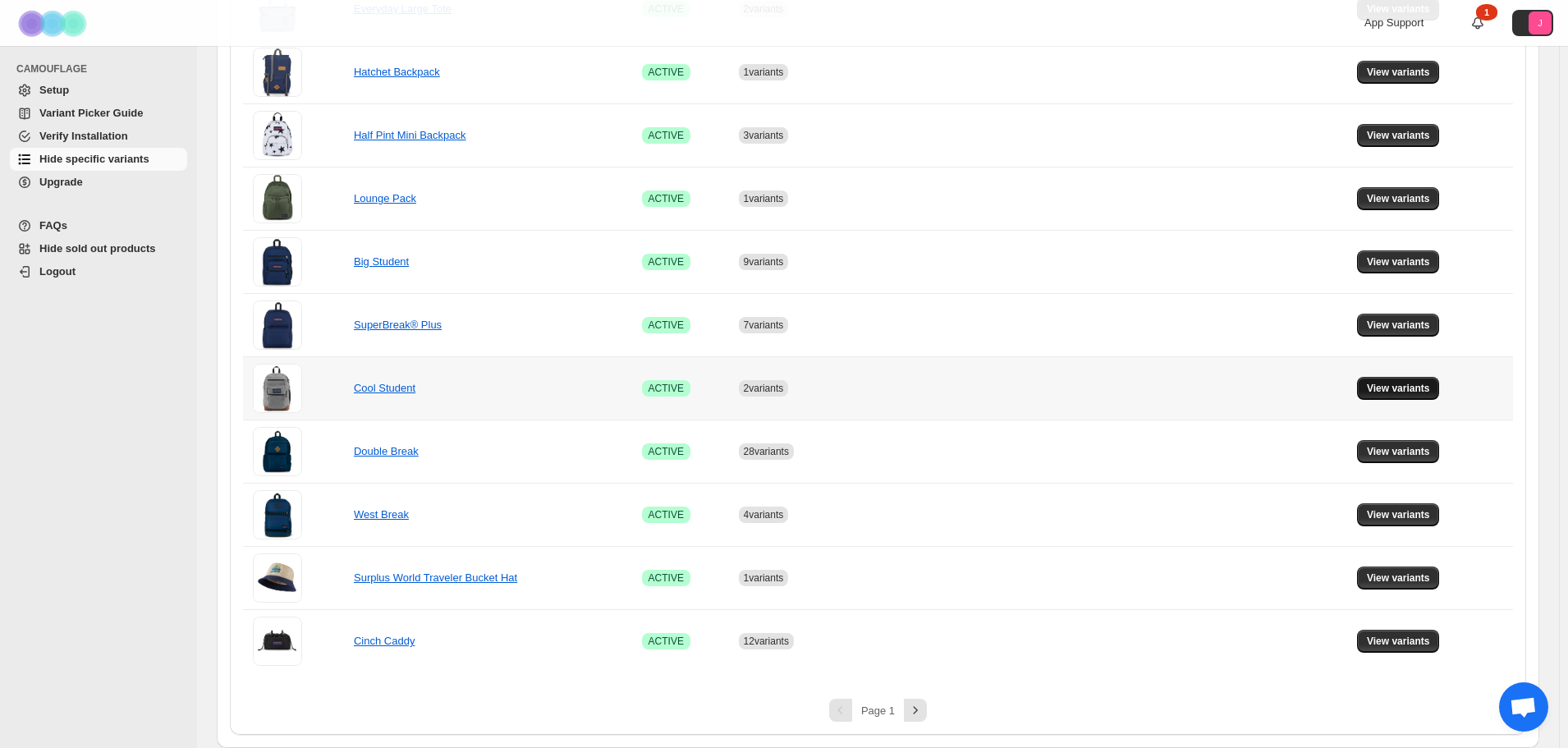
click at [1418, 394] on span "View variants" at bounding box center [1399, 388] width 63 height 13
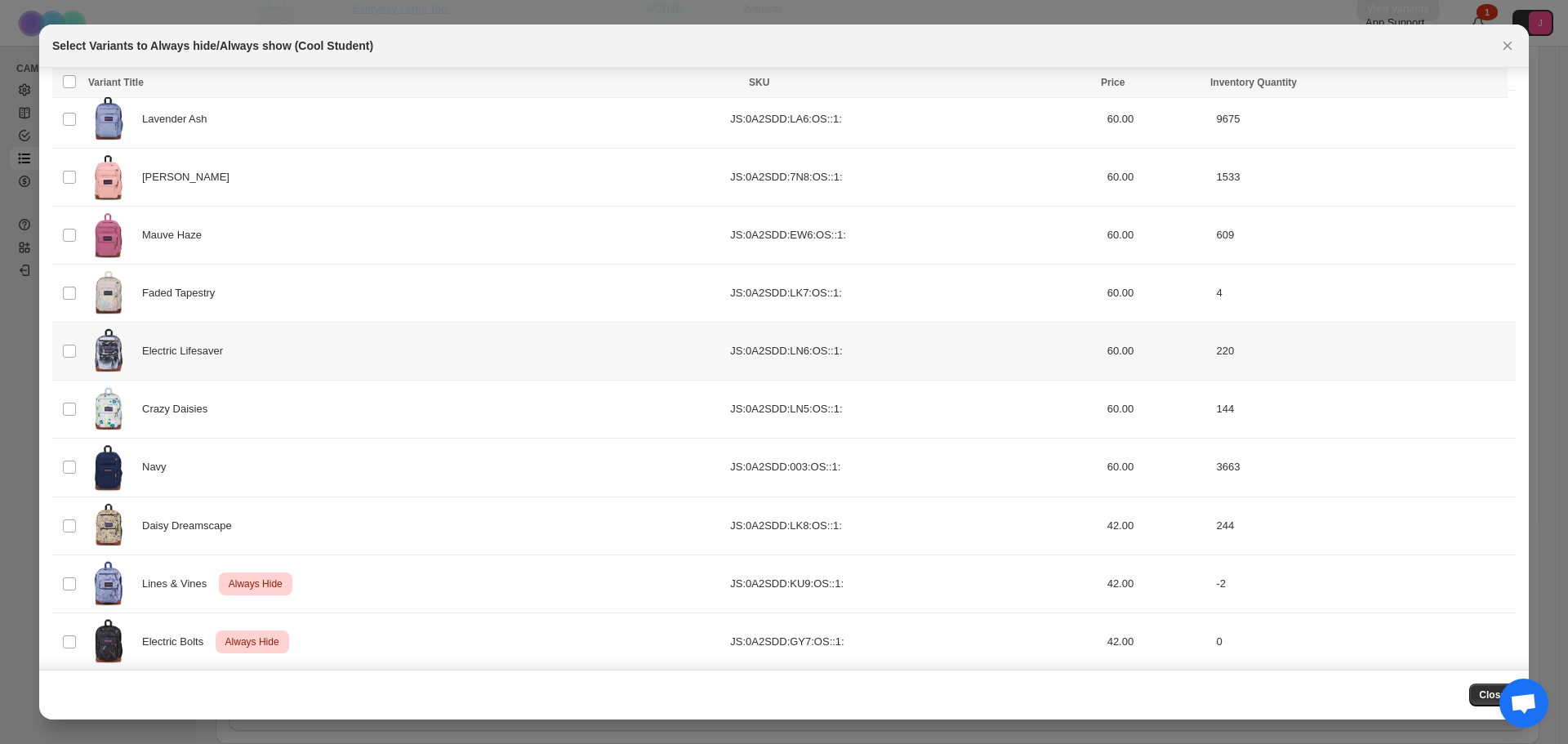
scroll to position [358, 0]
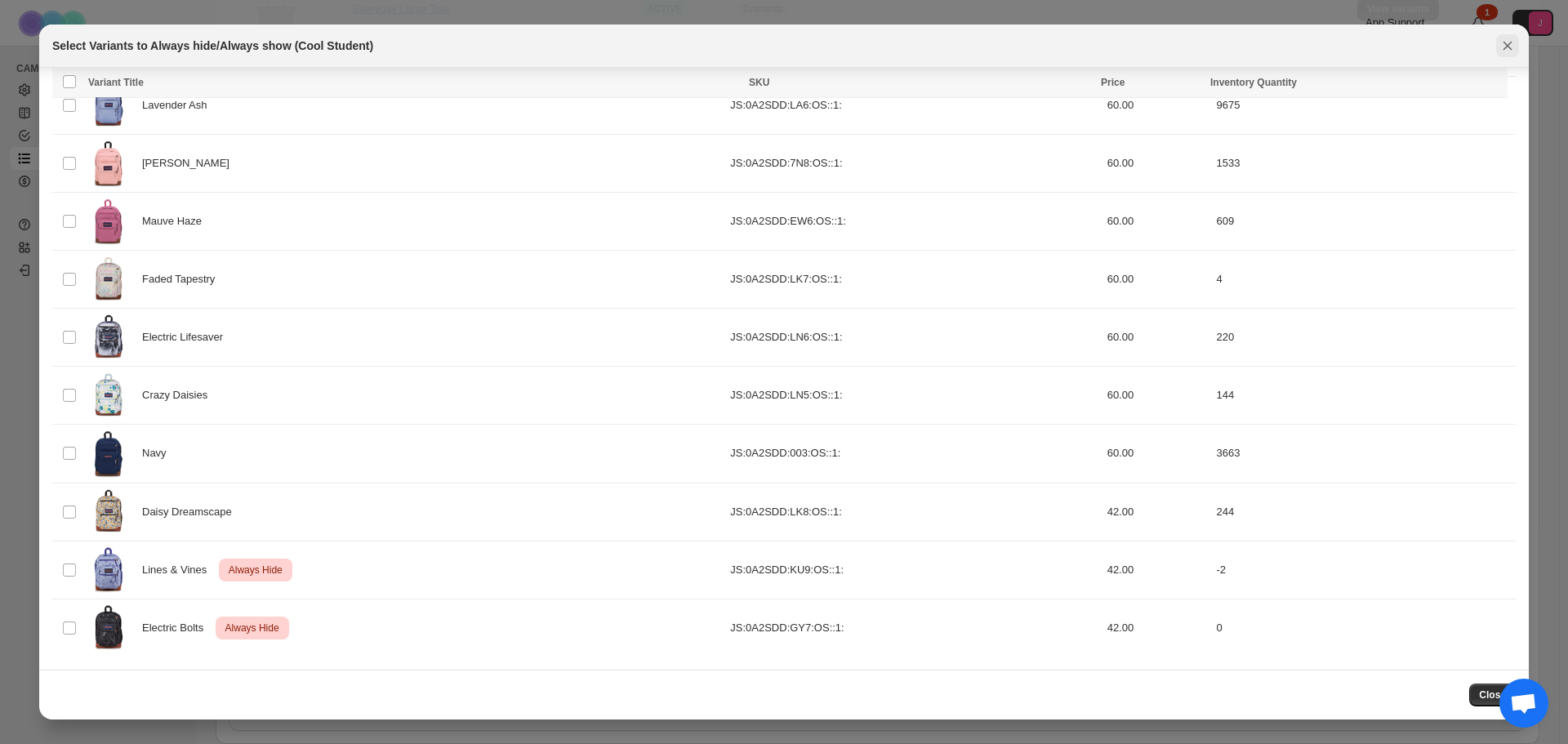
click at [1506, 49] on icon "Close" at bounding box center [1508, 46] width 9 height 9
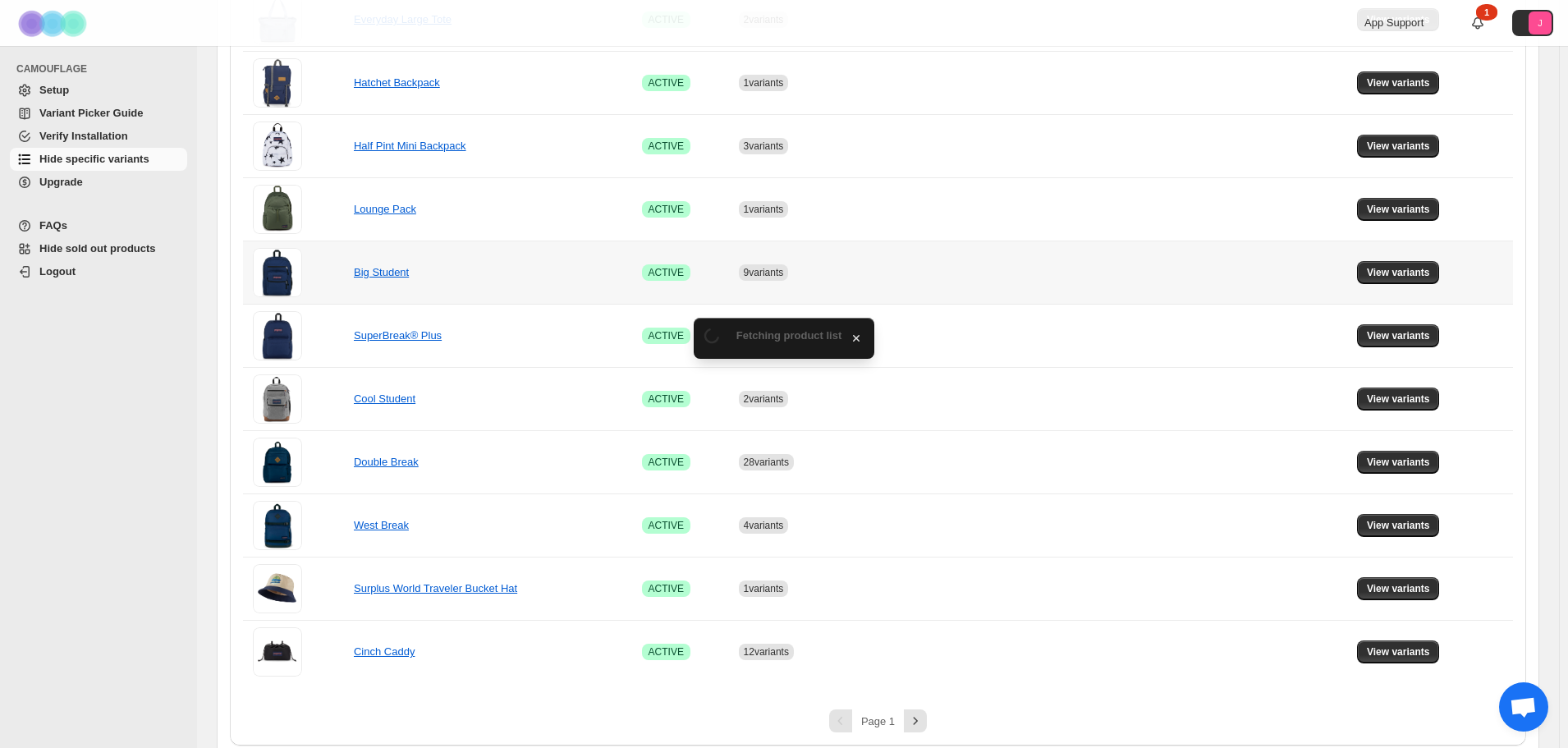
scroll to position [937, 0]
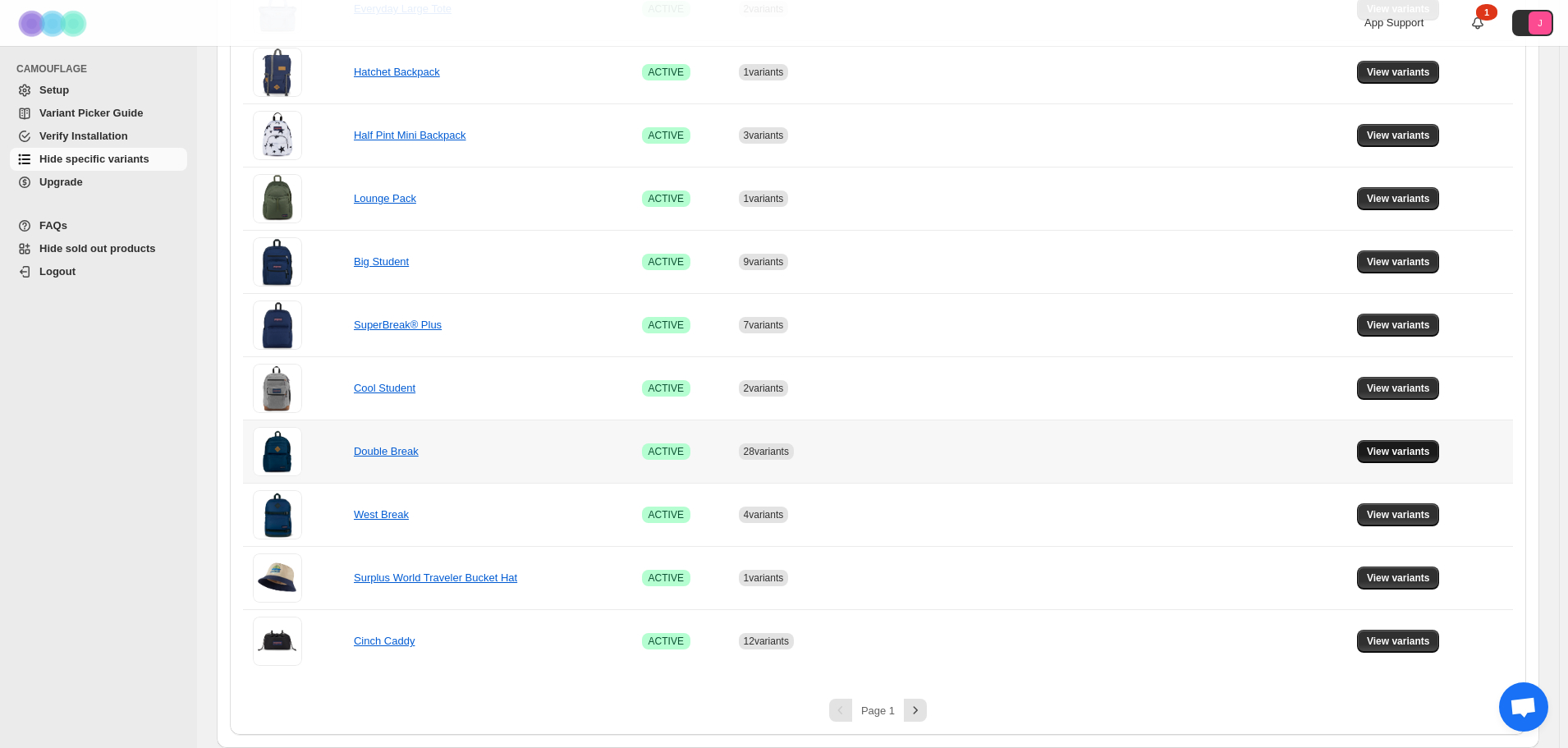
click at [1403, 443] on button "View variants" at bounding box center [1399, 451] width 83 height 23
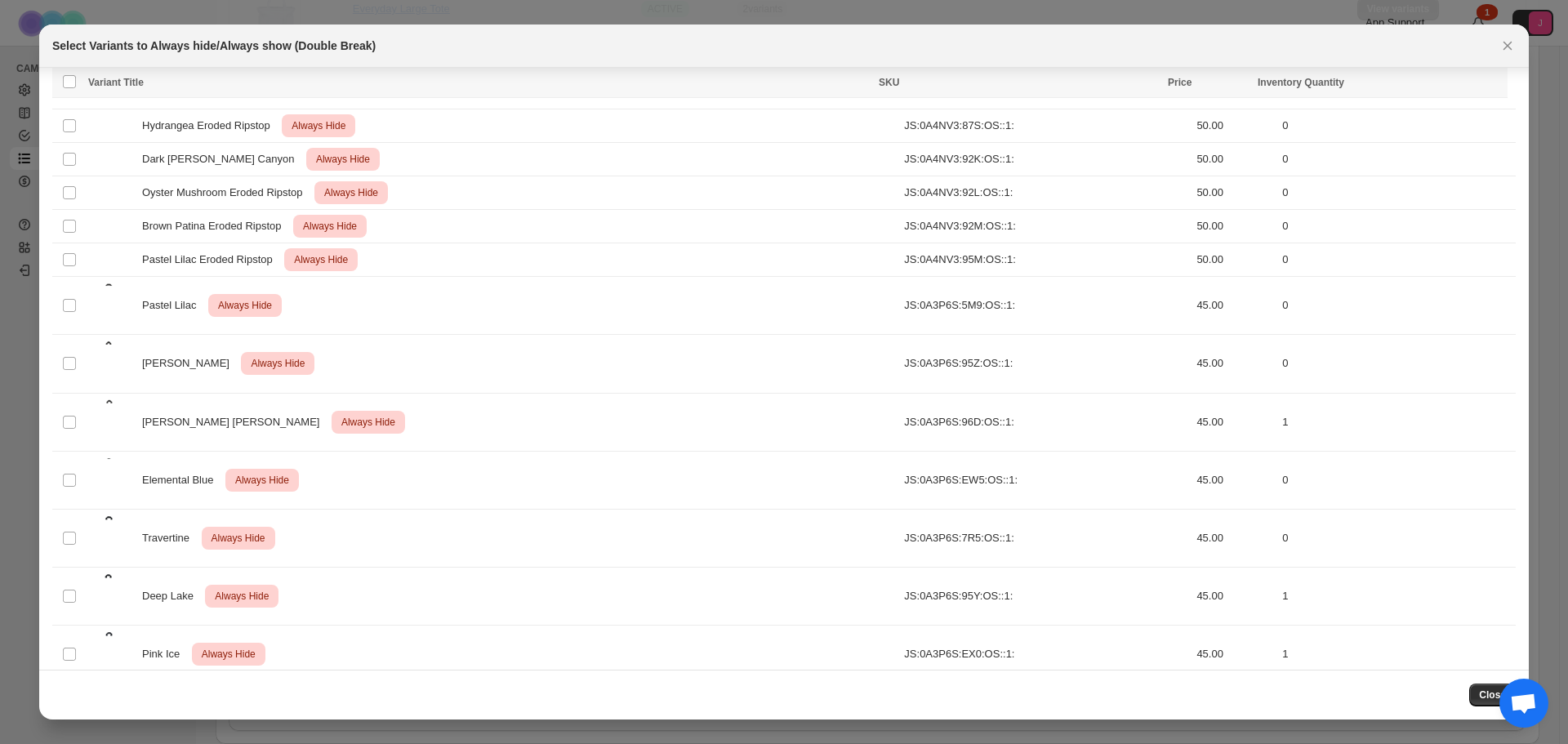
scroll to position [894, 0]
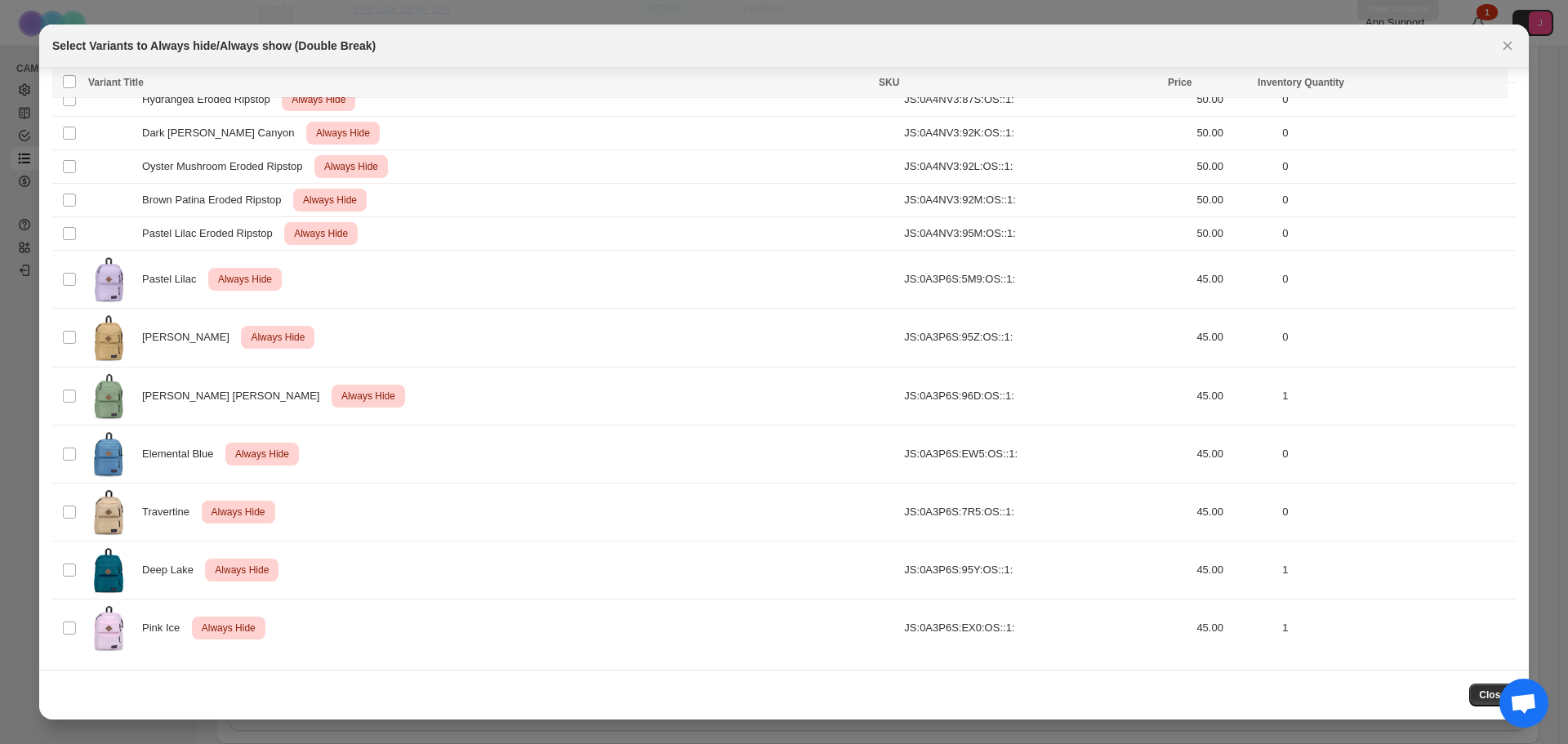
click at [1523, 41] on div "Select Variants to Always hide/Always show (Double Break)" at bounding box center [784, 46] width 1490 height 44
click at [1514, 42] on icon "Close" at bounding box center [1508, 46] width 16 height 16
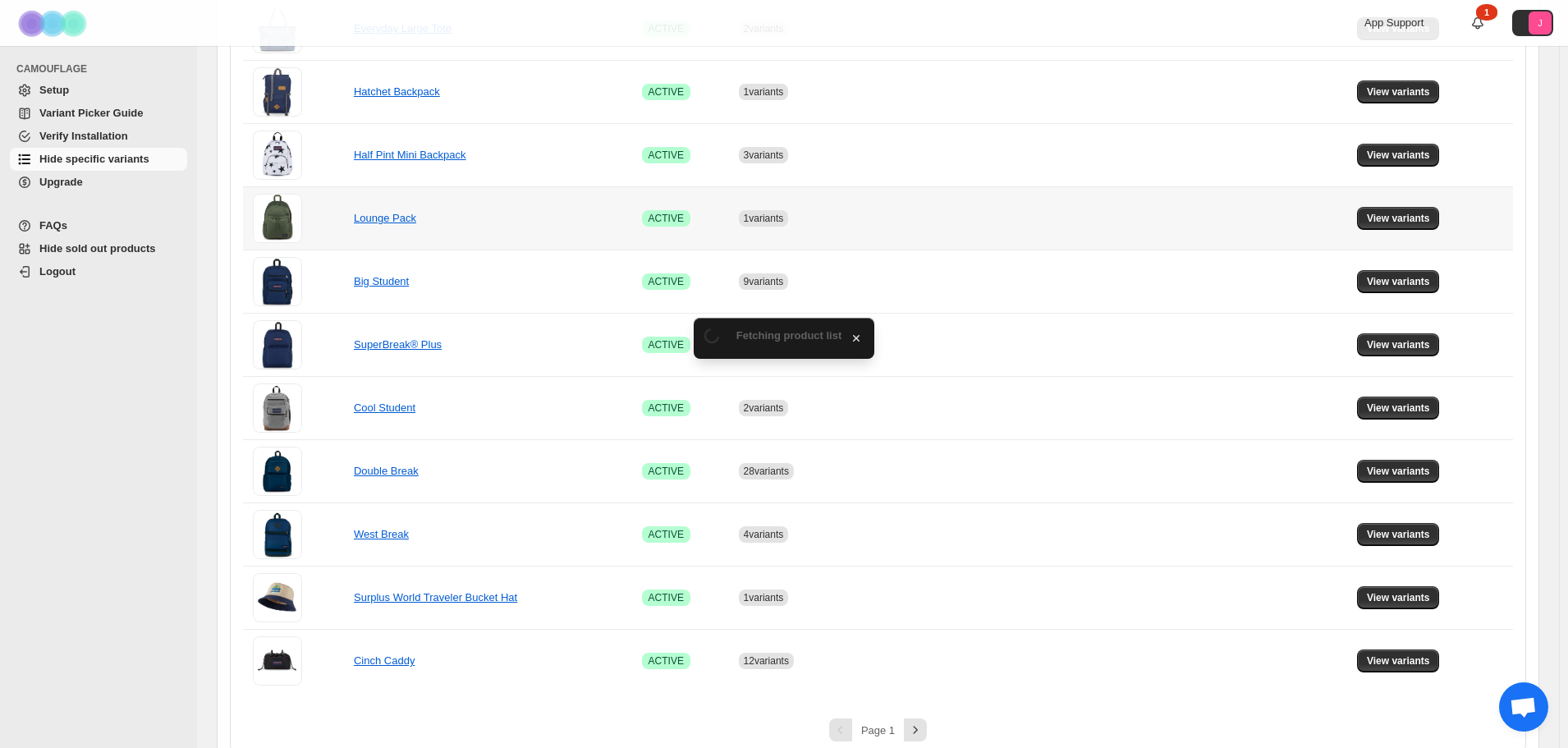
scroll to position [937, 0]
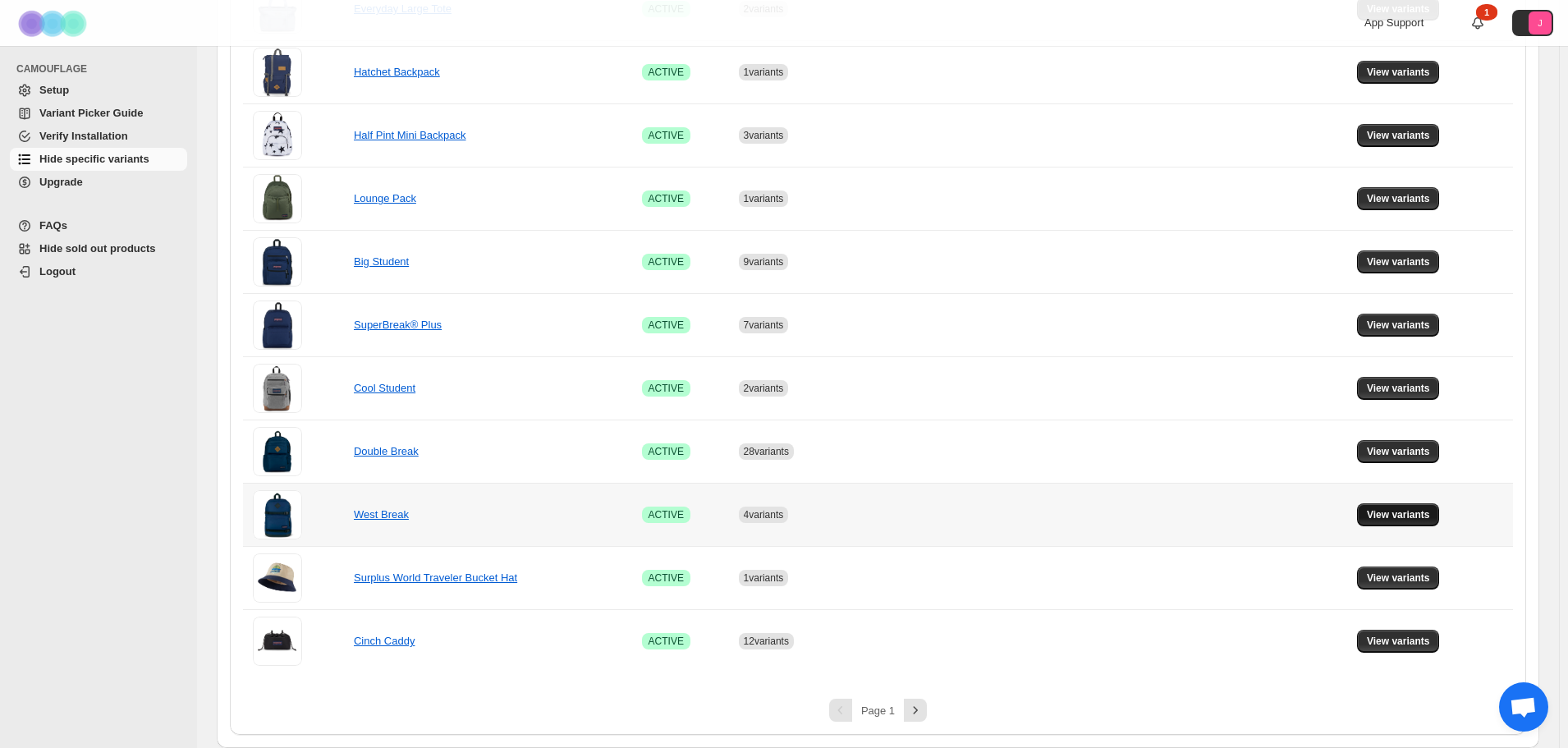
click at [1387, 513] on span "View variants" at bounding box center [1399, 515] width 63 height 13
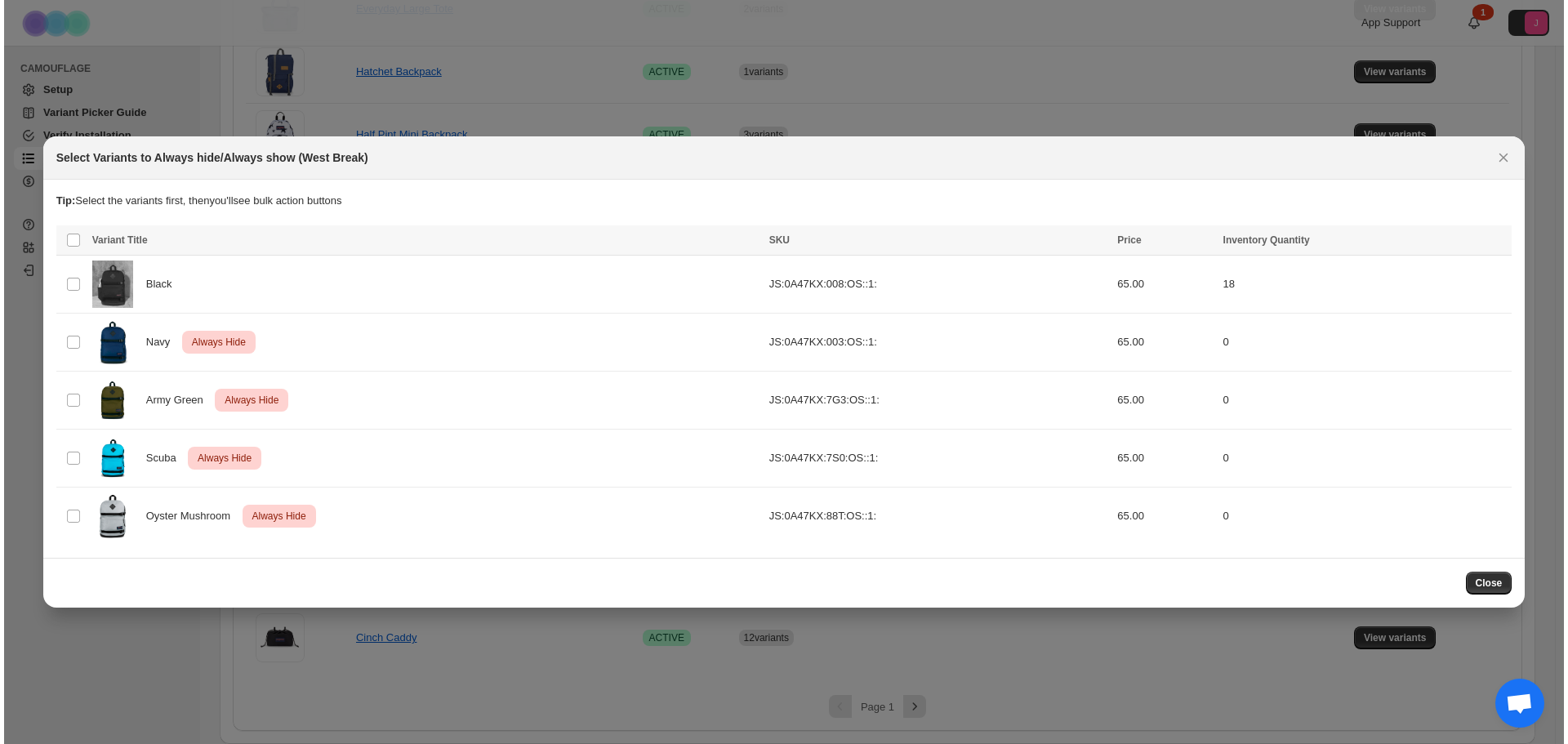
scroll to position [0, 0]
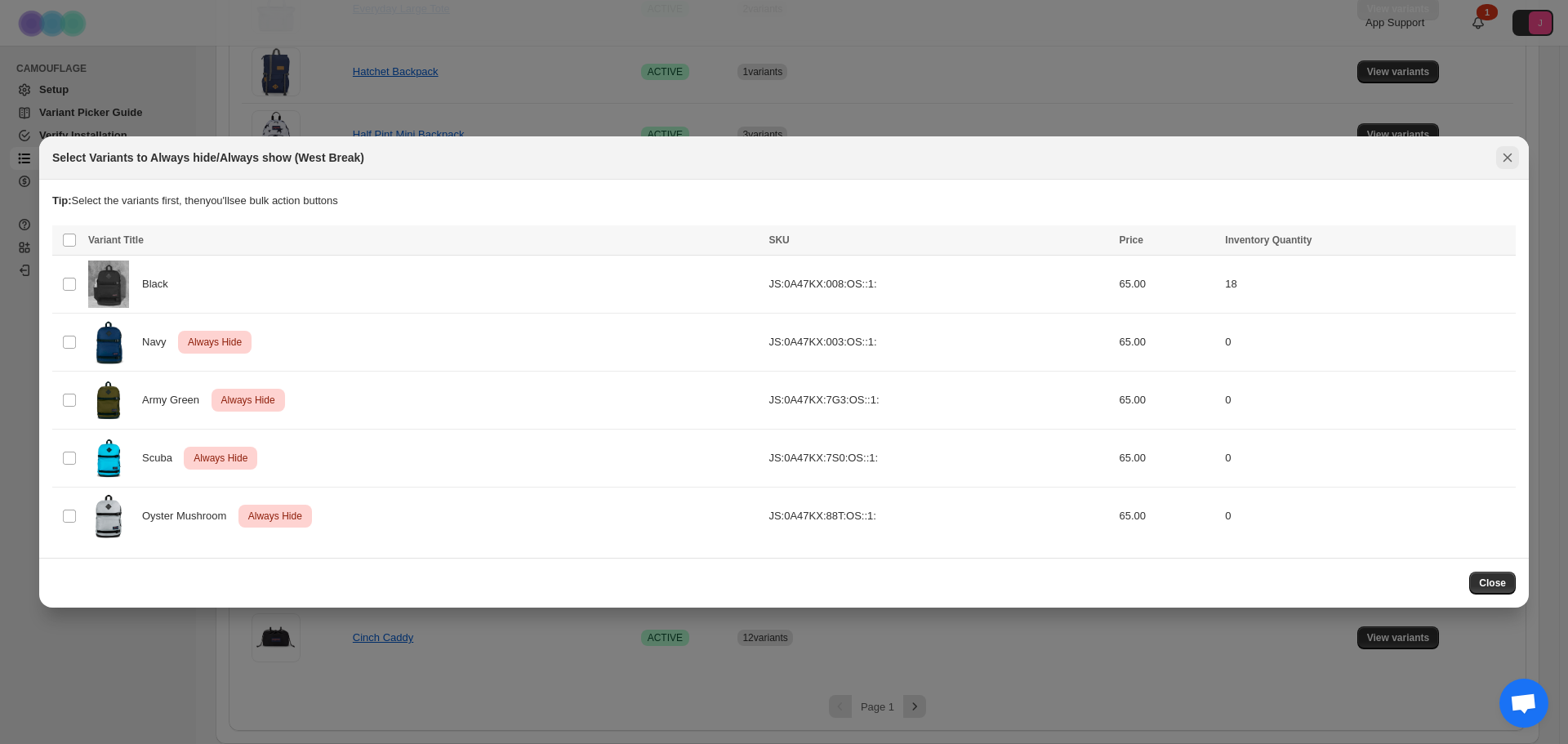
click at [1514, 155] on icon "Close" at bounding box center [1508, 158] width 16 height 16
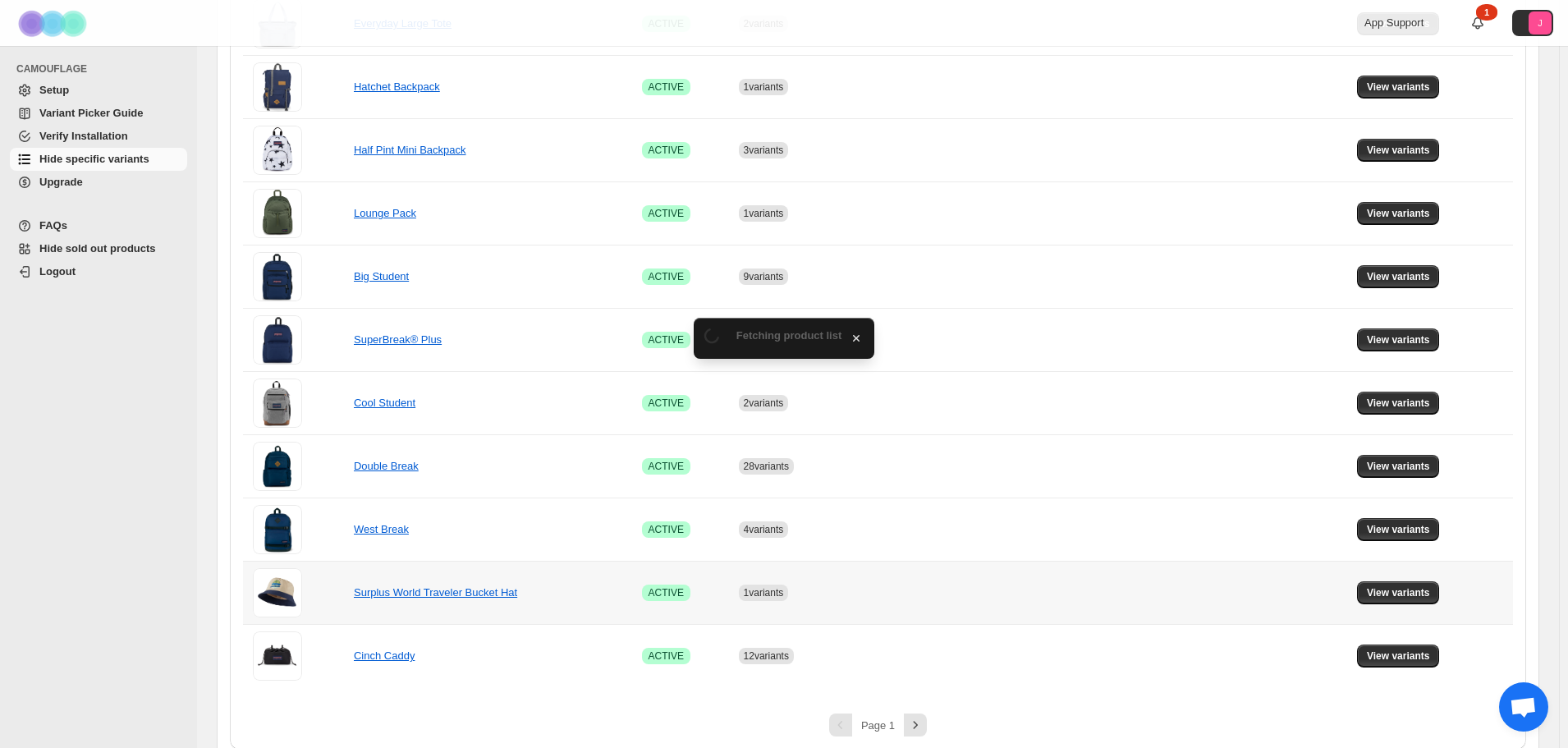
scroll to position [937, 0]
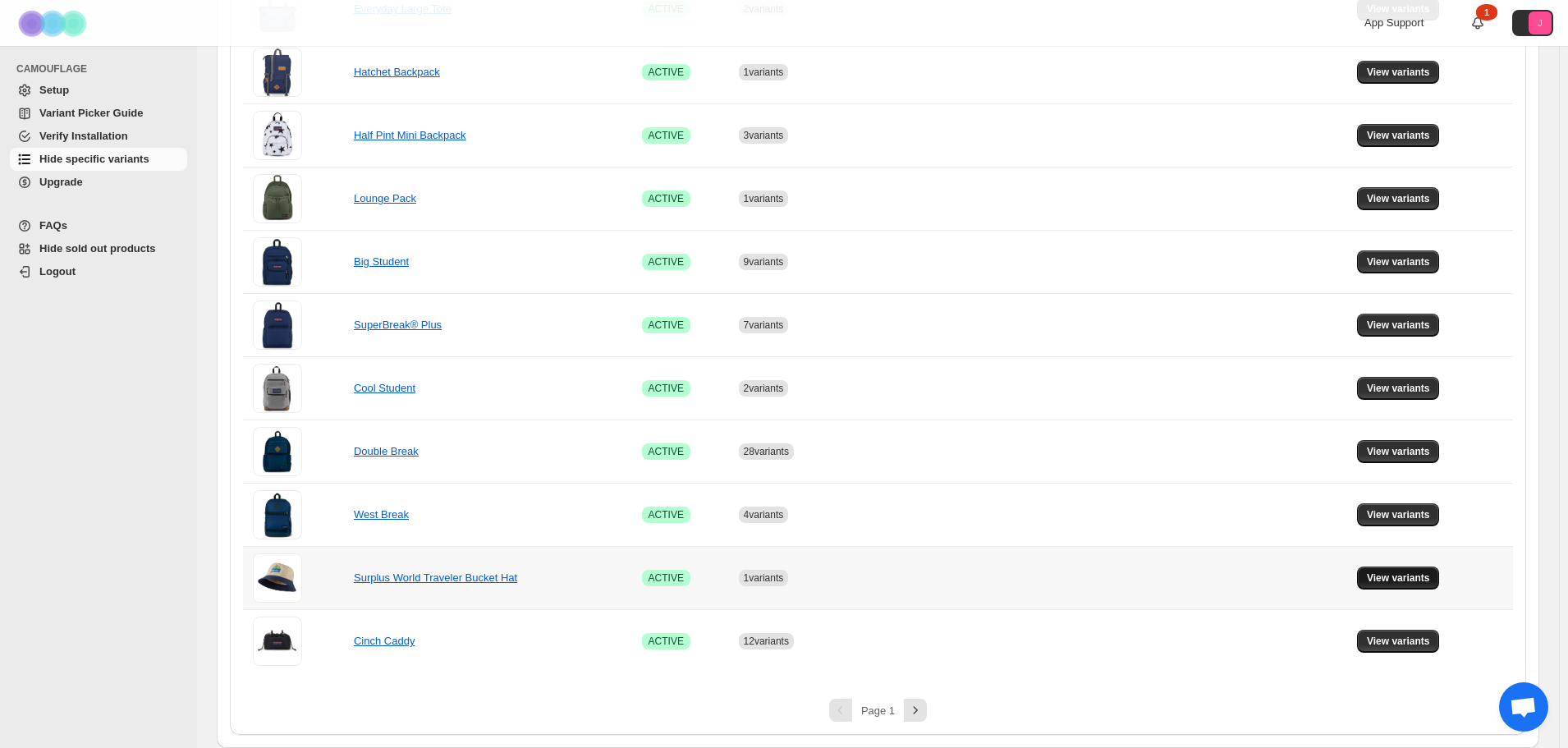
click at [1383, 582] on span "View variants" at bounding box center [1399, 578] width 63 height 13
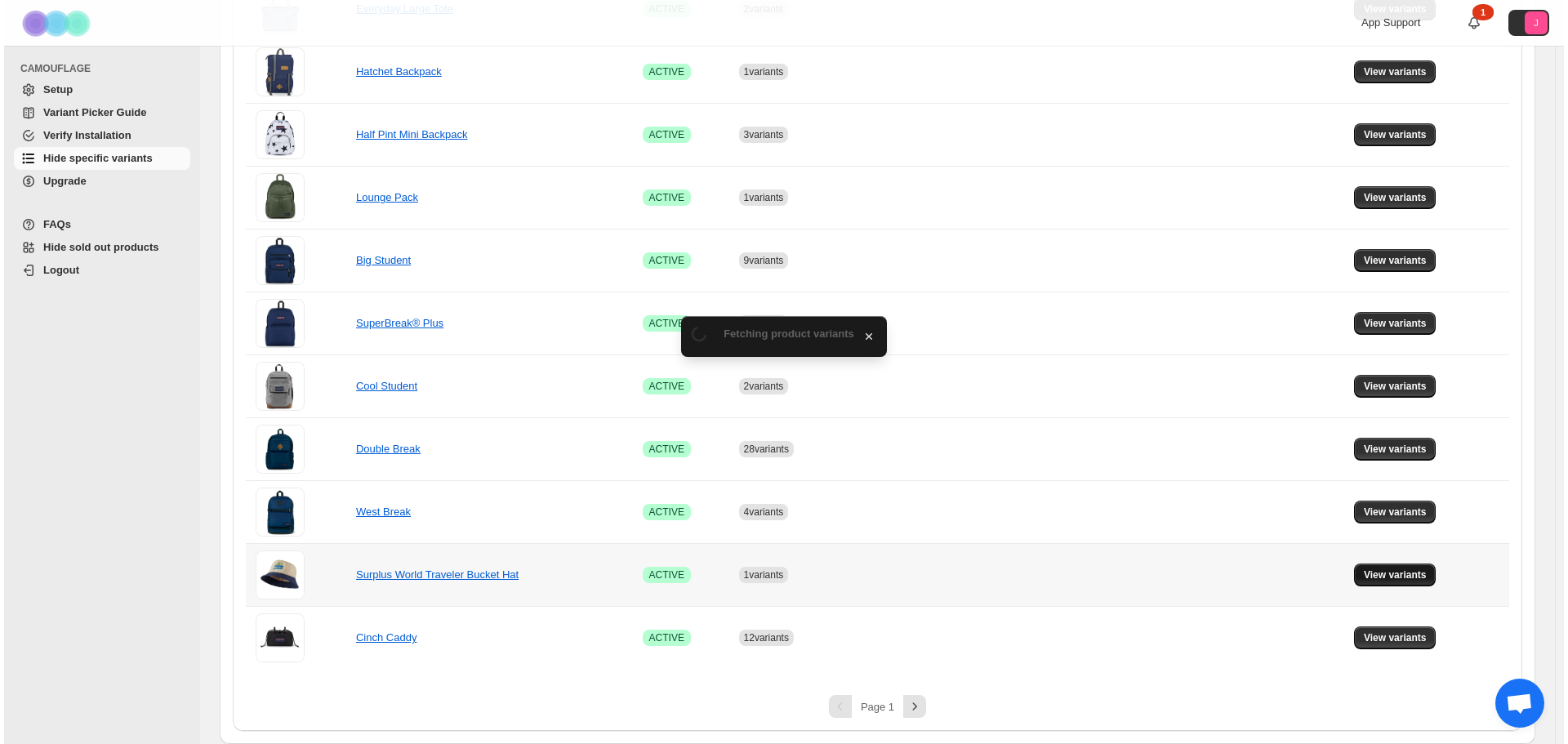
scroll to position [0, 0]
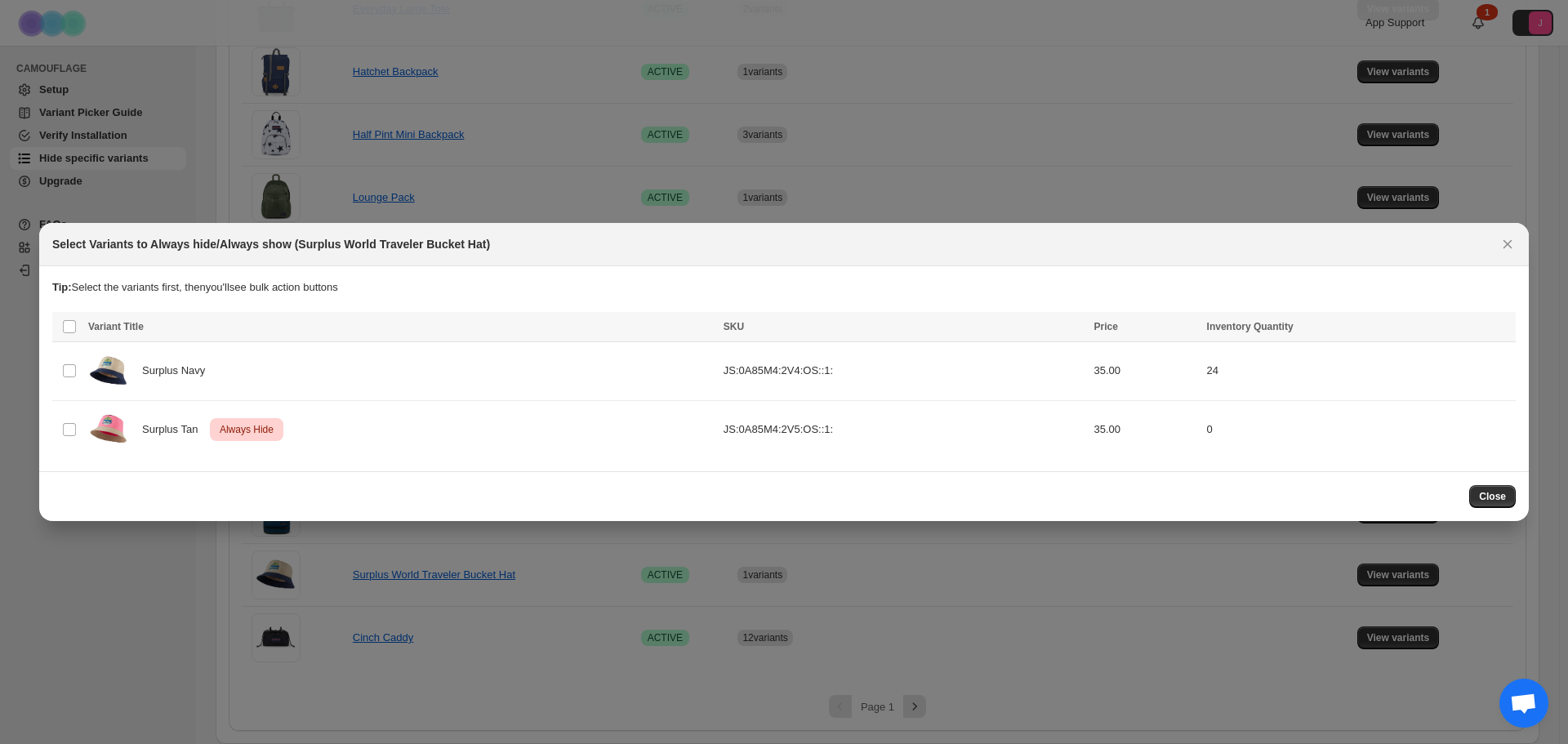
click at [1519, 230] on div "Select Variants to Always hide/Always show (Surplus World Traveler Bucket Hat)" at bounding box center [784, 244] width 1490 height 44
click at [1517, 238] on button "Close" at bounding box center [1508, 244] width 23 height 23
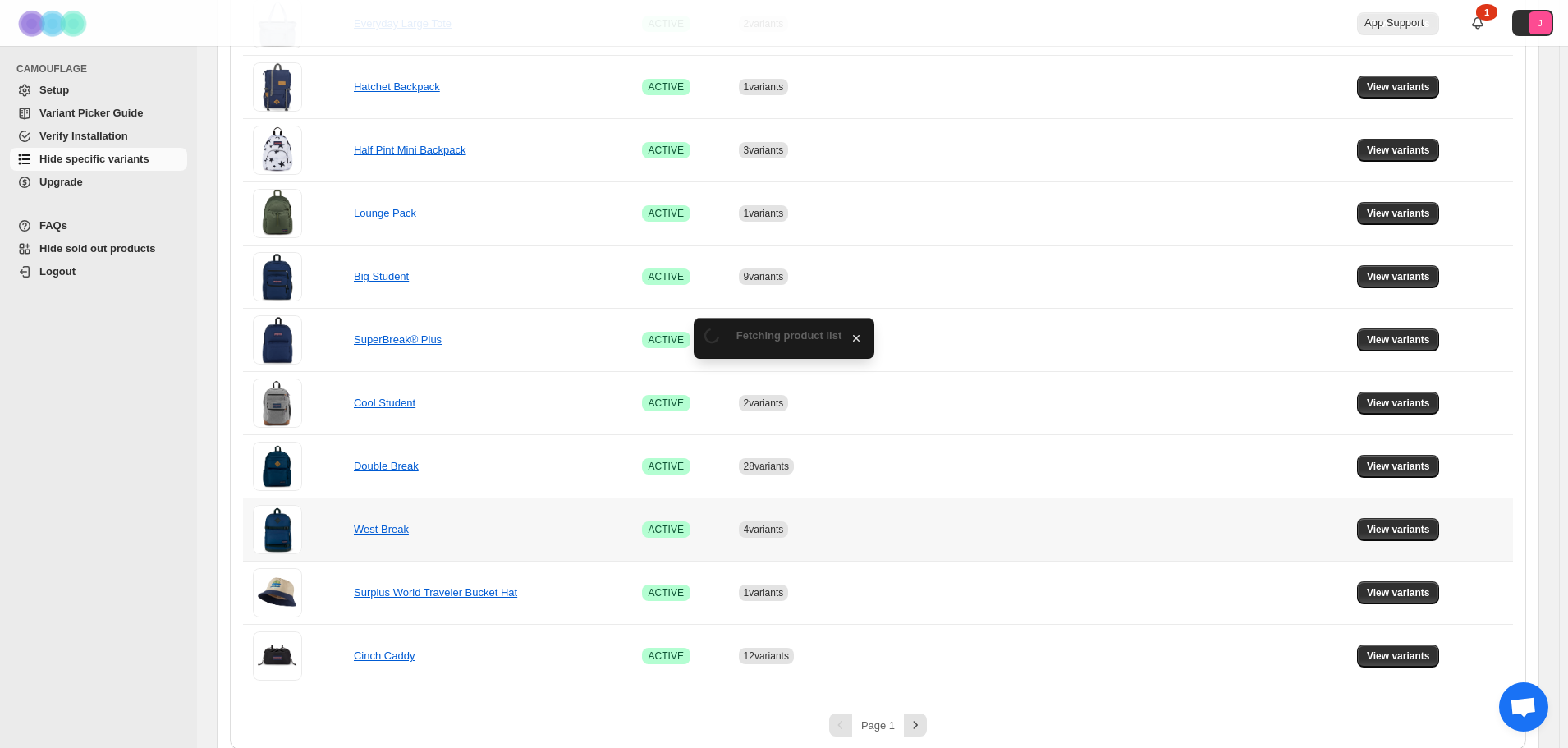
scroll to position [937, 0]
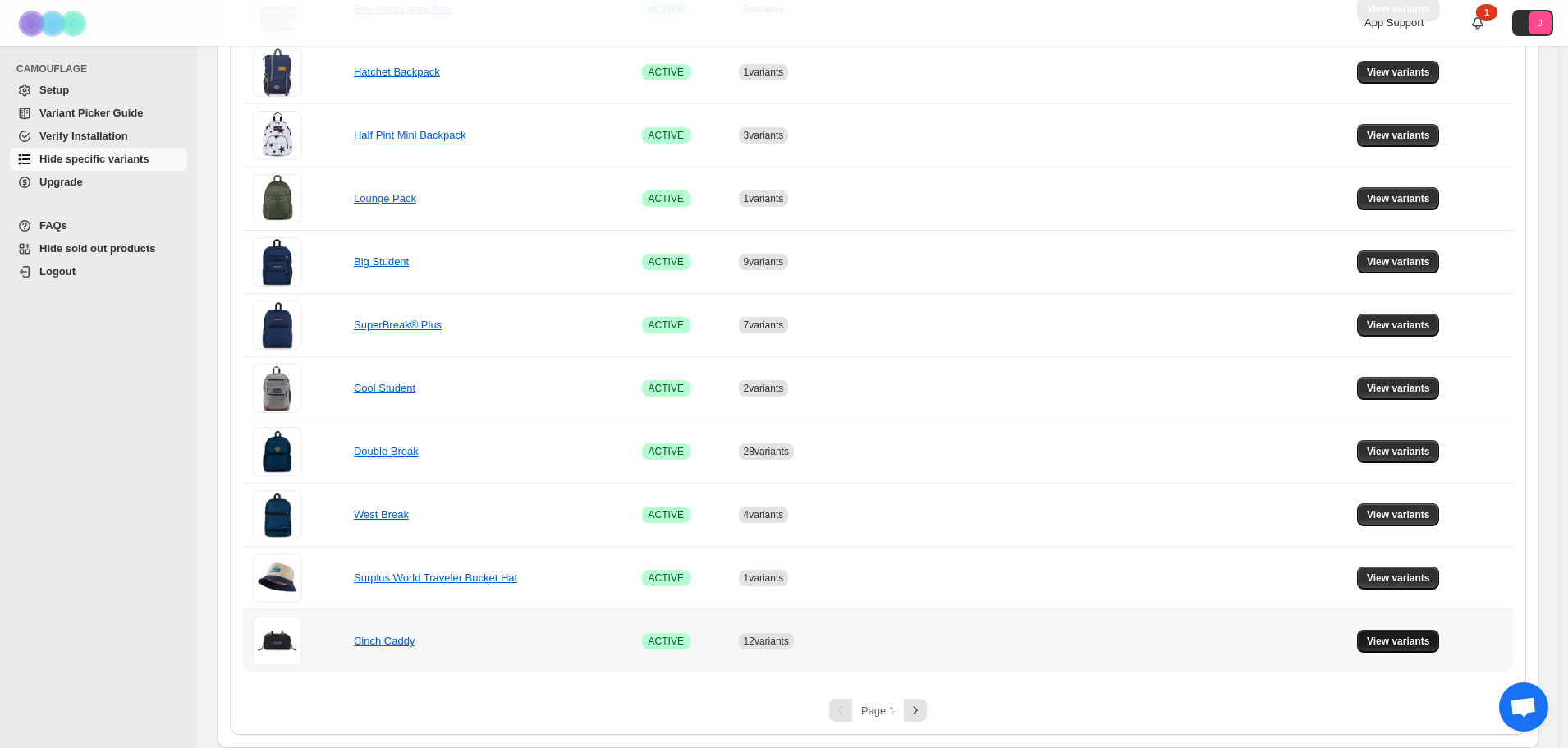
click at [1381, 650] on button "View variants" at bounding box center [1399, 641] width 83 height 23
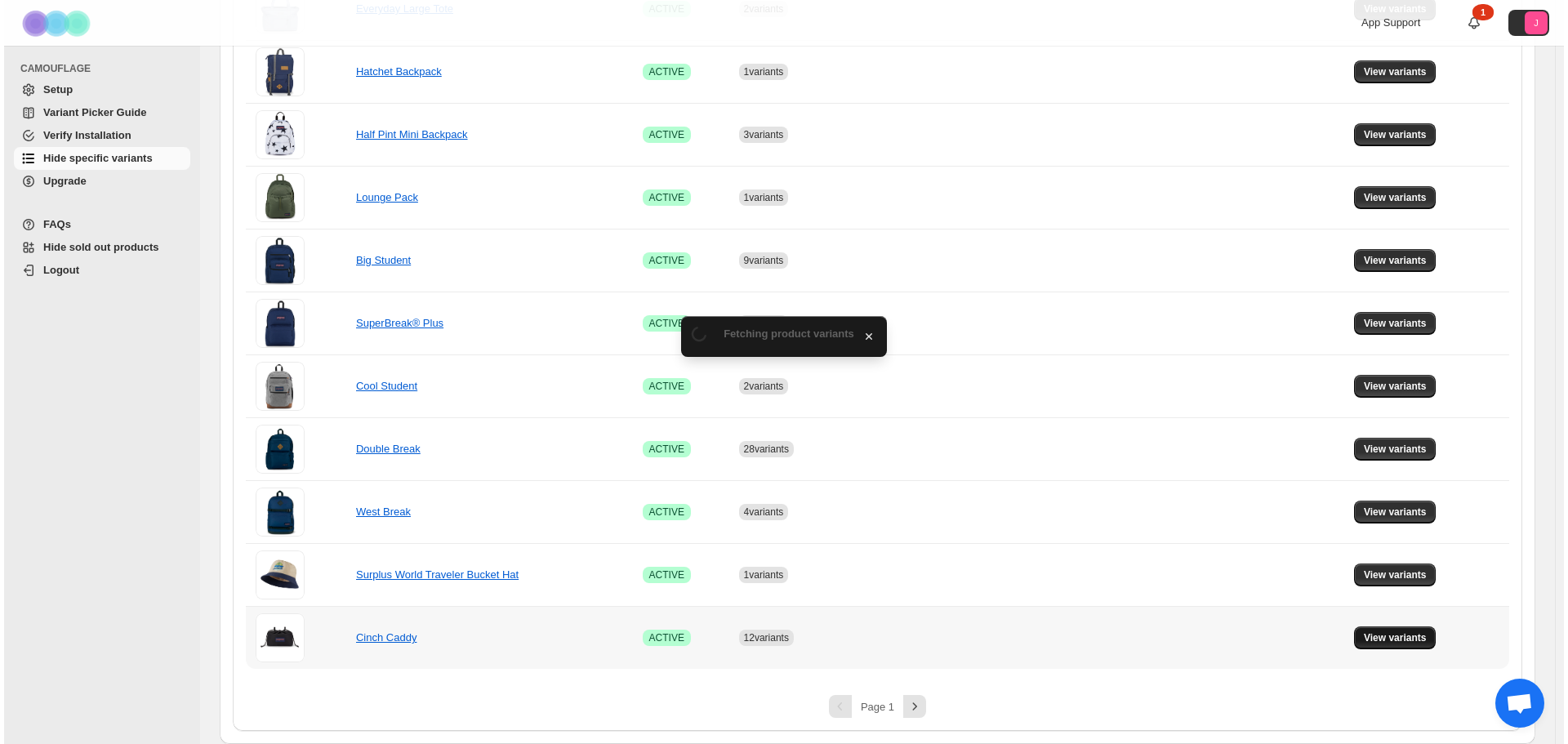
scroll to position [0, 0]
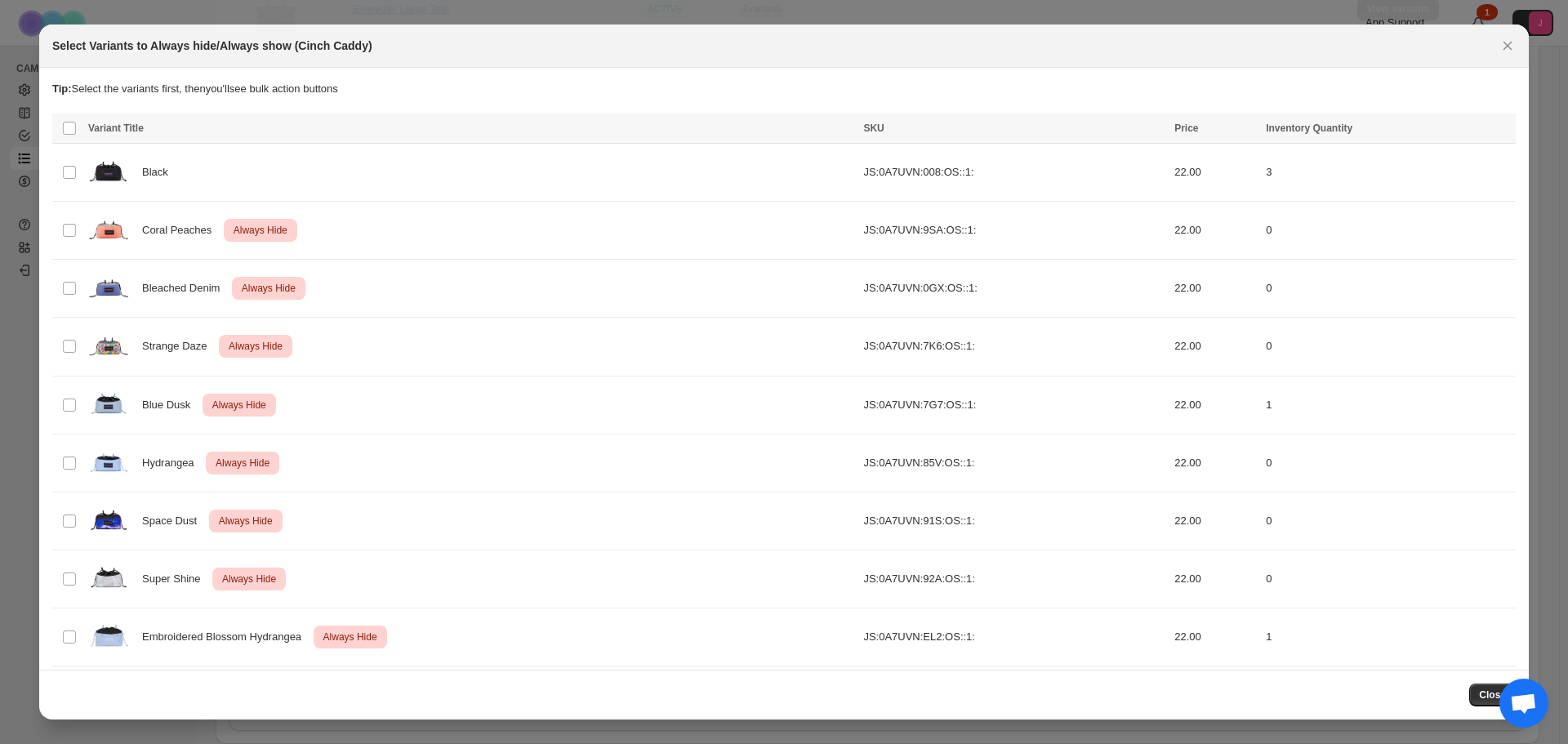
drag, startPoint x: 1508, startPoint y: 47, endPoint x: 1460, endPoint y: 90, distance: 64.4
click at [1507, 47] on icon "Close" at bounding box center [1508, 46] width 9 height 9
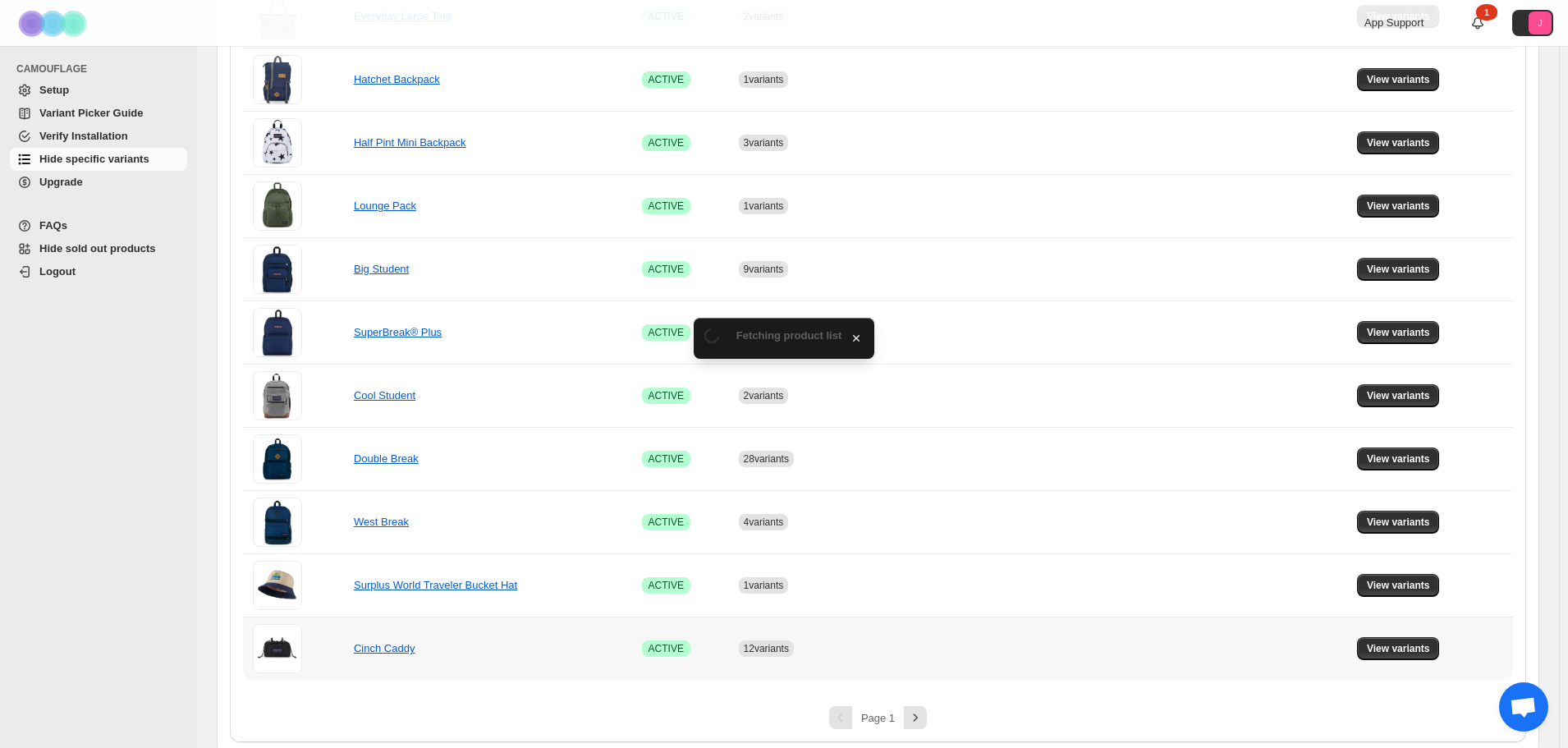
scroll to position [937, 0]
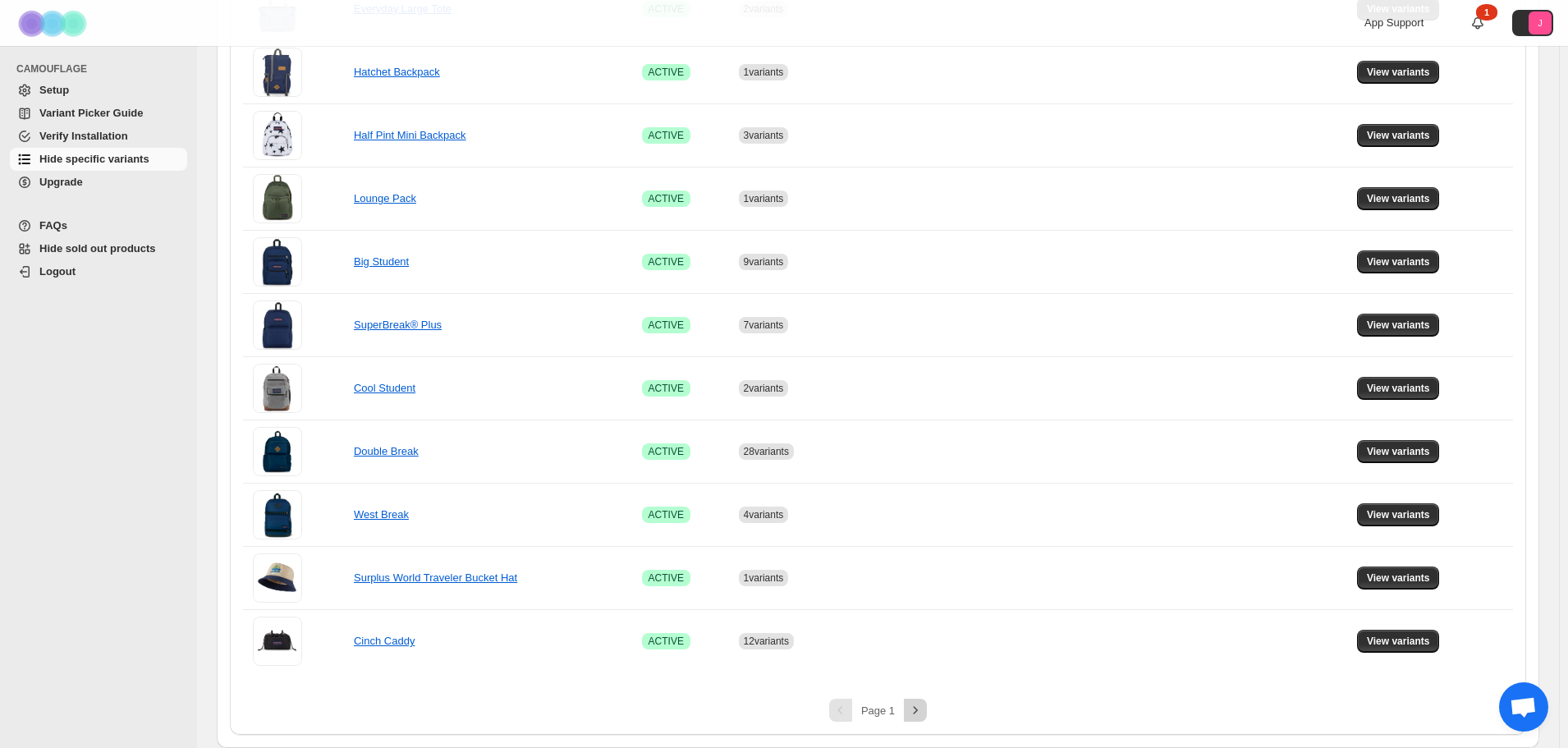
click at [924, 711] on icon "Next" at bounding box center [916, 710] width 17 height 17
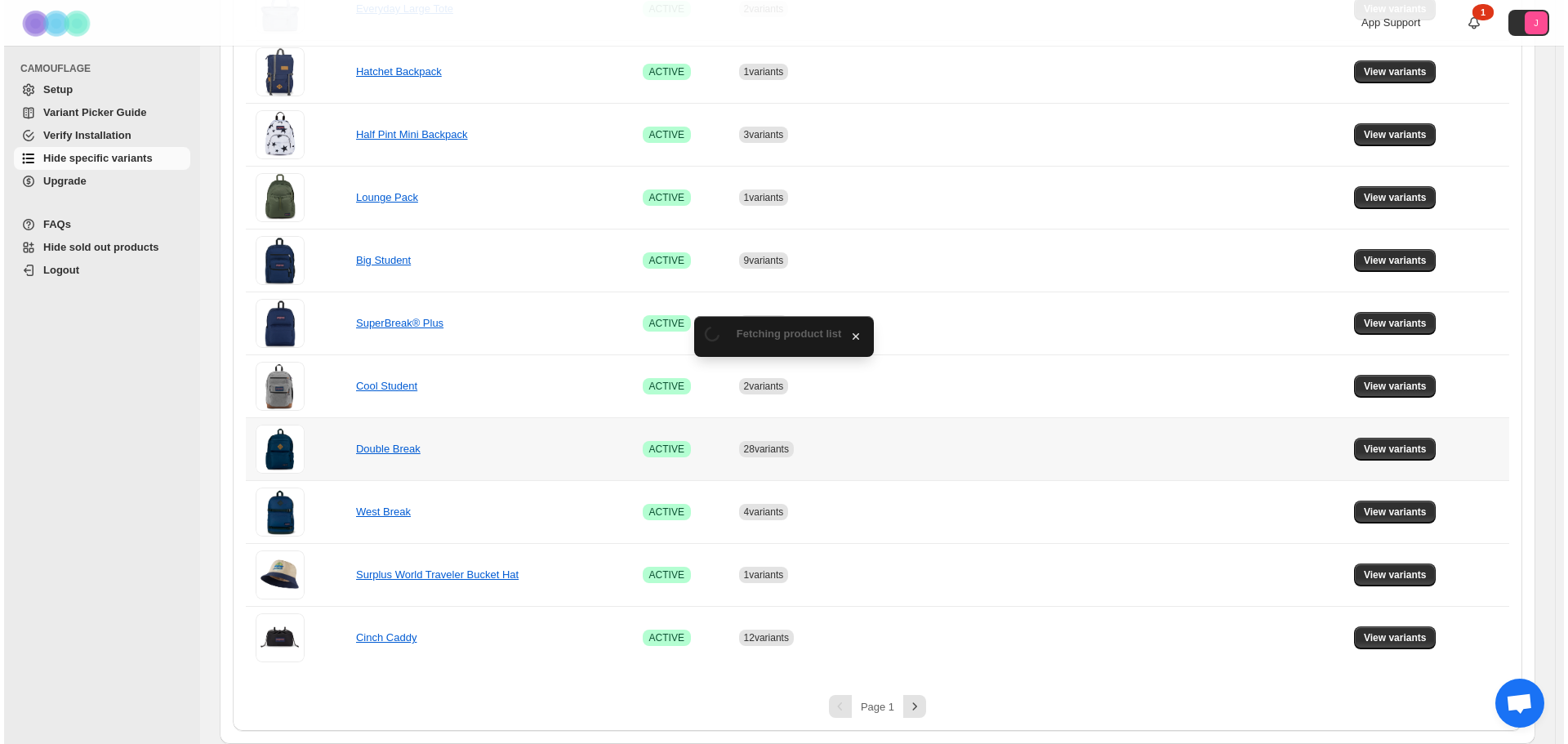
scroll to position [0, 0]
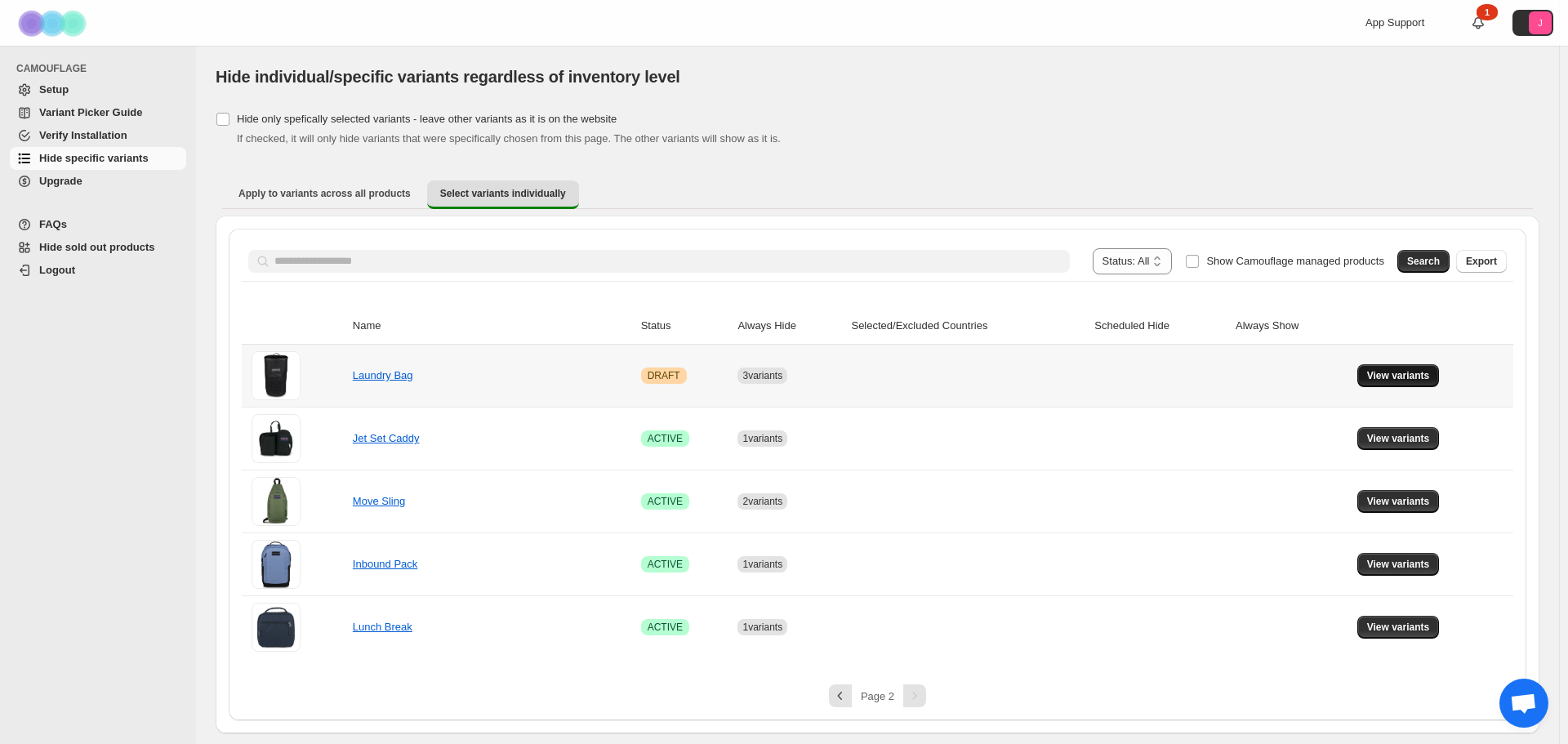
click at [1393, 369] on button "View variants" at bounding box center [1399, 376] width 82 height 23
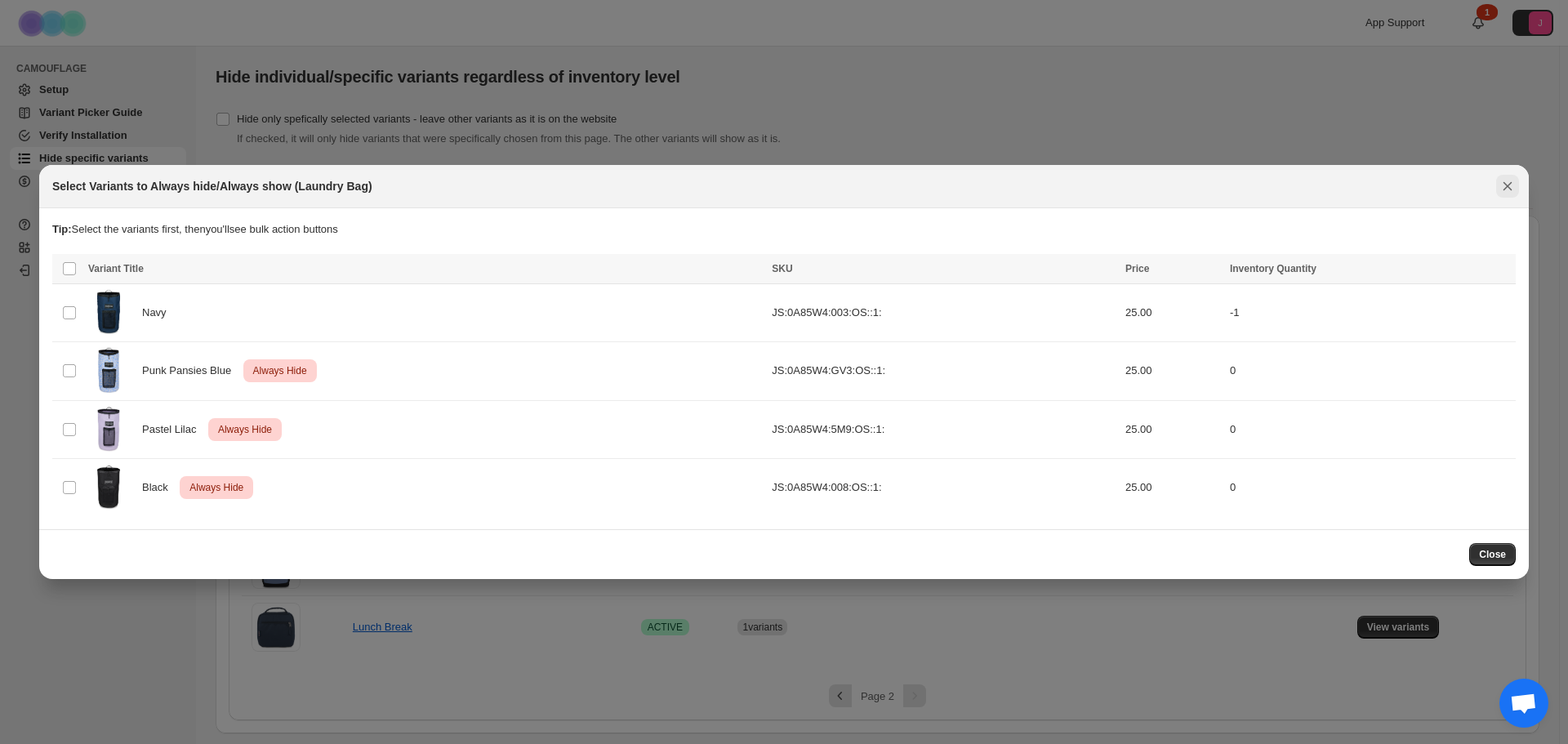
click at [1503, 186] on icon "Close" at bounding box center [1508, 187] width 16 height 16
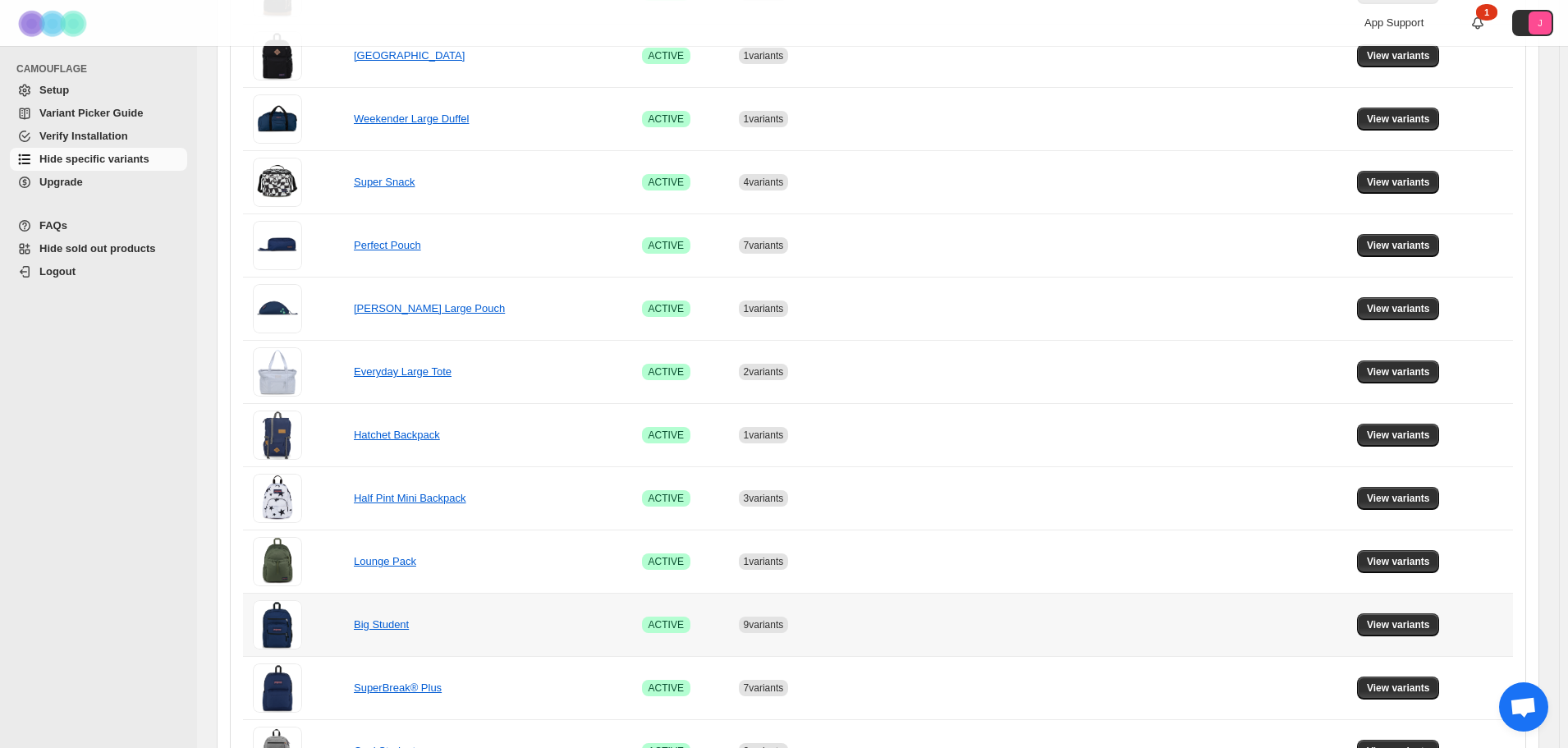
scroll to position [937, 0]
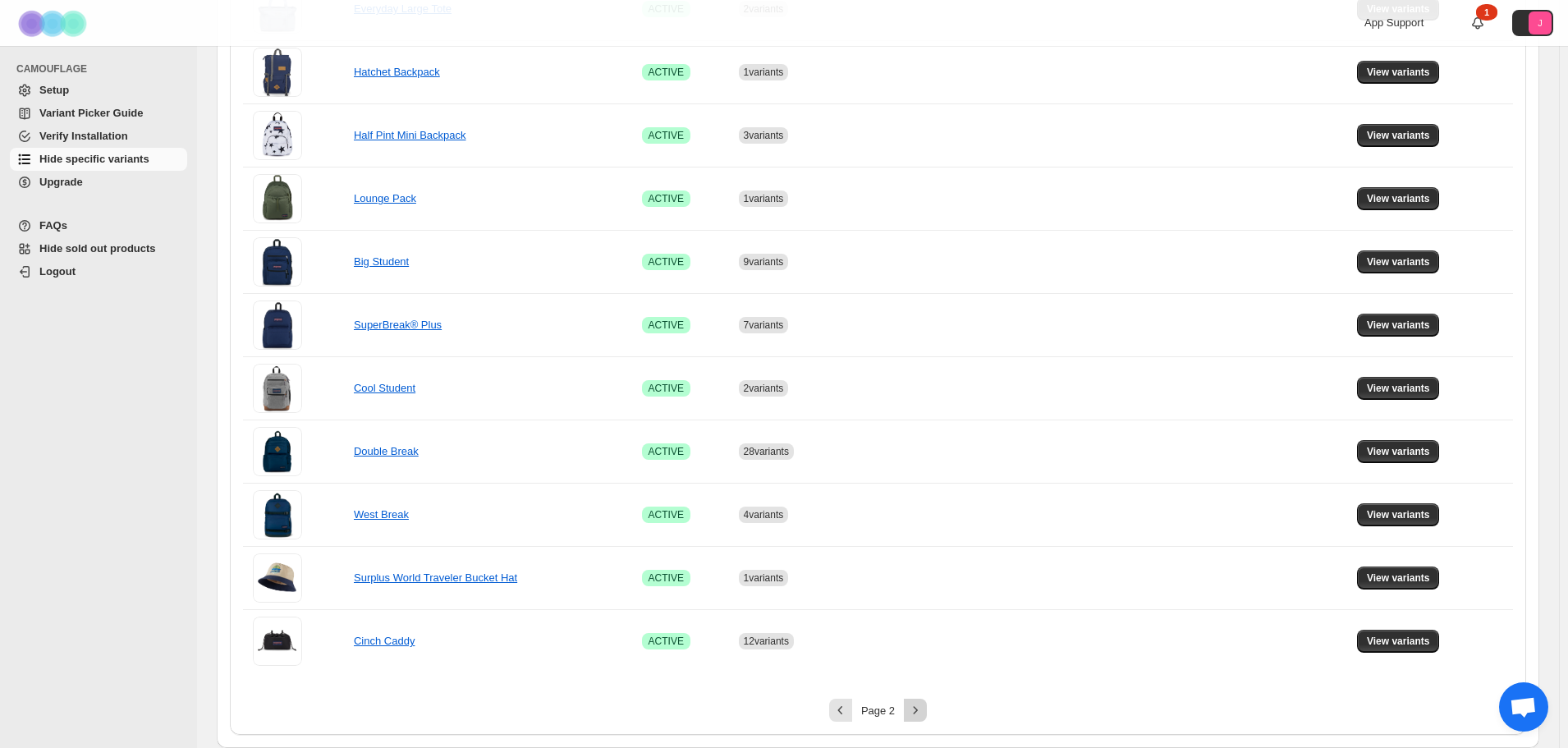
click at [922, 712] on icon "Next" at bounding box center [916, 710] width 17 height 17
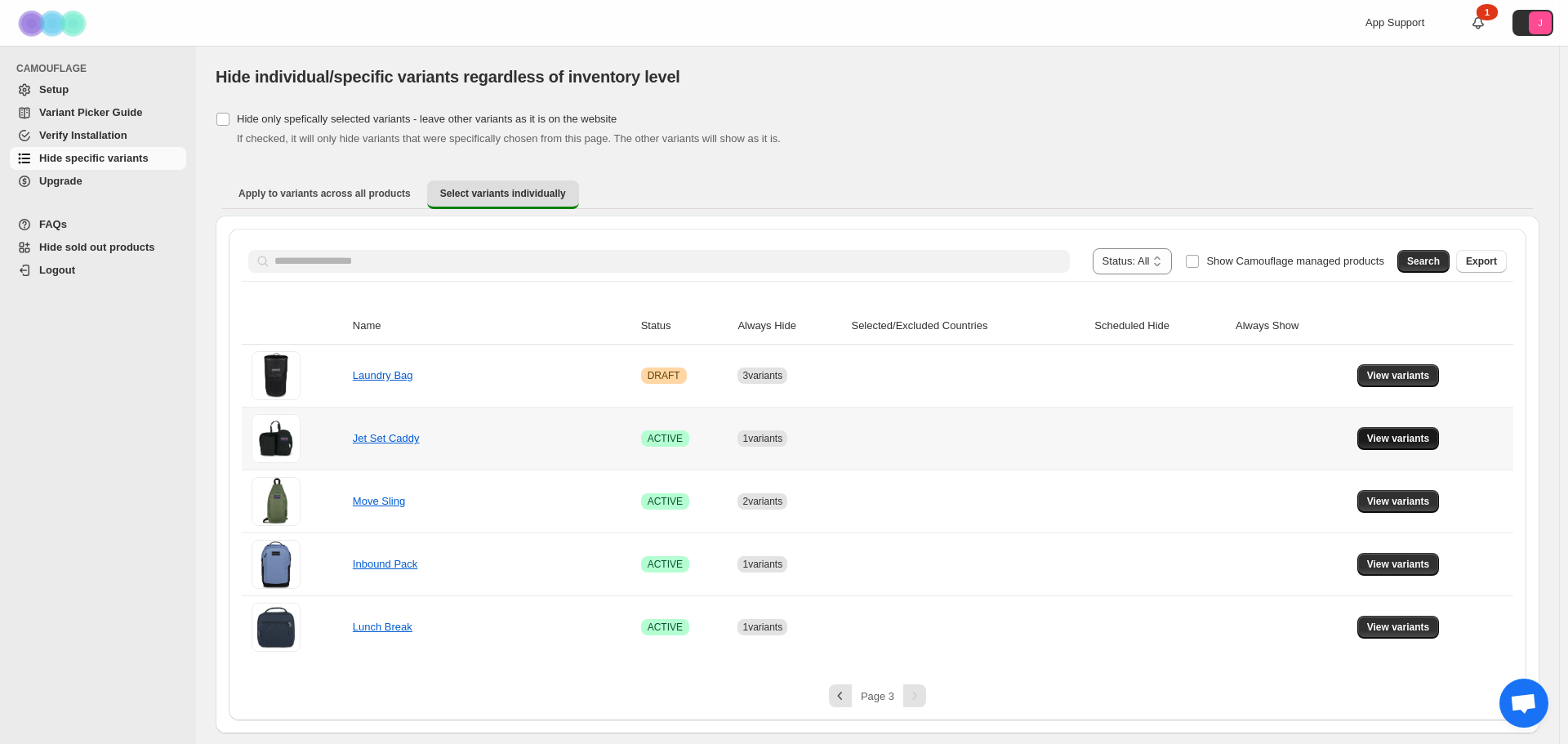
click at [1393, 439] on span "View variants" at bounding box center [1399, 439] width 62 height 13
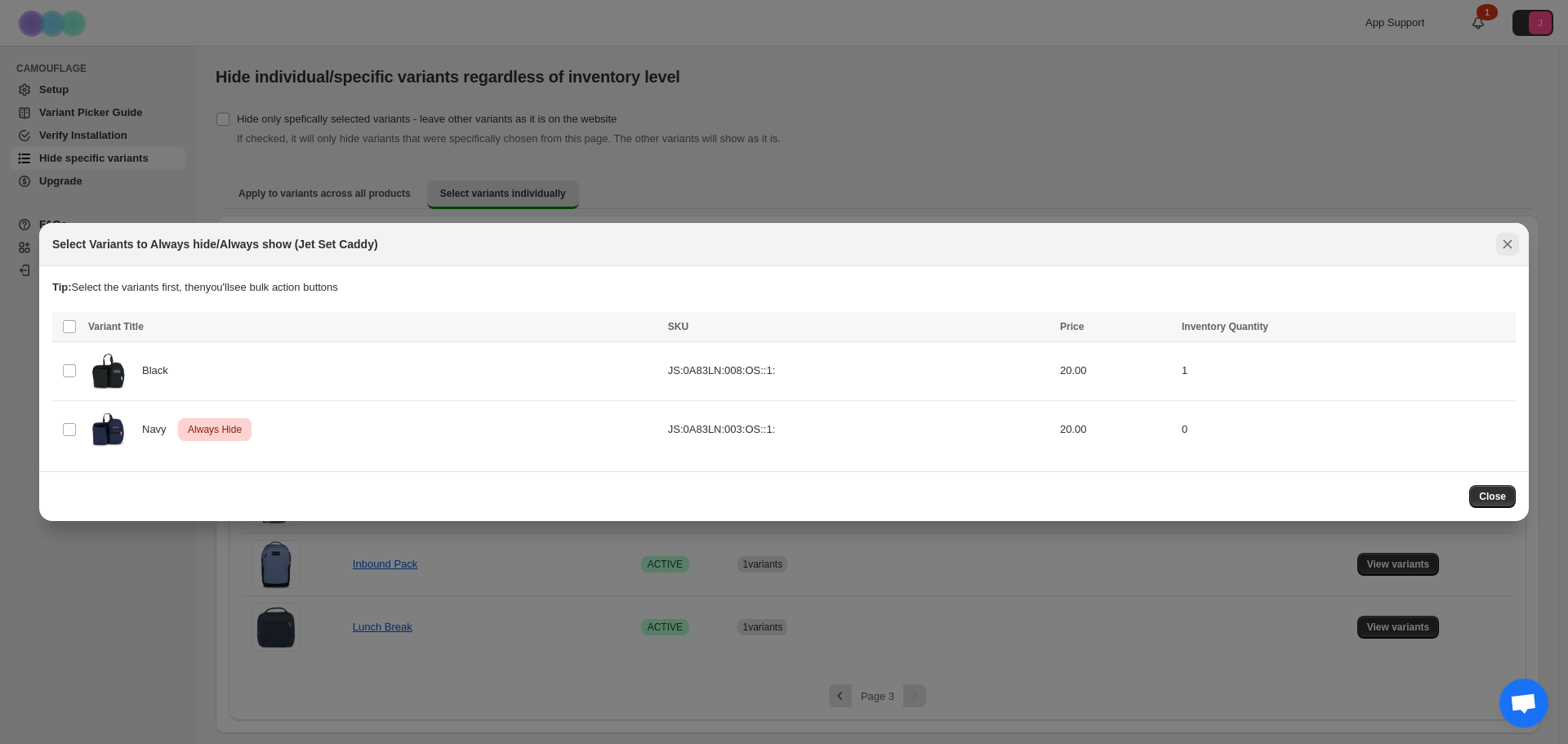
click at [1510, 235] on button "Close" at bounding box center [1508, 244] width 23 height 23
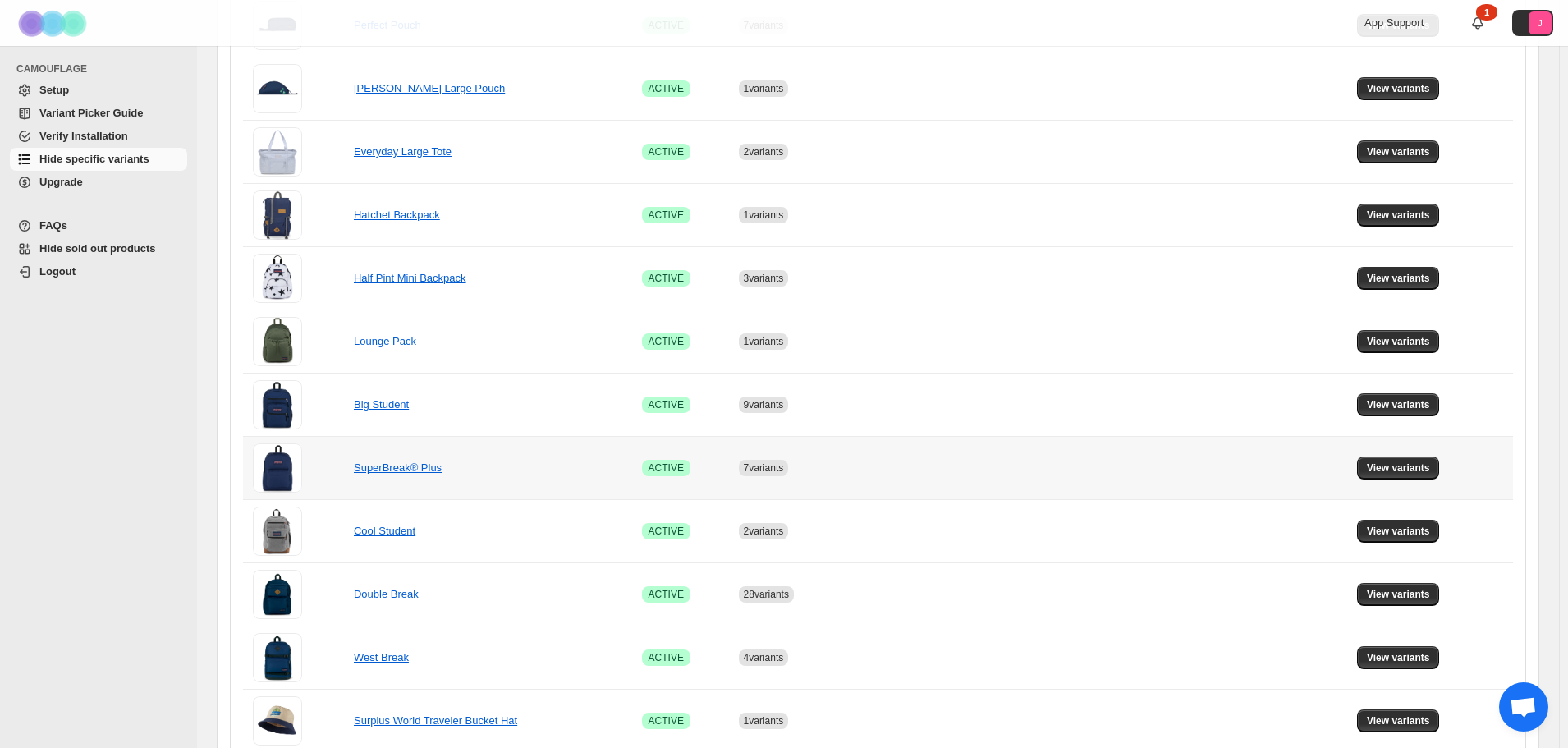
scroll to position [937, 0]
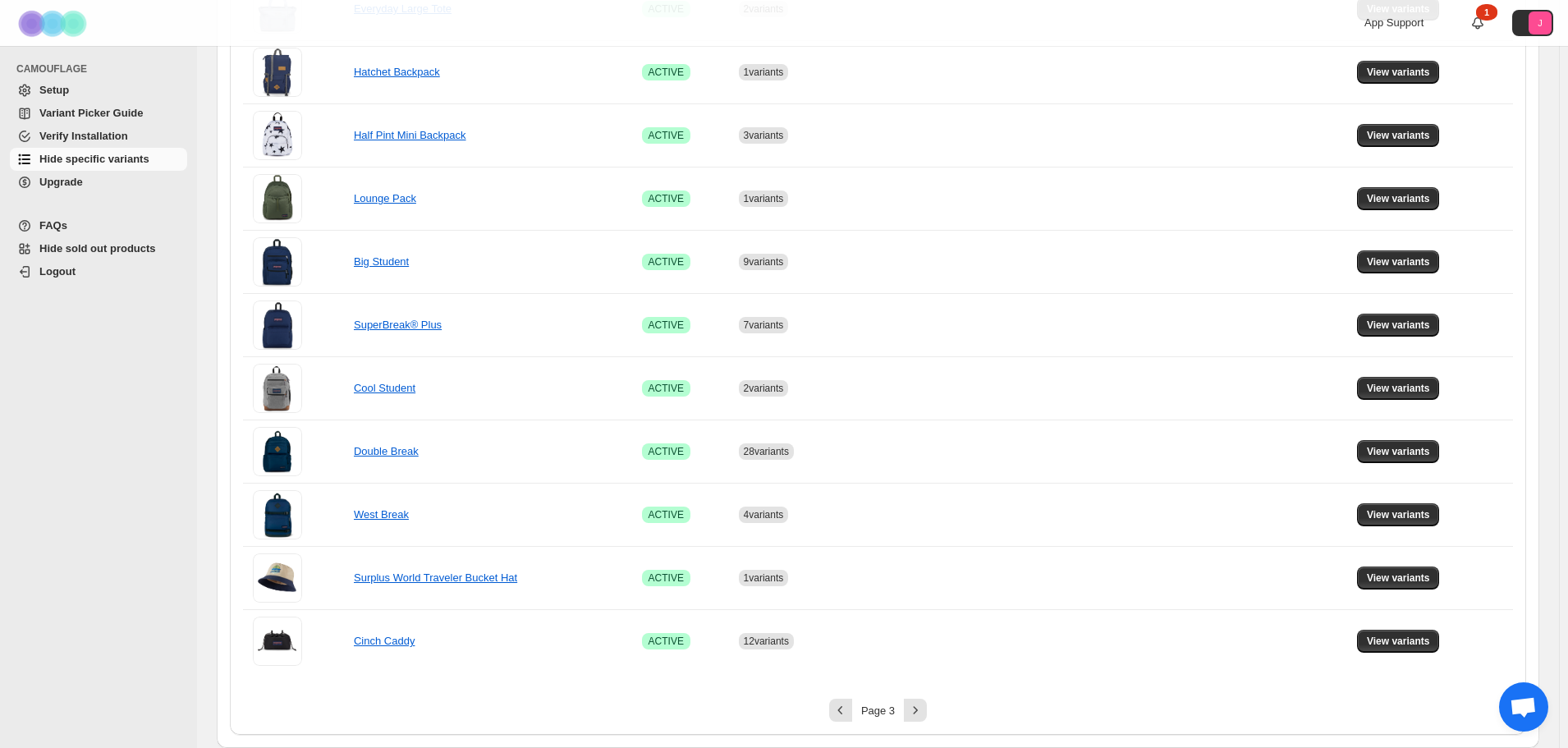
click at [905, 708] on div "Page 3" at bounding box center [878, 710] width 54 height 11
click at [913, 709] on icon "Next" at bounding box center [916, 710] width 17 height 17
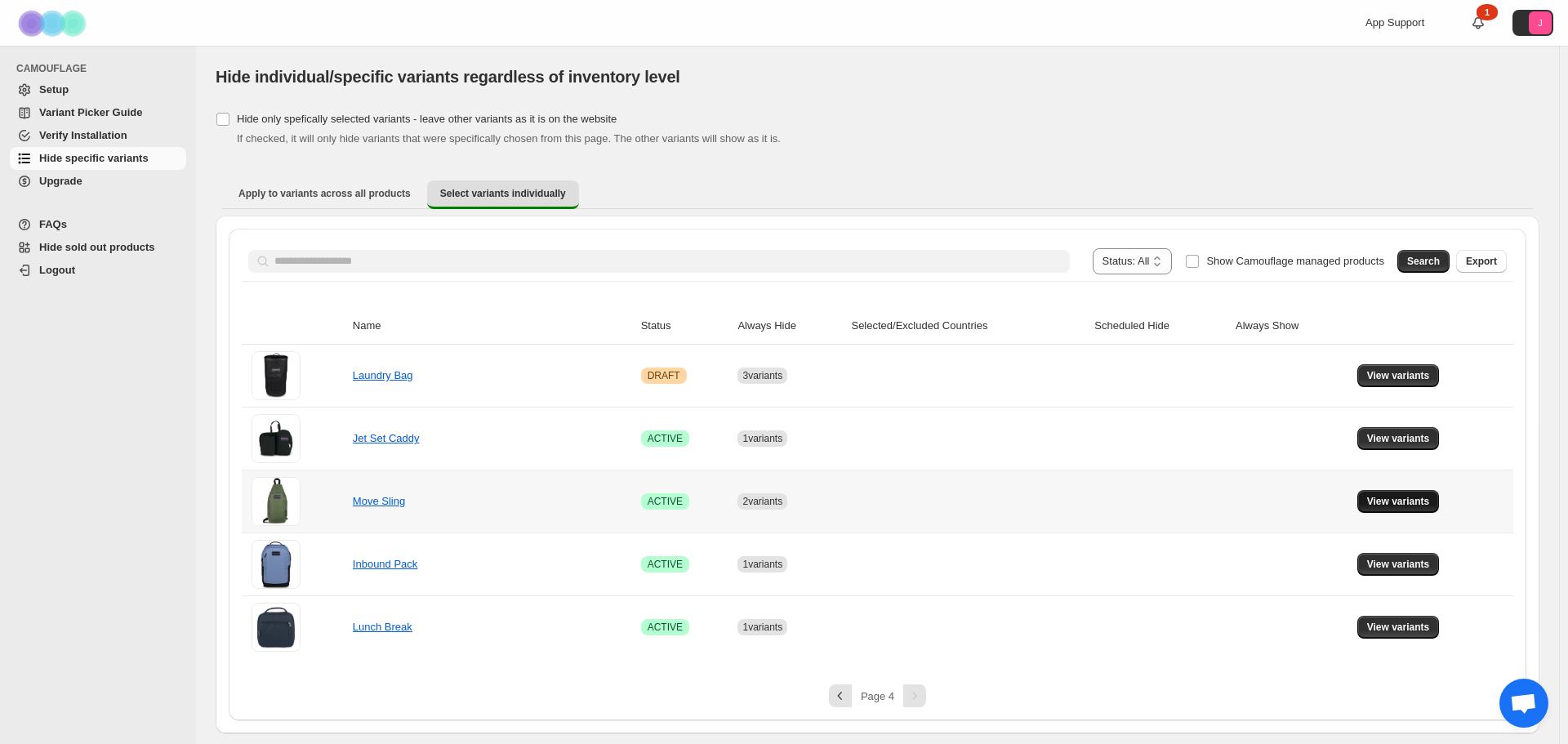
click at [1413, 498] on span "View variants" at bounding box center [1399, 501] width 62 height 13
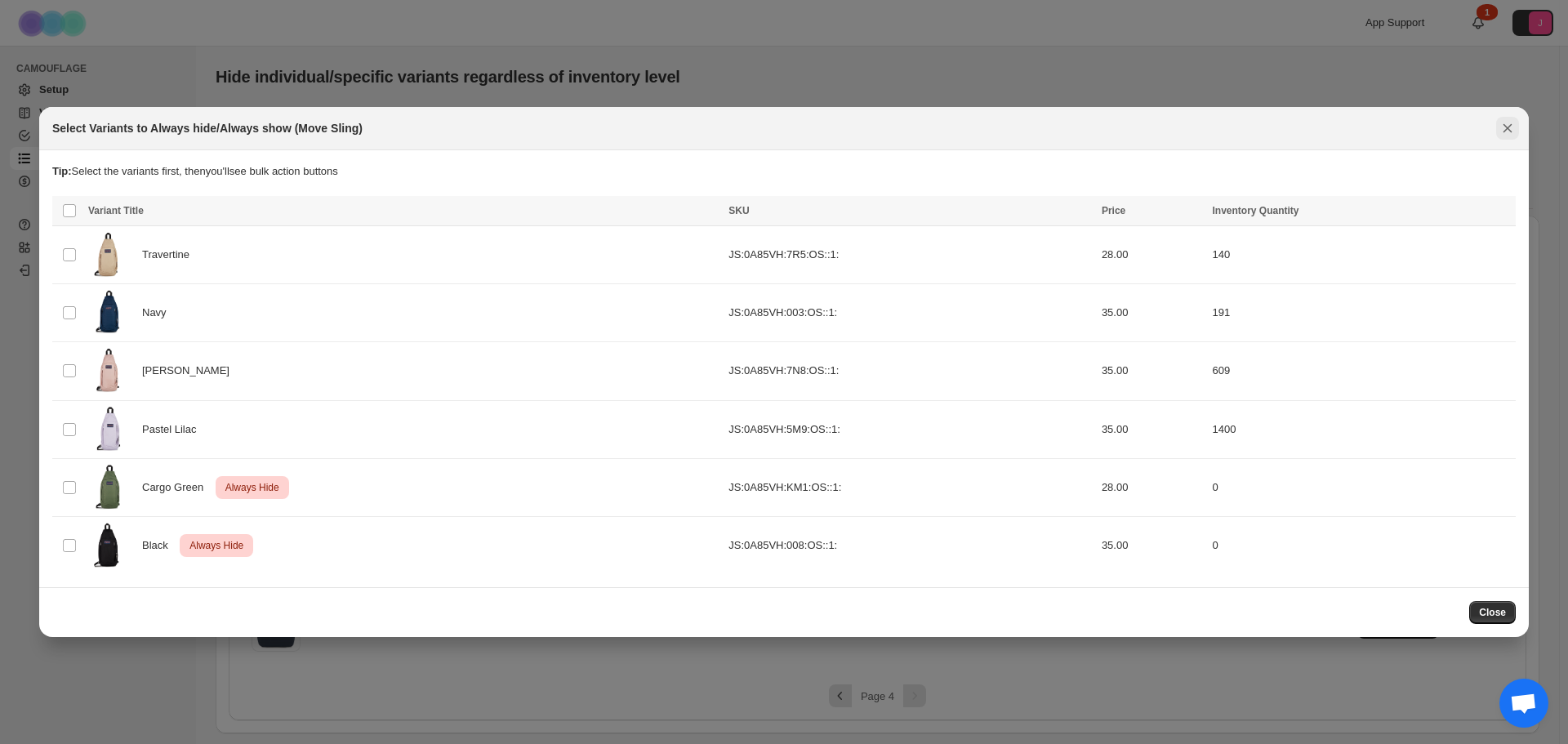
click at [1501, 135] on icon "Close" at bounding box center [1508, 128] width 16 height 16
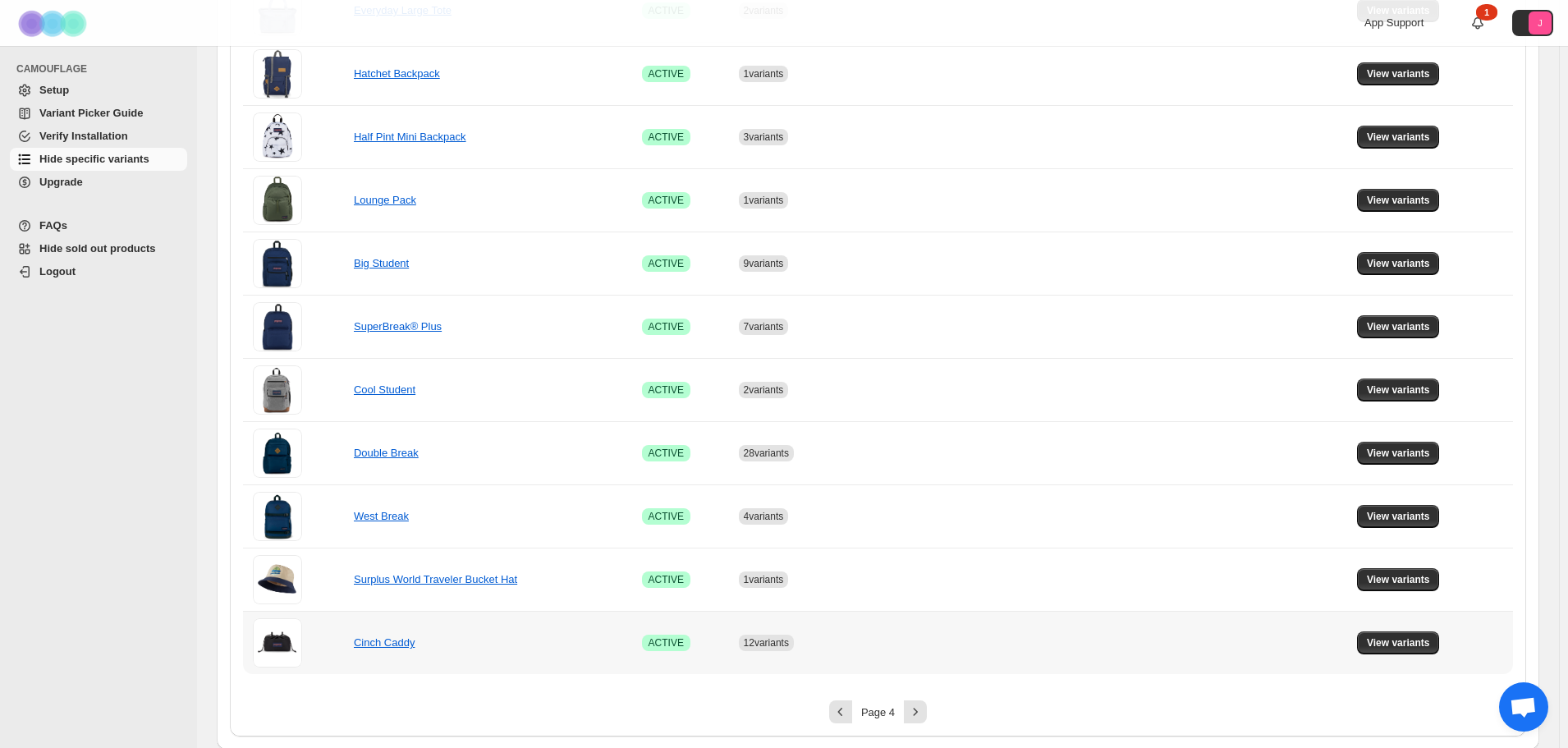
scroll to position [937, 0]
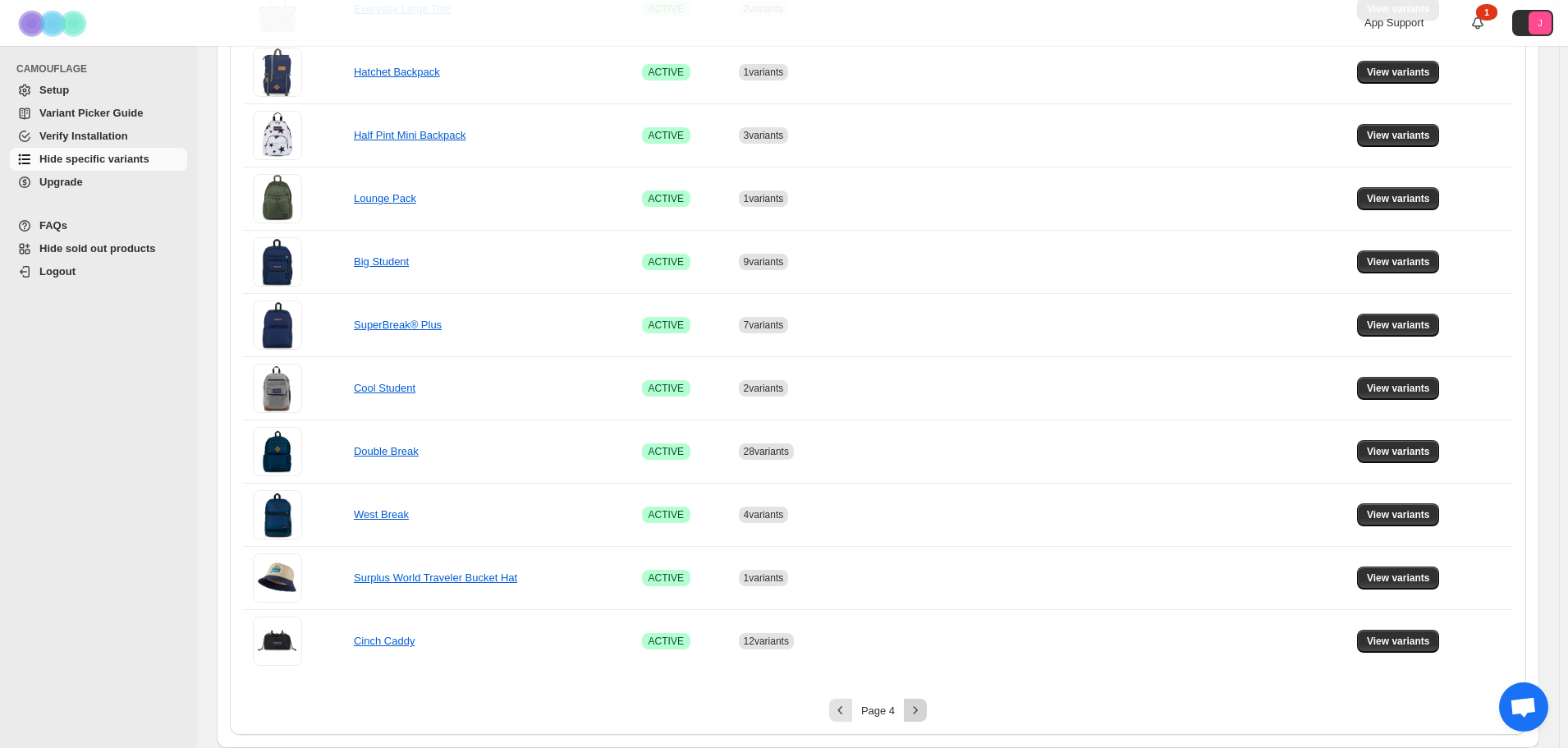
click at [918, 705] on icon "Next" at bounding box center [916, 710] width 17 height 17
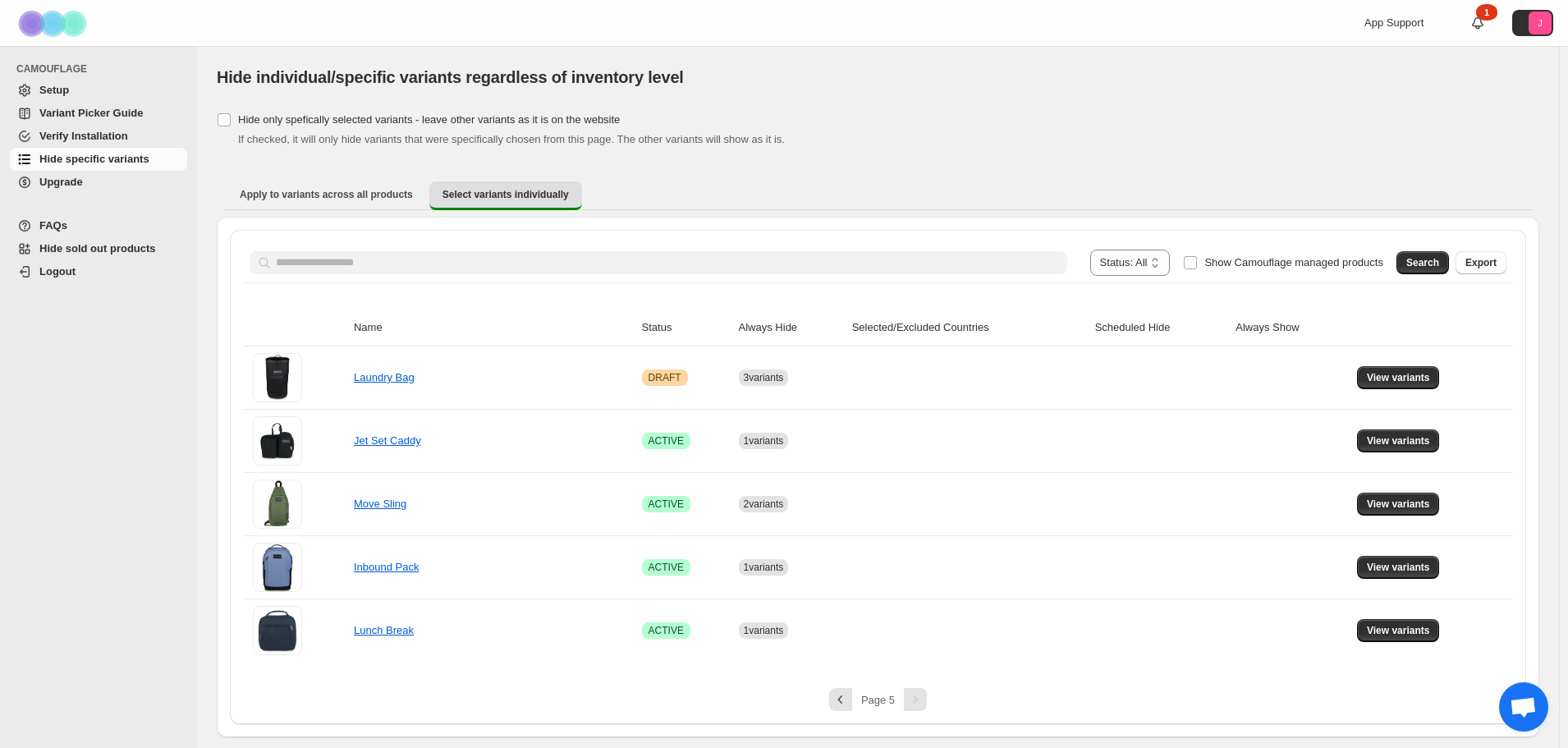
scroll to position [0, 0]
click at [1381, 574] on button "View variants" at bounding box center [1406, 568] width 83 height 23
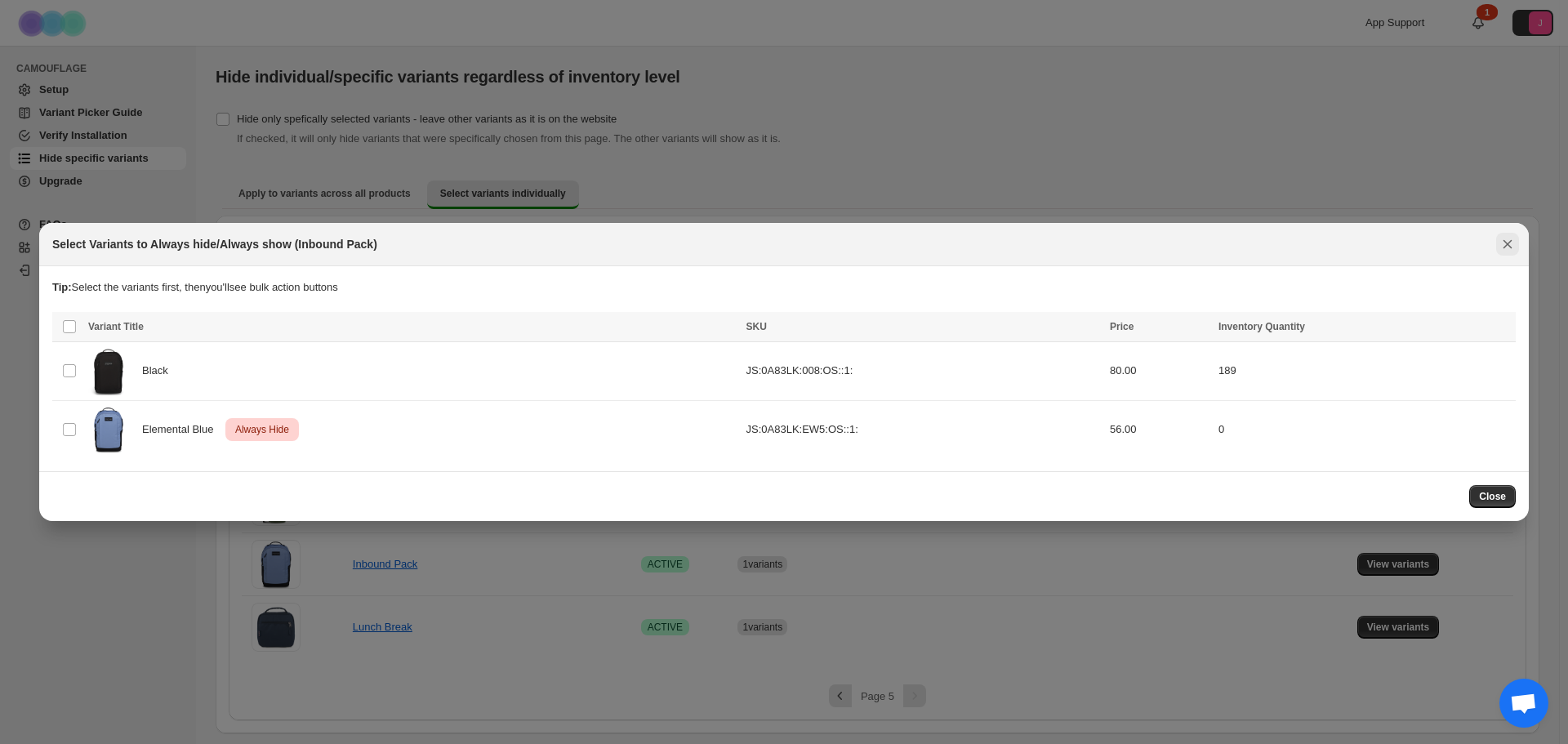
click at [1511, 238] on icon "Close" at bounding box center [1508, 244] width 16 height 16
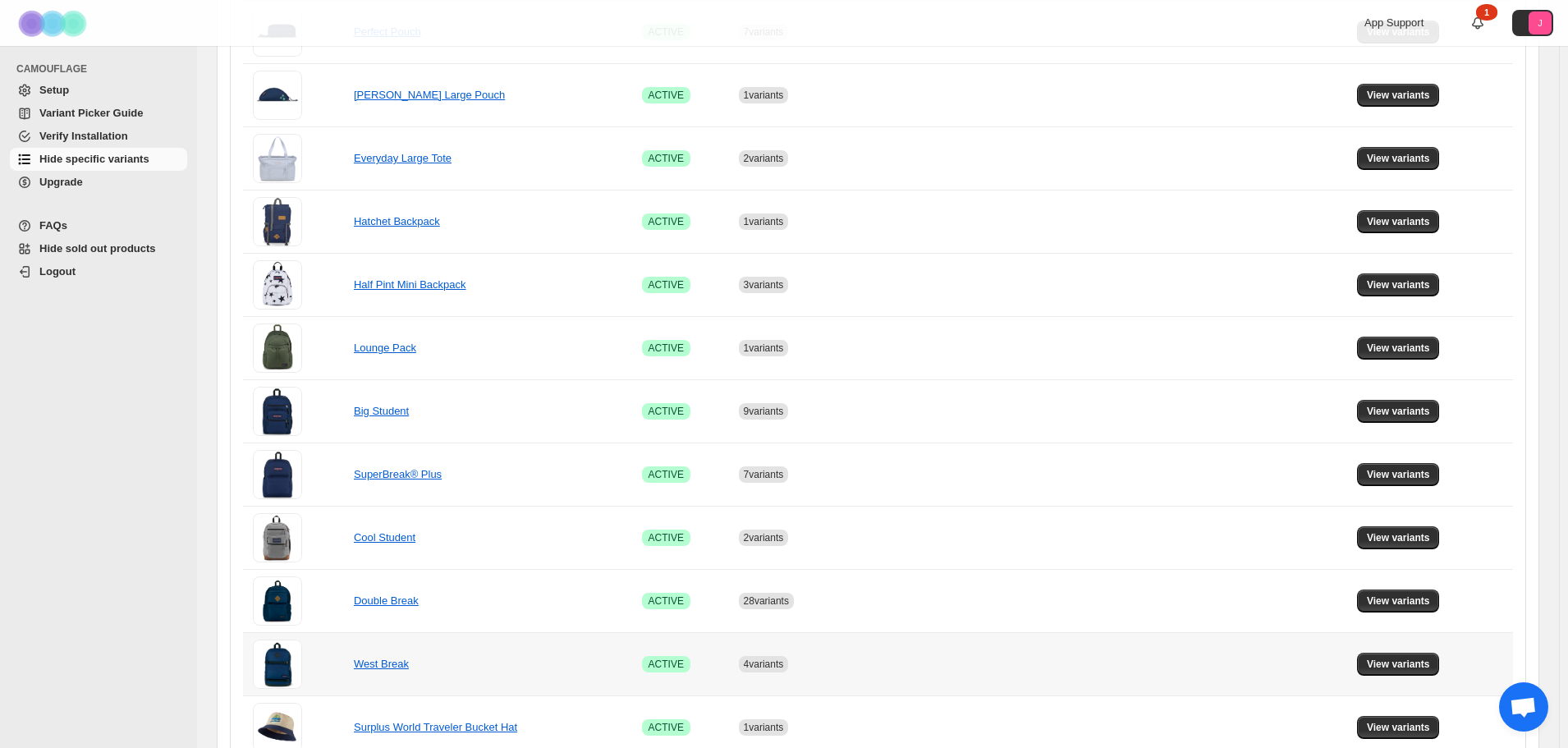
scroll to position [937, 0]
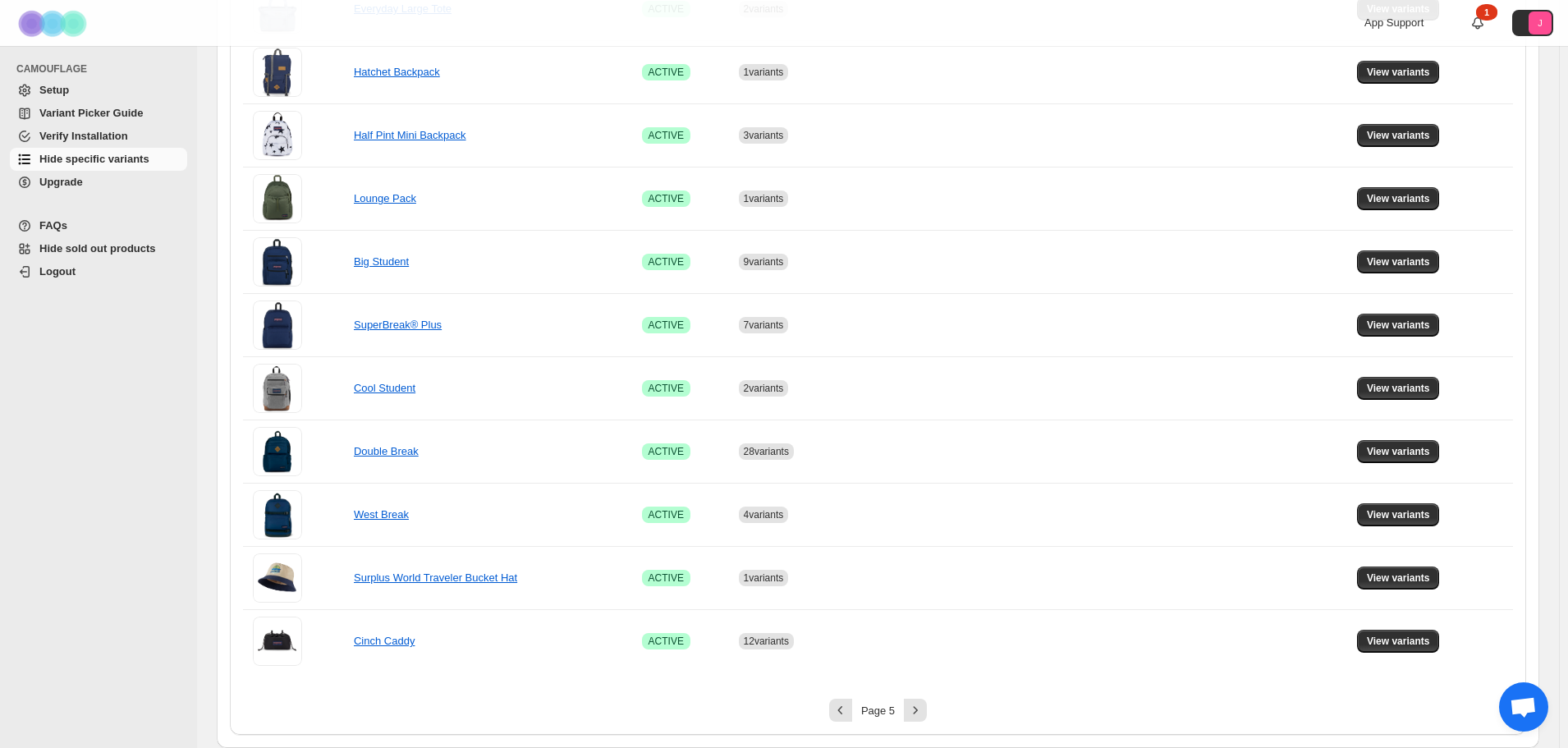
click at [927, 723] on div "**********" at bounding box center [878, 13] width 1297 height 1442
click at [921, 709] on icon "Next" at bounding box center [916, 710] width 17 height 17
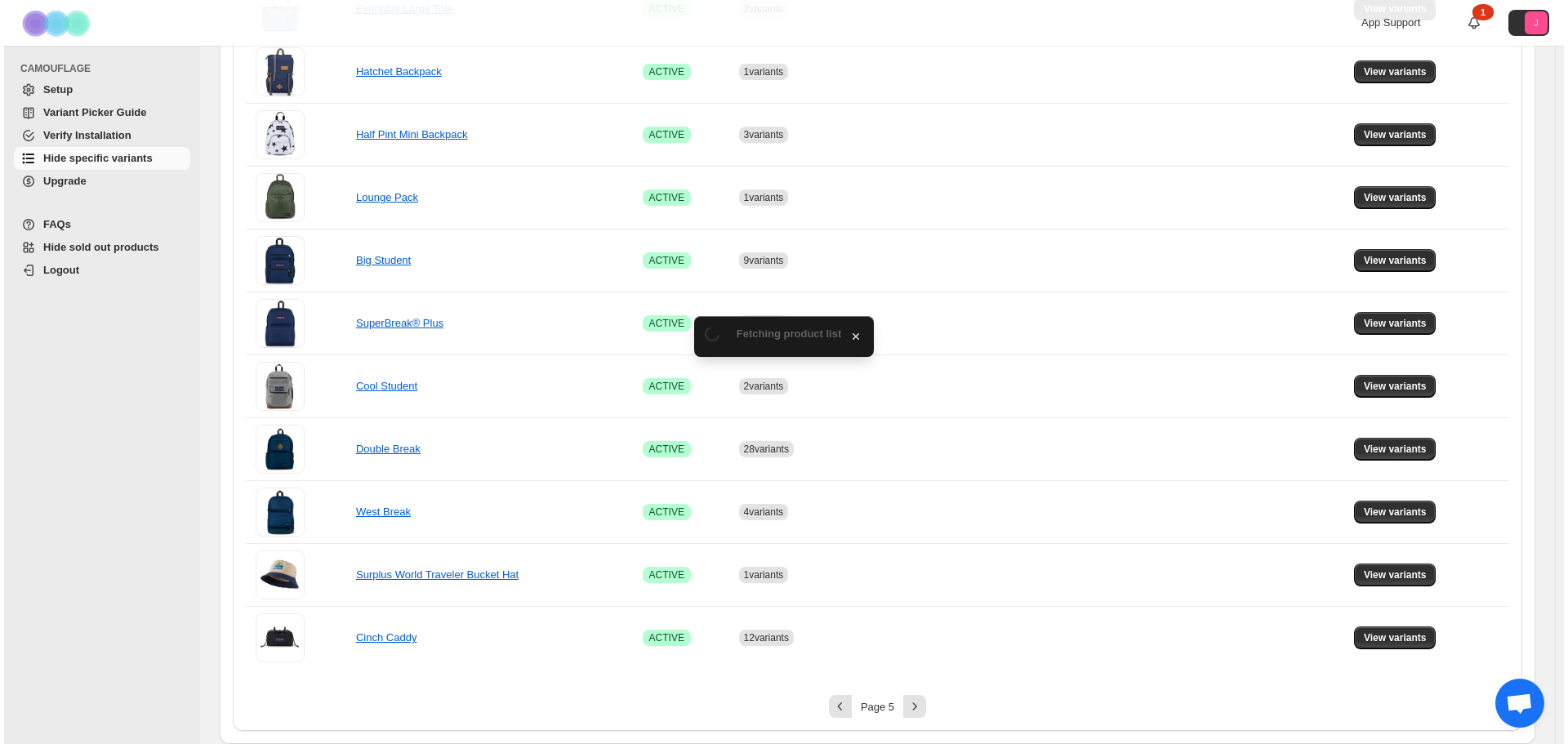
scroll to position [0, 0]
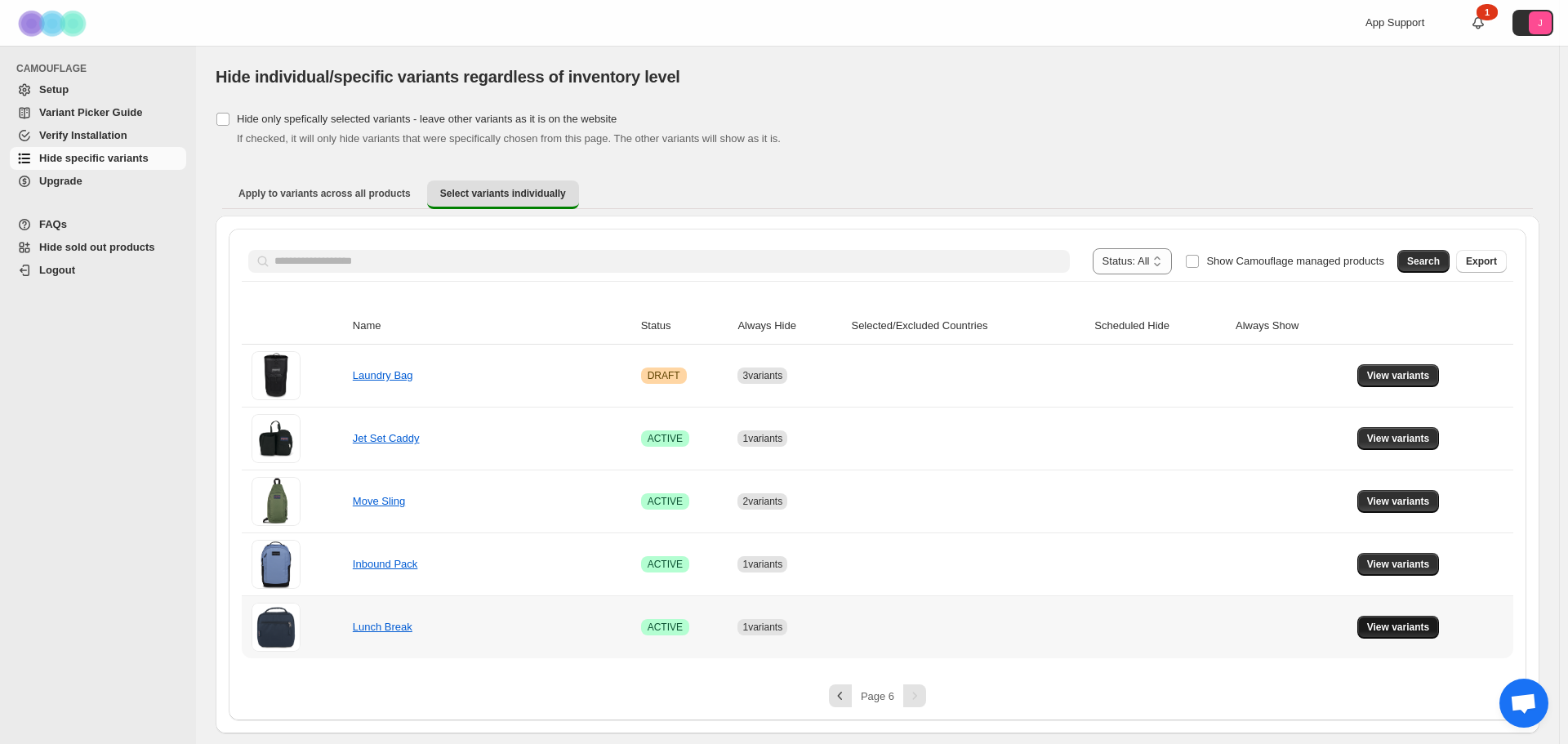
click at [1384, 621] on button "View variants" at bounding box center [1399, 627] width 82 height 23
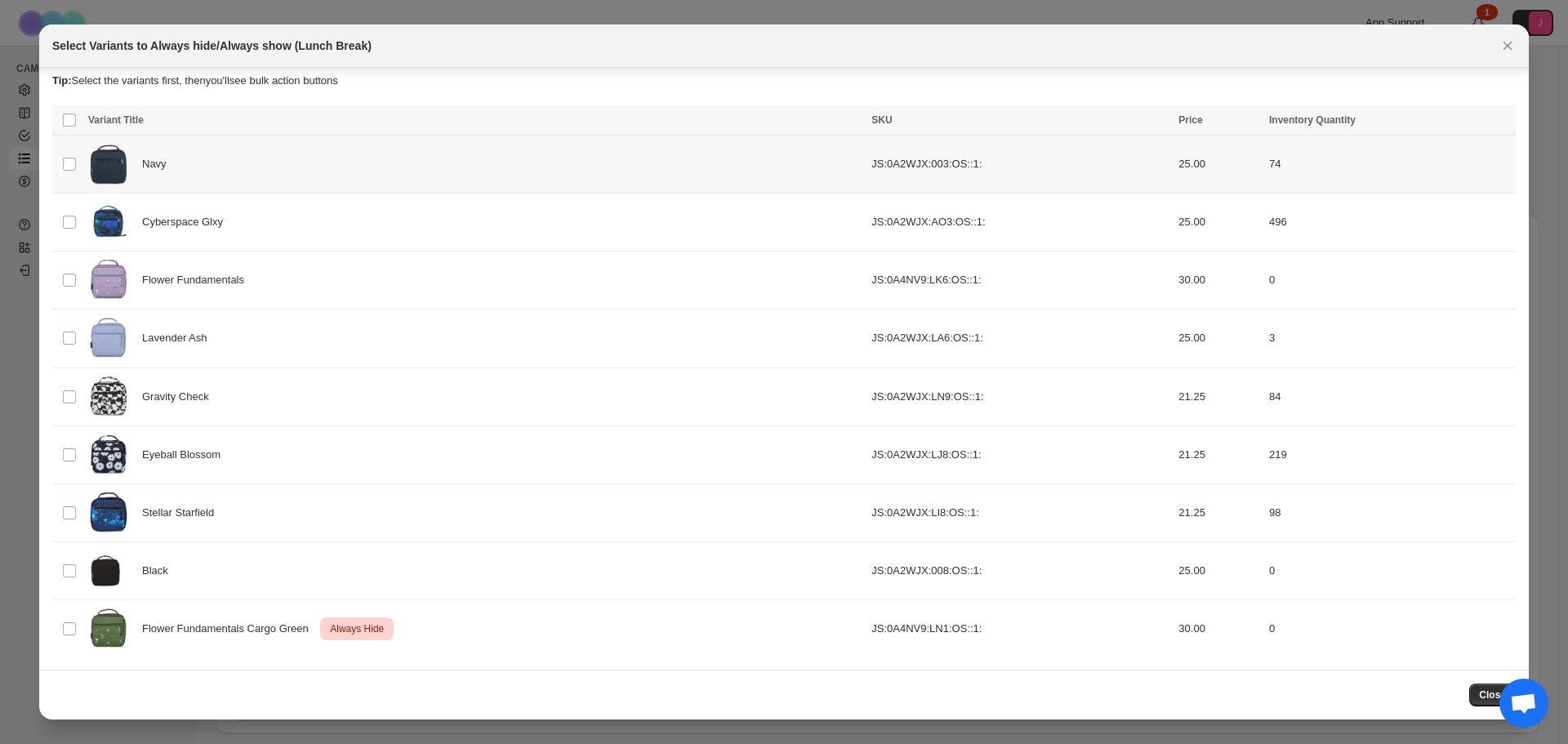
scroll to position [9, 0]
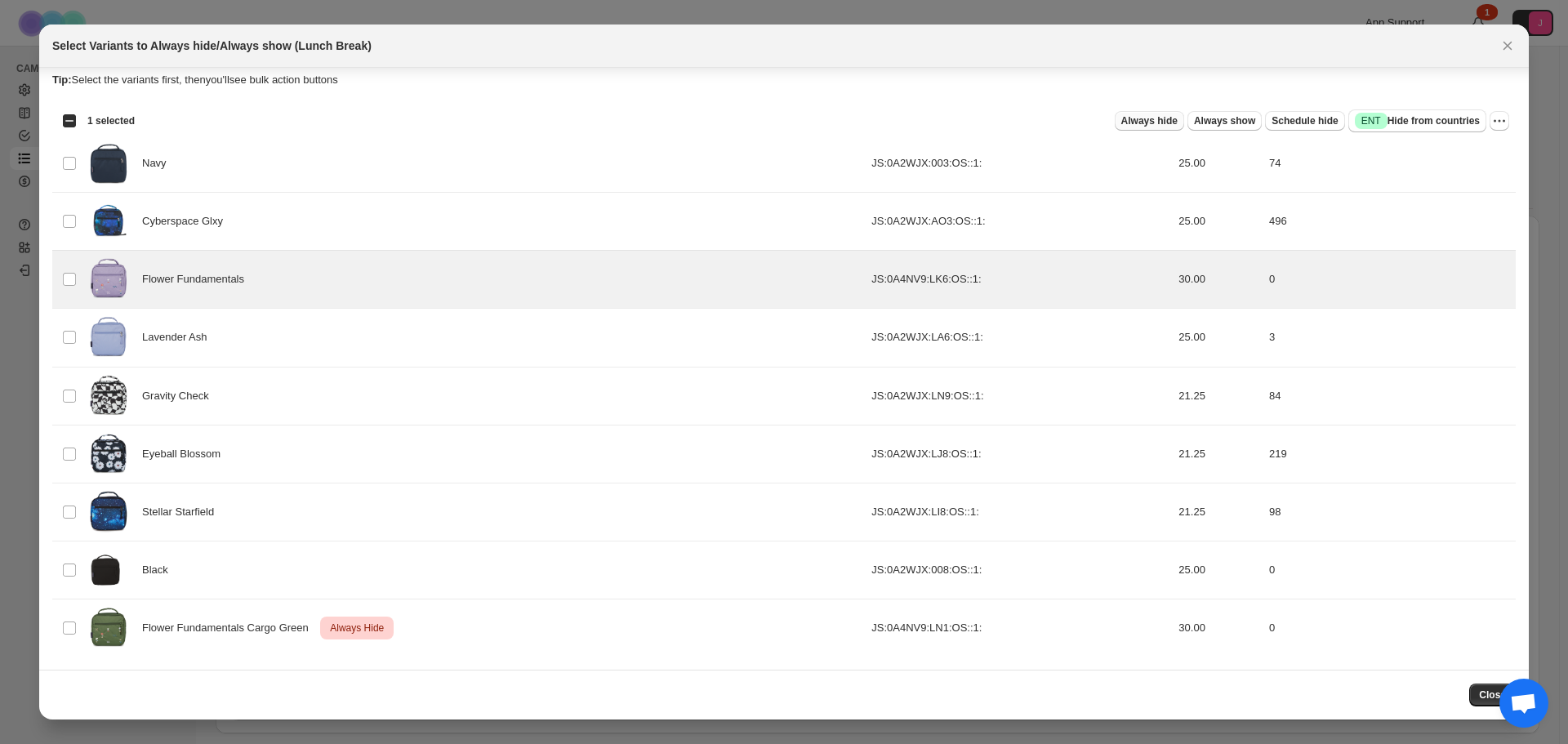
click at [1178, 123] on span "Always hide" at bounding box center [1149, 121] width 57 height 13
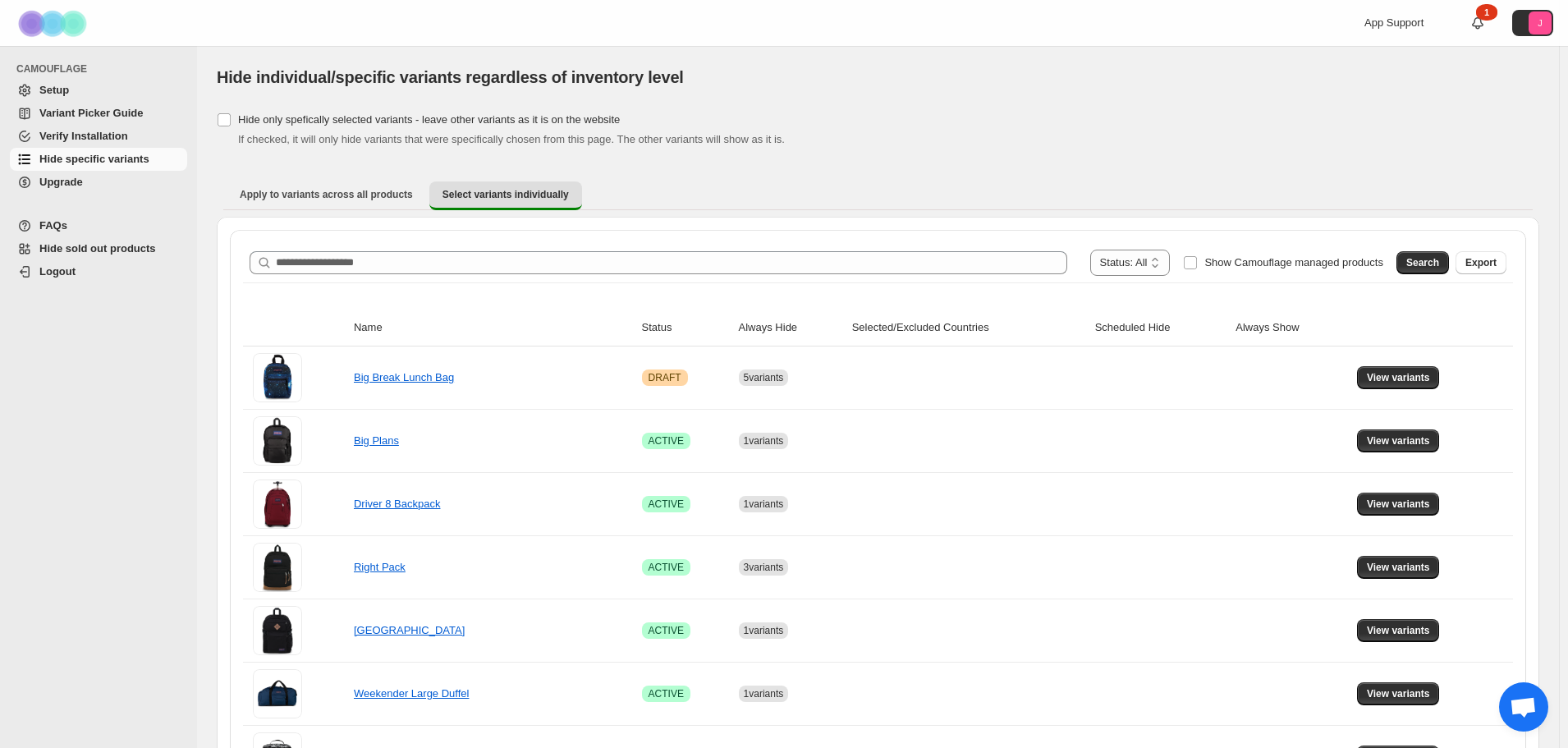
click at [427, 278] on div "**********" at bounding box center [878, 263] width 1270 height 40
drag, startPoint x: 422, startPoint y: 274, endPoint x: 407, endPoint y: 267, distance: 16.6
click at [417, 272] on div "**********" at bounding box center [878, 263] width 1270 height 40
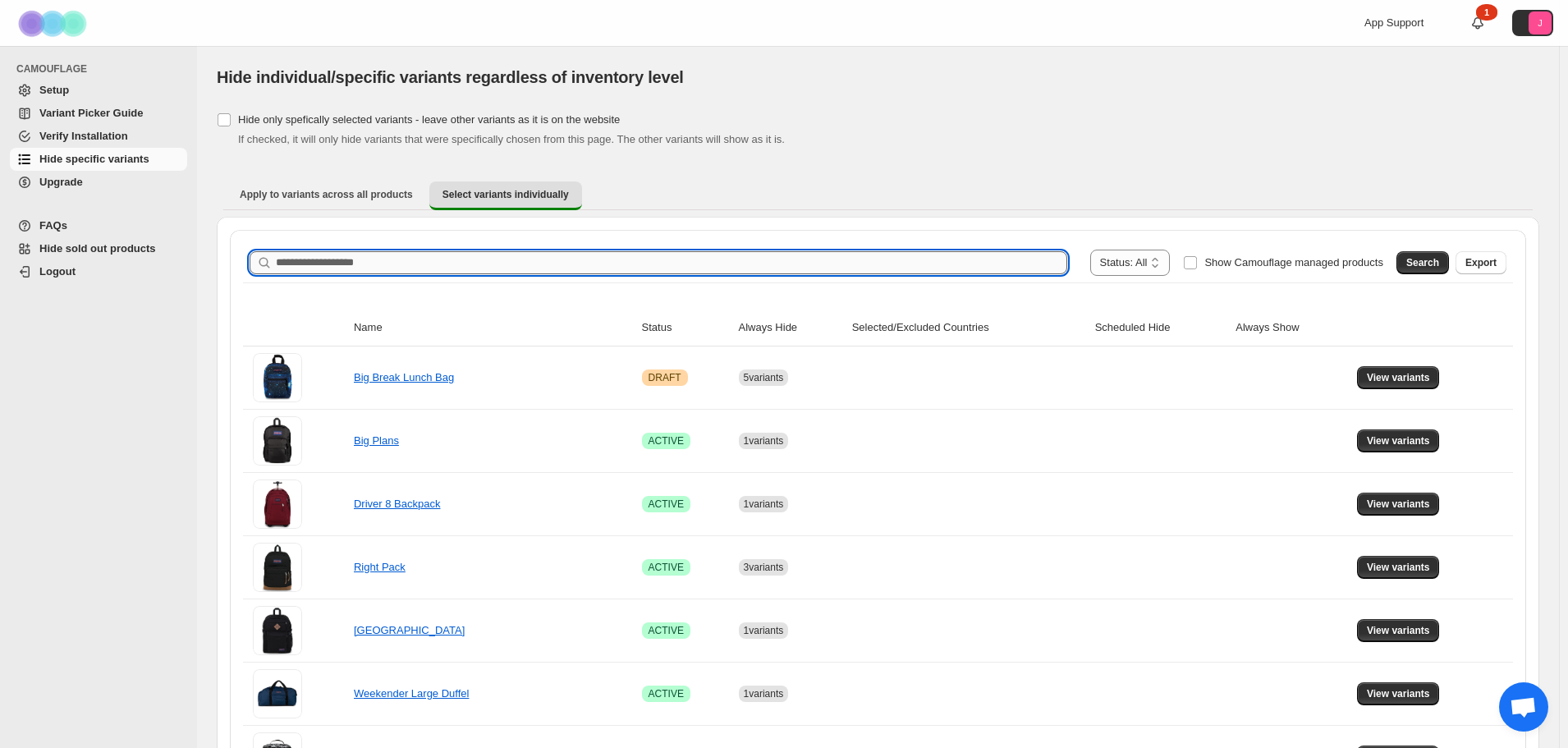
click at [407, 267] on input "Search product name" at bounding box center [672, 263] width 792 height 23
type input "*******"
click at [1439, 264] on span "Search" at bounding box center [1423, 263] width 33 height 13
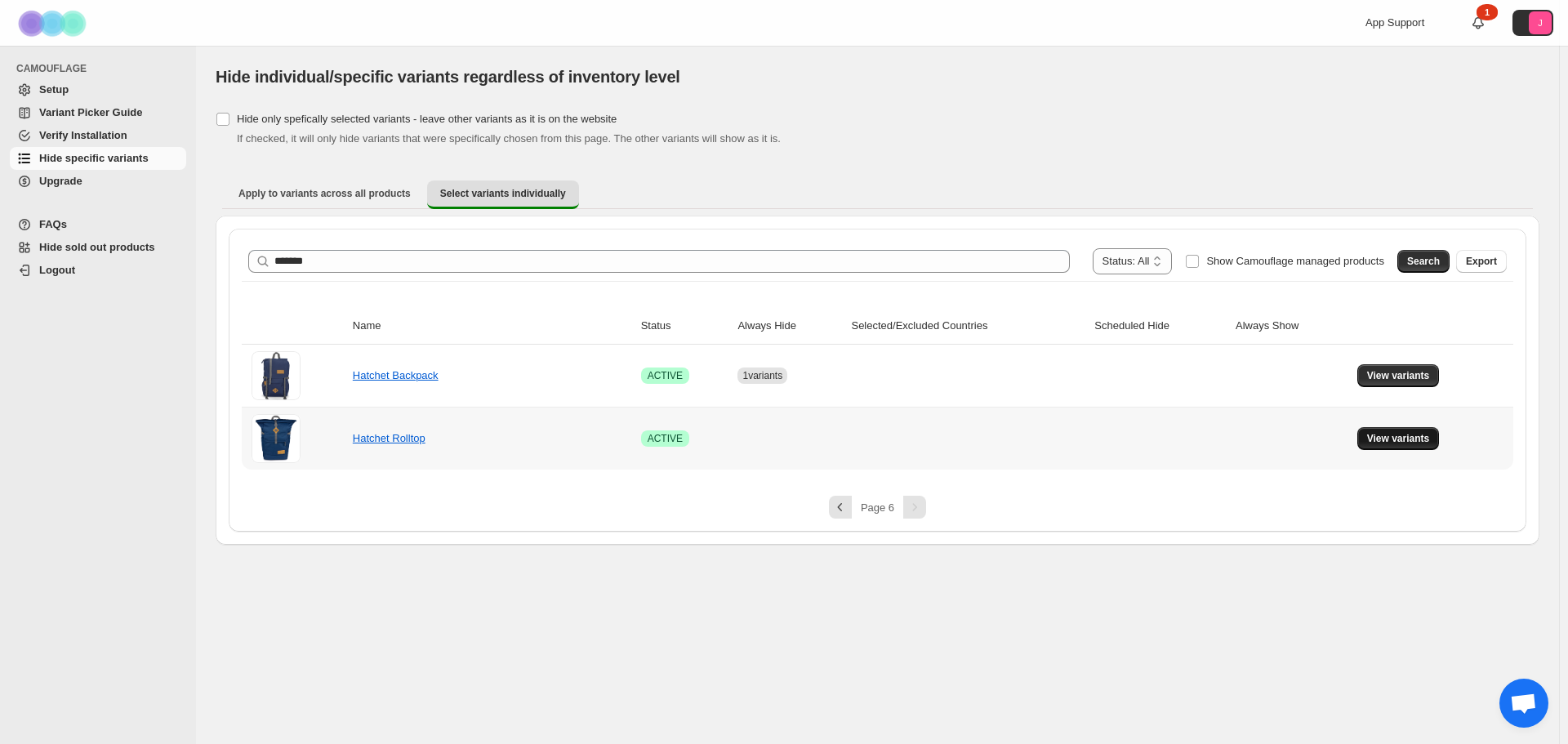
click at [1426, 437] on span "View variants" at bounding box center [1399, 439] width 62 height 13
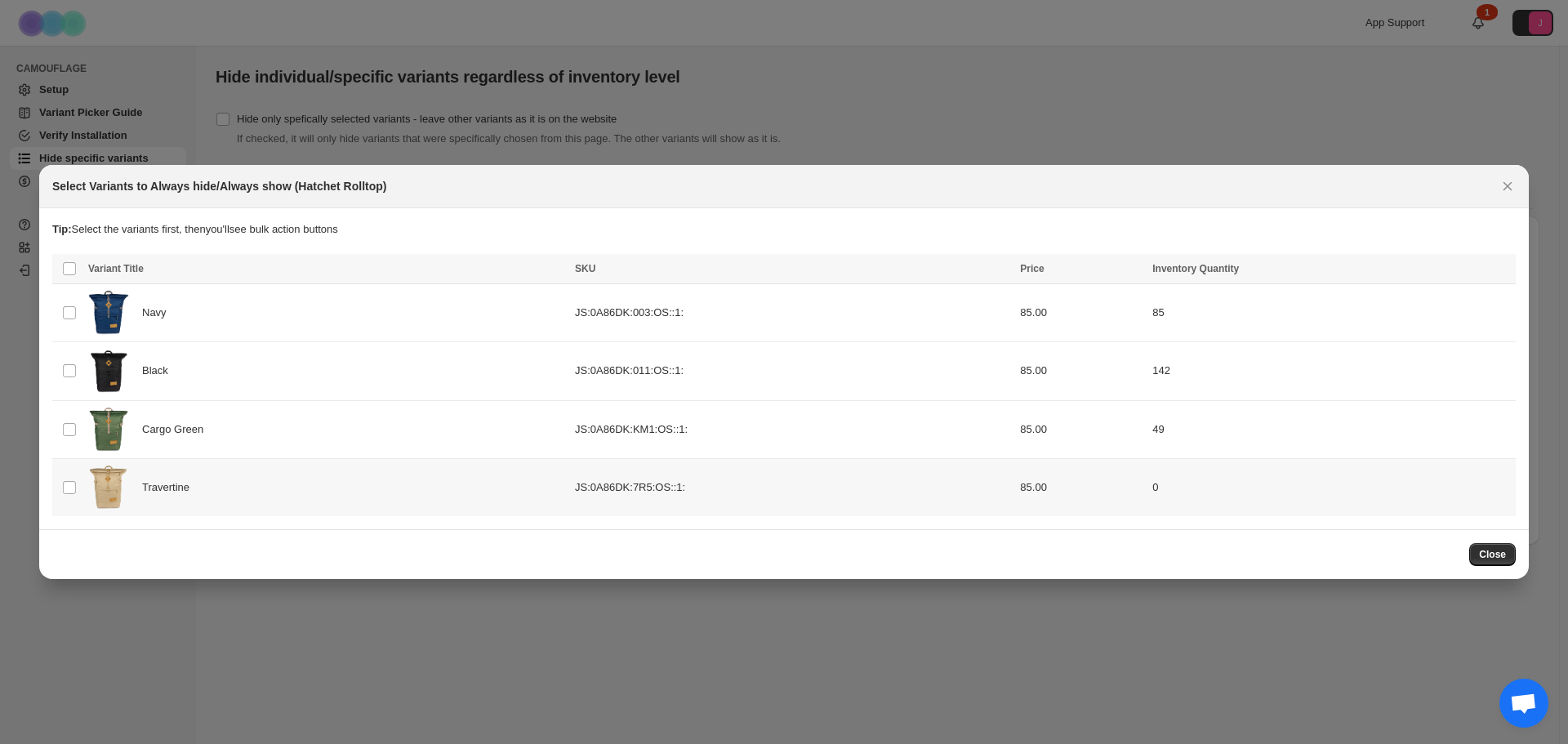
click at [60, 476] on td "Select product variant" at bounding box center [68, 487] width 31 height 58
click at [1178, 271] on span "Always hide" at bounding box center [1149, 270] width 57 height 13
